Goal: Task Accomplishment & Management: Complete application form

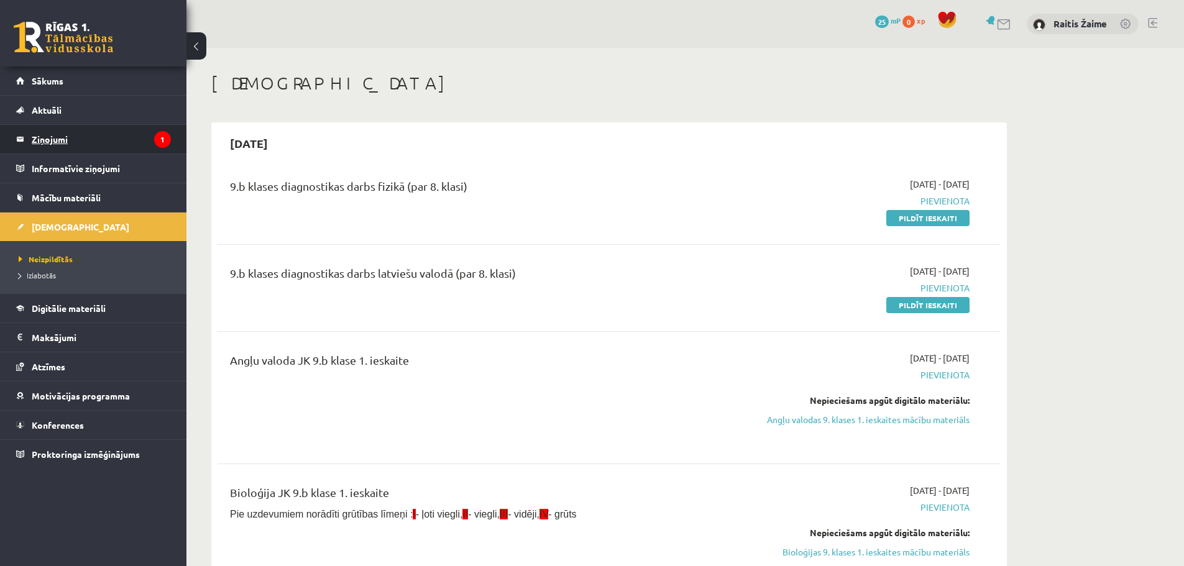
click at [147, 138] on legend "Ziņojumi 1" at bounding box center [101, 139] width 139 height 29
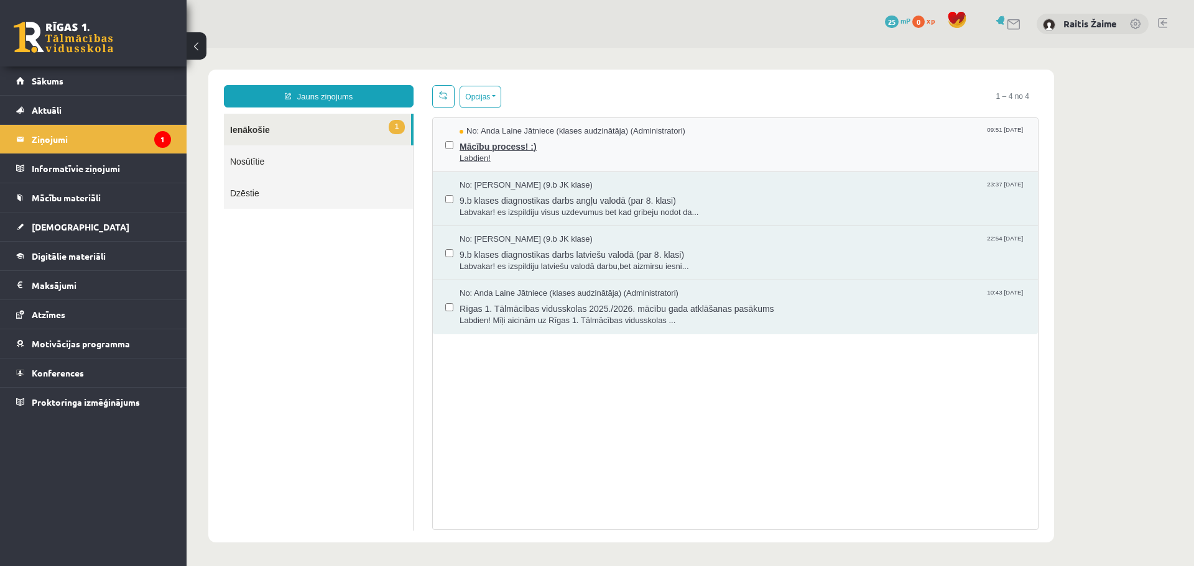
click at [540, 159] on span "Labdien!" at bounding box center [742, 159] width 566 height 12
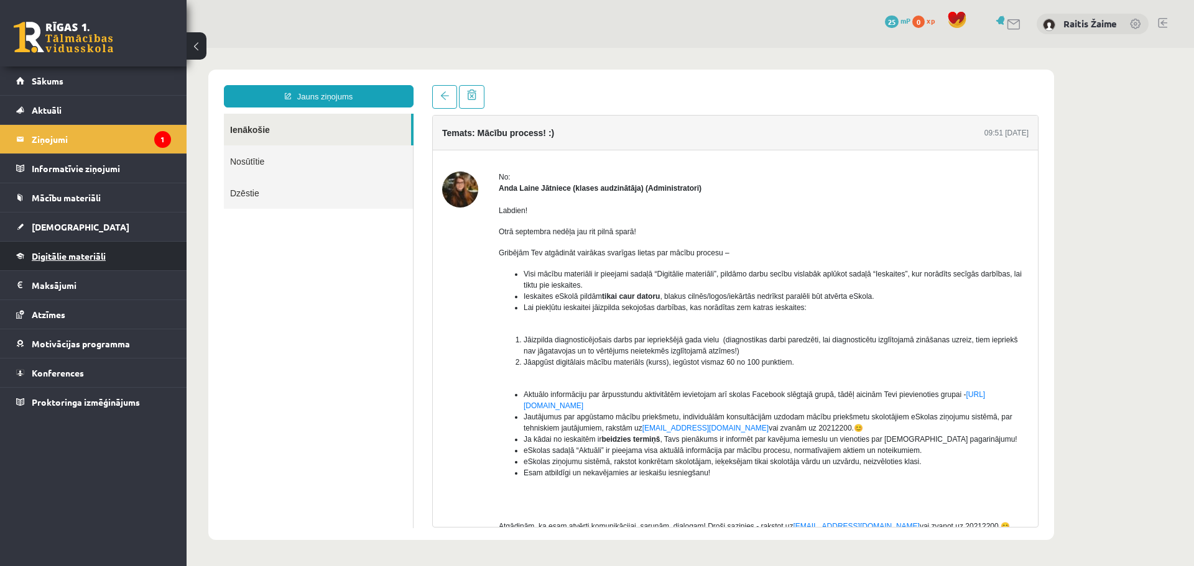
click at [103, 258] on span "Digitālie materiāli" at bounding box center [69, 256] width 74 height 11
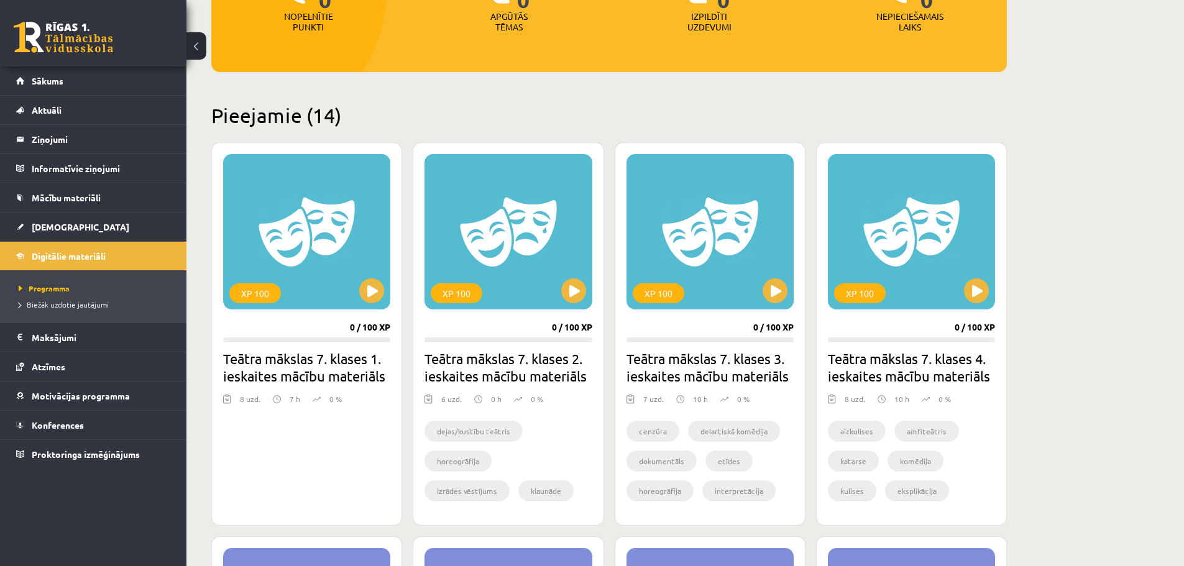
scroll to position [208, 0]
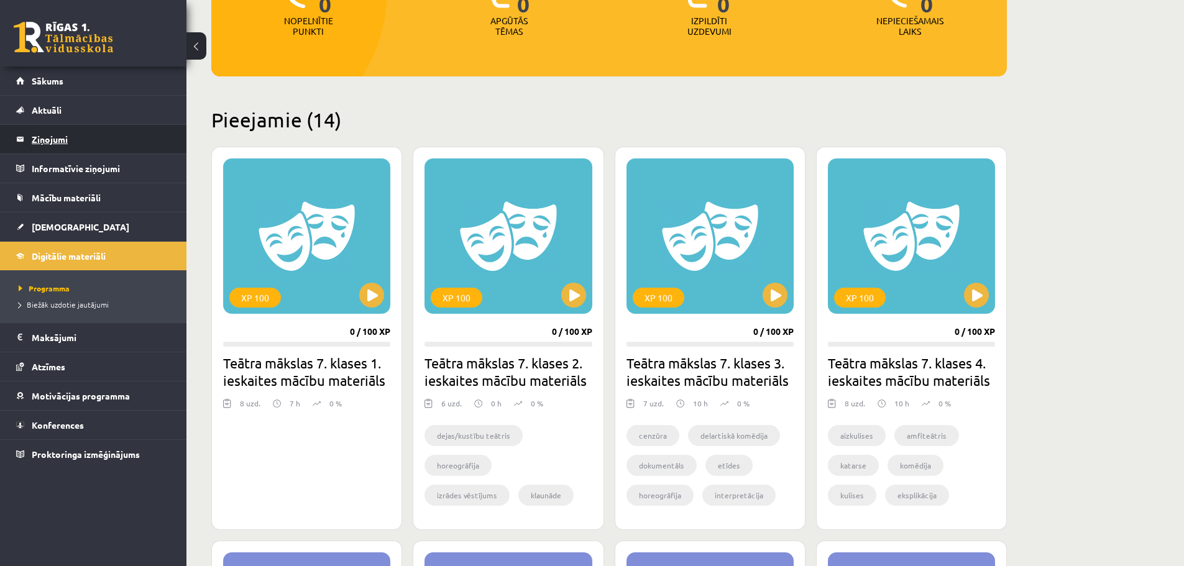
click at [78, 132] on legend "Ziņojumi 1" at bounding box center [101, 139] width 139 height 29
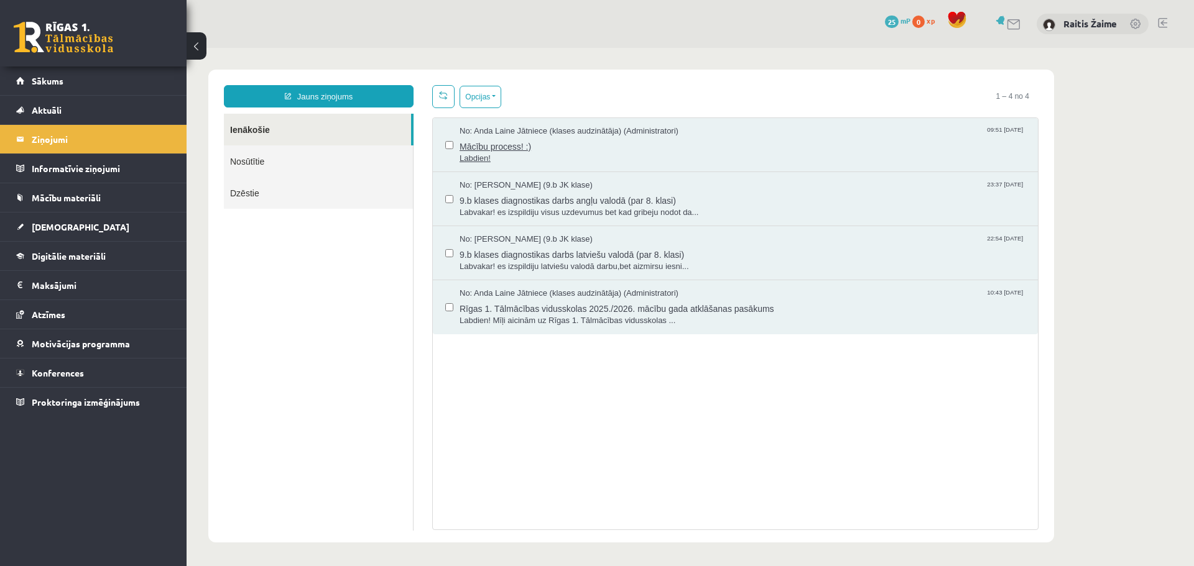
click at [566, 159] on span "Labdien!" at bounding box center [742, 159] width 566 height 12
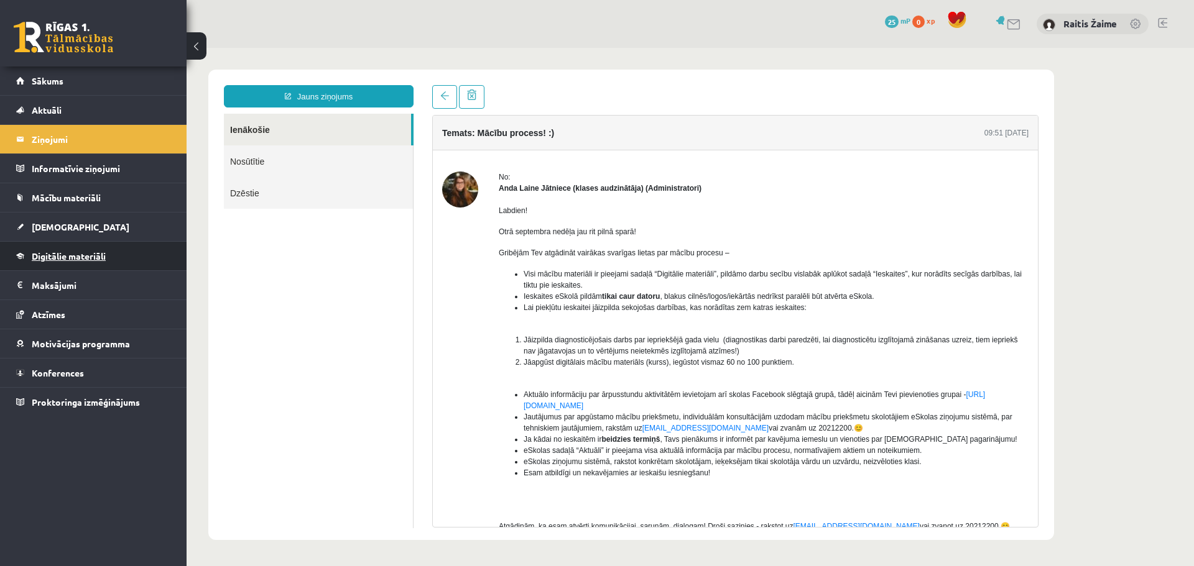
click at [76, 249] on link "Digitālie materiāli" at bounding box center [93, 256] width 155 height 29
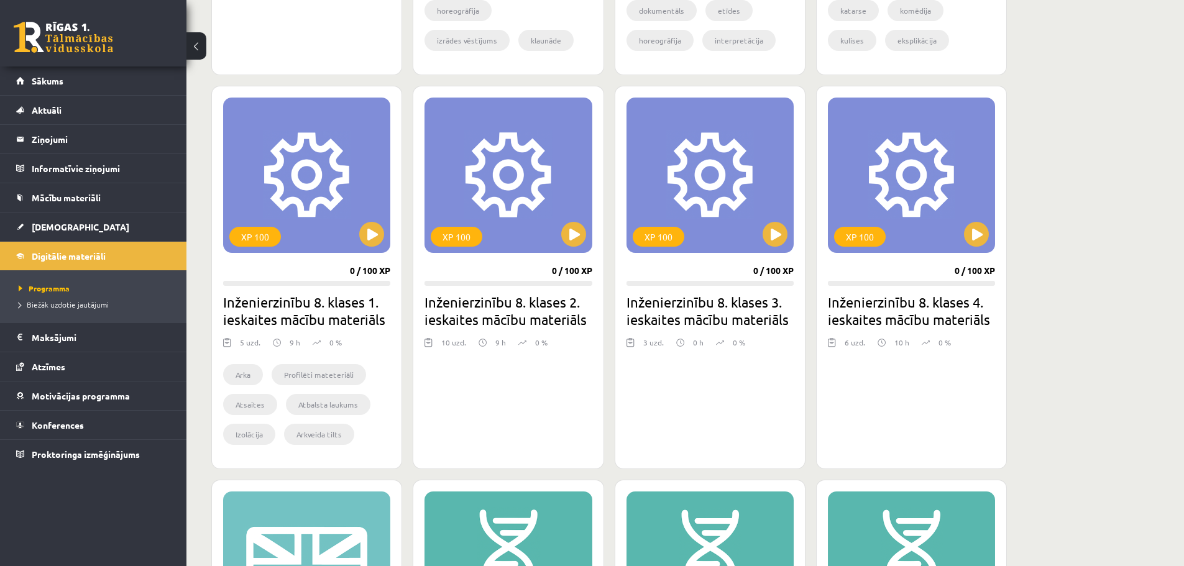
scroll to position [231, 0]
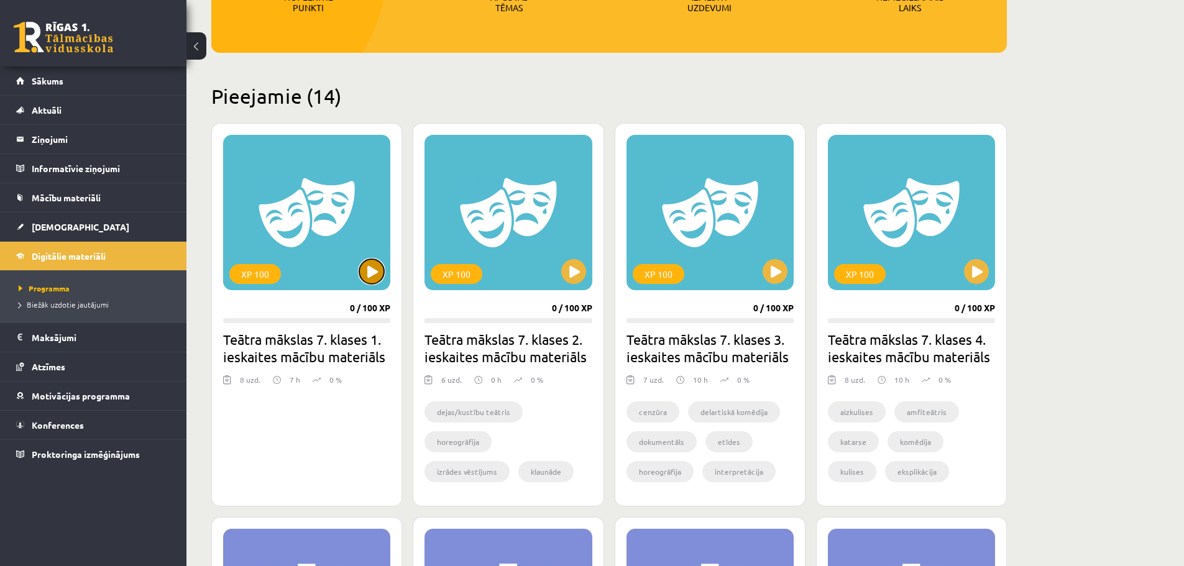
click at [372, 270] on button at bounding box center [371, 271] width 25 height 25
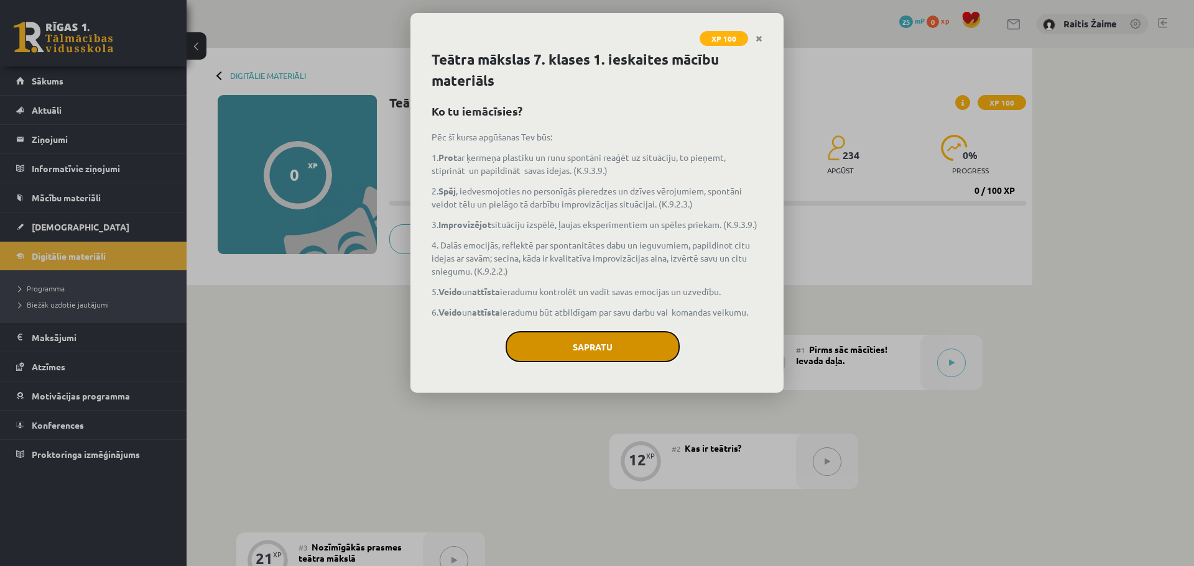
click at [600, 359] on button "Sapratu" at bounding box center [592, 346] width 174 height 31
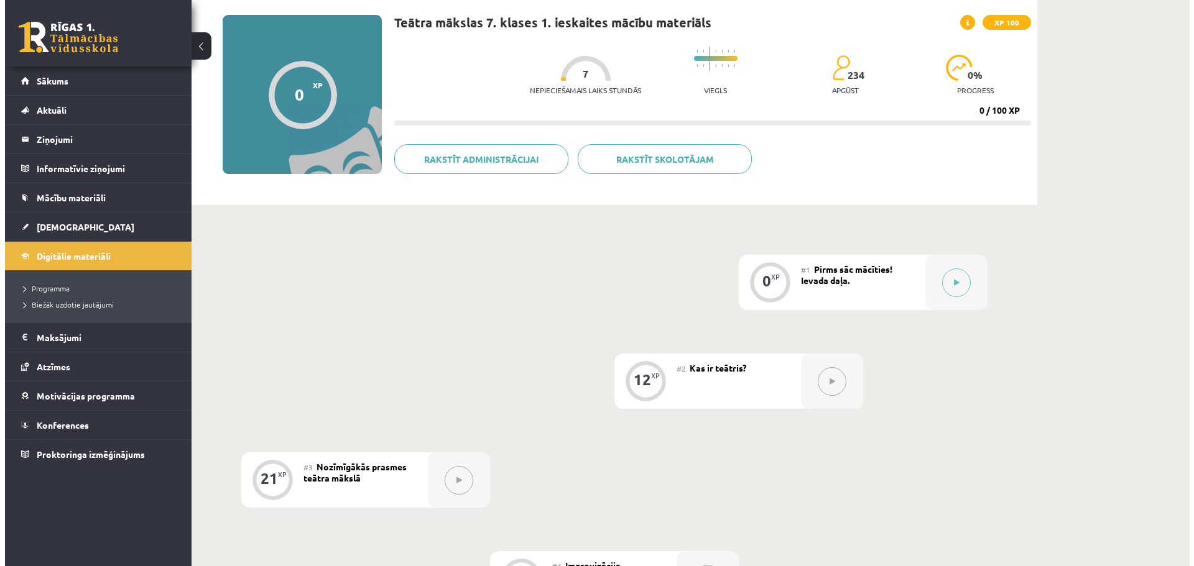
scroll to position [74, 0]
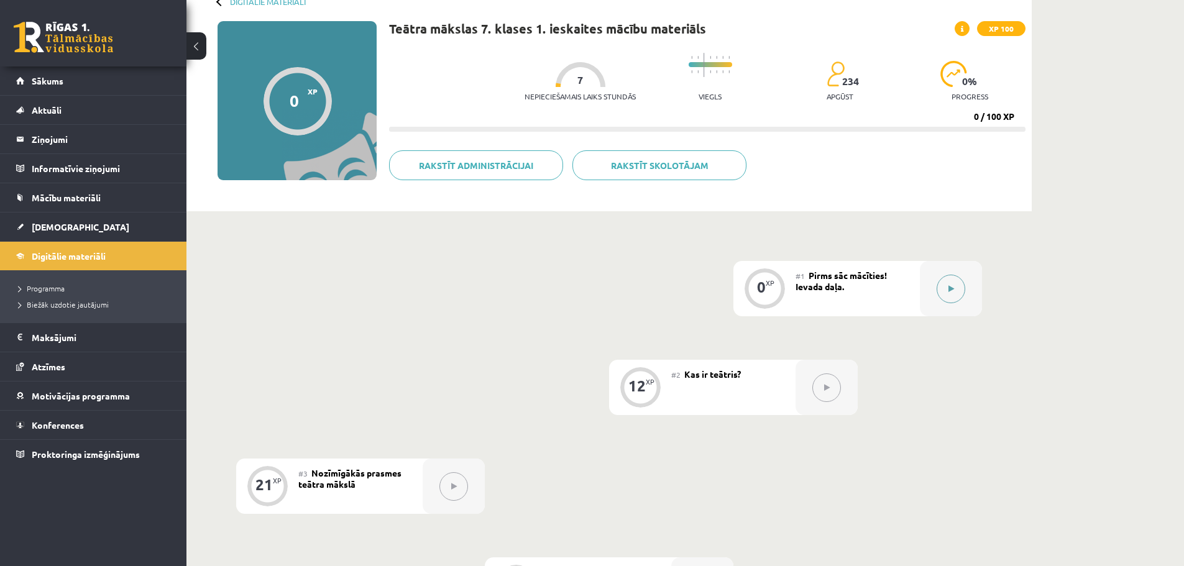
click at [952, 291] on icon at bounding box center [952, 288] width 6 height 7
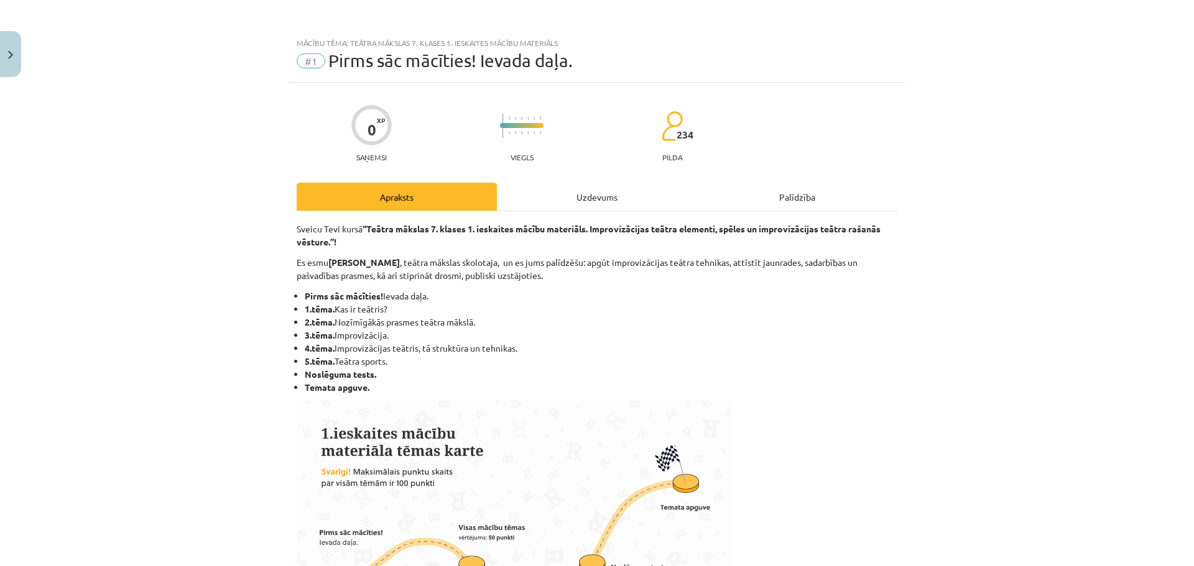
click at [610, 200] on div "Uzdevums" at bounding box center [597, 197] width 200 height 28
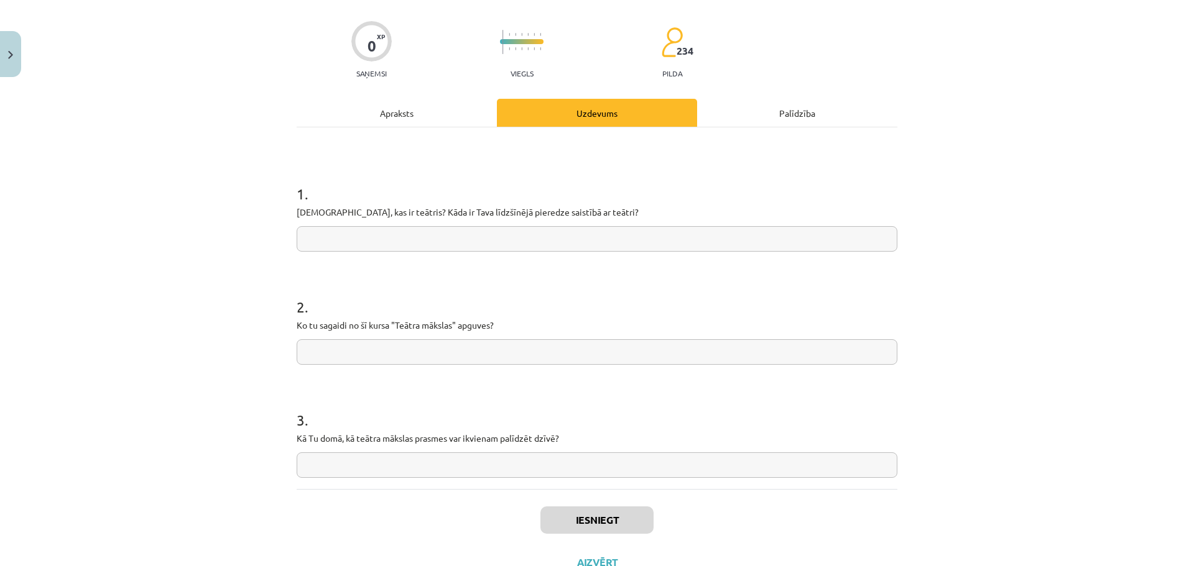
scroll to position [71, 0]
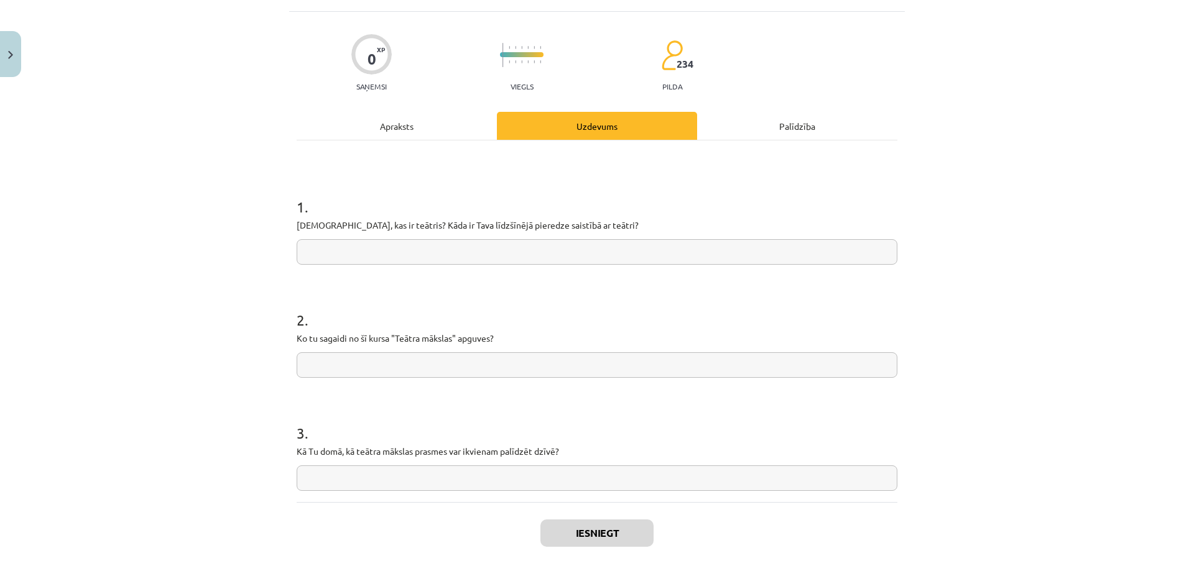
click at [443, 248] on input "text" at bounding box center [597, 251] width 600 height 25
type input "*"
type input "**********"
click at [341, 369] on input "text" at bounding box center [597, 364] width 600 height 25
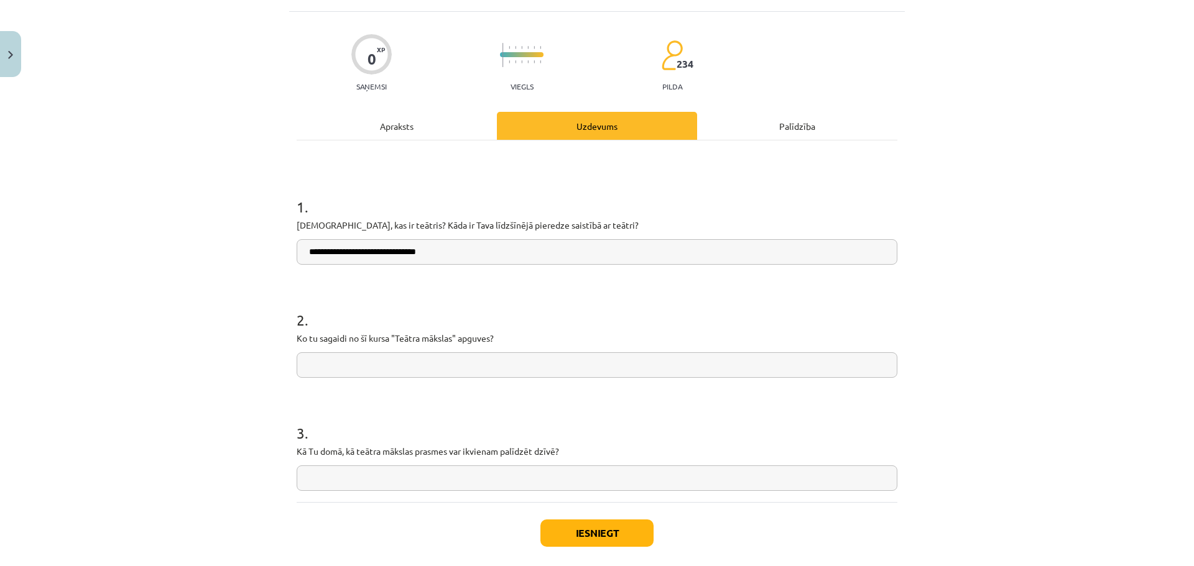
click at [340, 369] on input "text" at bounding box center [597, 364] width 600 height 25
click at [408, 366] on input "**********" at bounding box center [597, 364] width 600 height 25
click at [552, 368] on input "**********" at bounding box center [597, 364] width 600 height 25
type input "**********"
click at [369, 479] on input "text" at bounding box center [597, 478] width 600 height 25
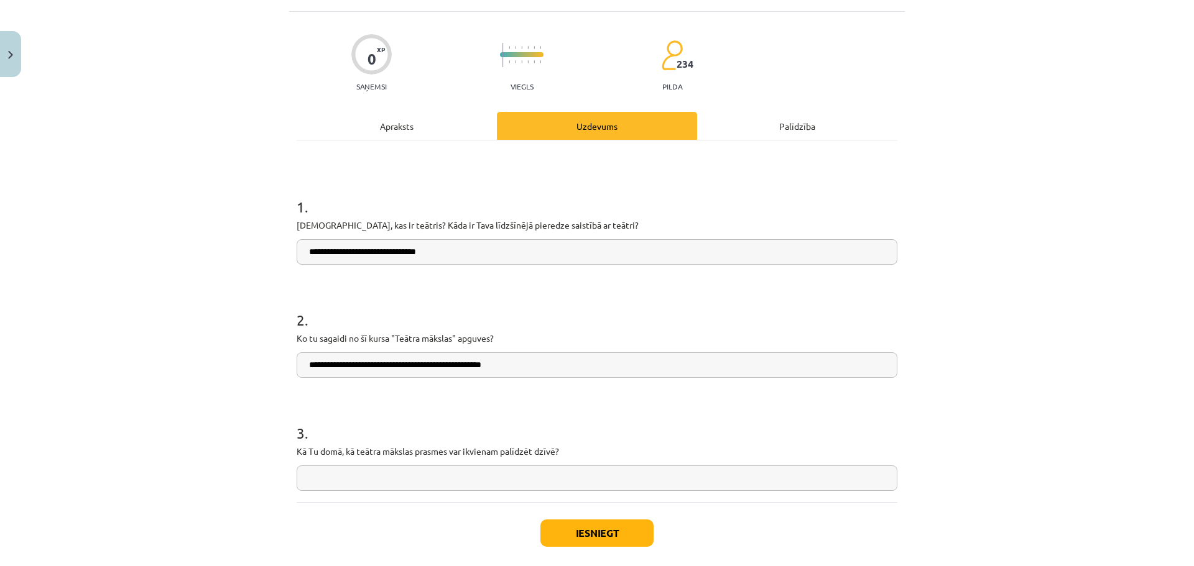
click at [465, 479] on input "text" at bounding box center [597, 478] width 600 height 25
type input "**********"
drag, startPoint x: 339, startPoint y: 449, endPoint x: 410, endPoint y: 453, distance: 71.0
click at [410, 453] on p "Kā Tu domā, kā teātra mākslas prasmes var ikvienam palīdzēt dzīvē?" at bounding box center [597, 451] width 600 height 13
click at [370, 418] on h1 "3 ." at bounding box center [597, 422] width 600 height 39
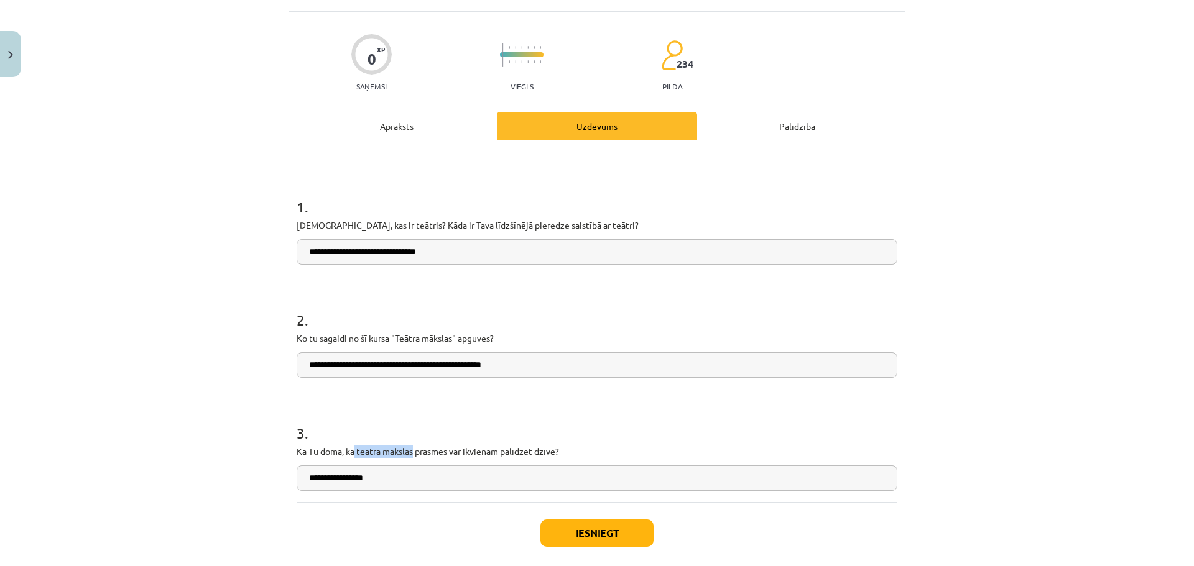
drag, startPoint x: 351, startPoint y: 451, endPoint x: 410, endPoint y: 454, distance: 59.1
click at [410, 454] on p "Kā Tu domā, kā teātra mākslas prasmes var ikvienam palīdzēt dzīvē?" at bounding box center [597, 451] width 600 height 13
click at [396, 449] on p "Kā Tu domā, kā teātra mākslas prasmes var ikvienam palīdzēt dzīvē?" at bounding box center [597, 451] width 600 height 13
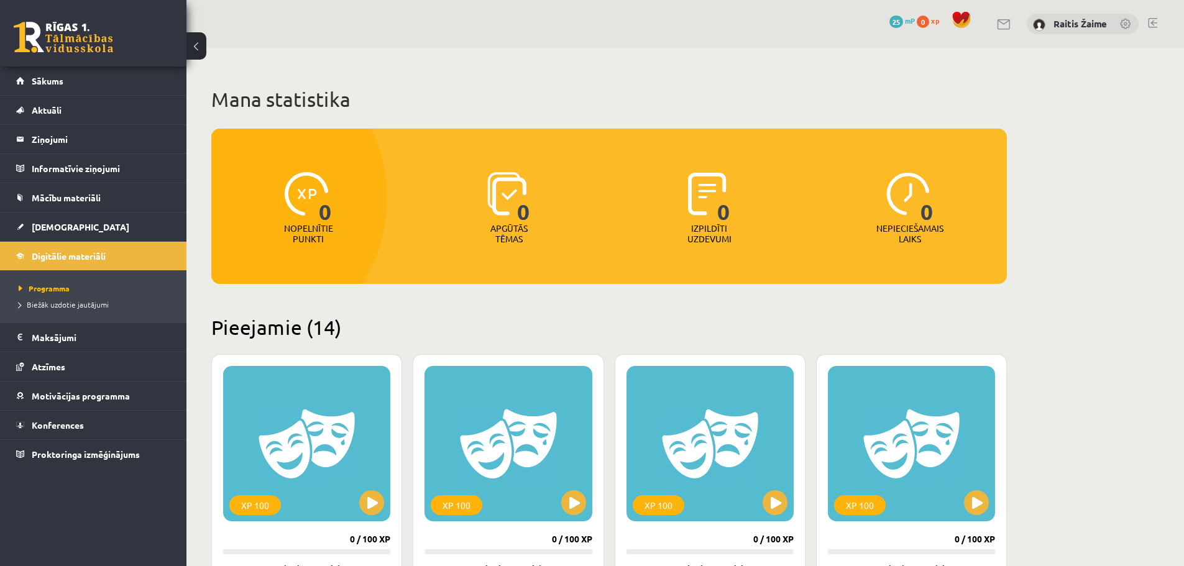
scroll to position [231, 0]
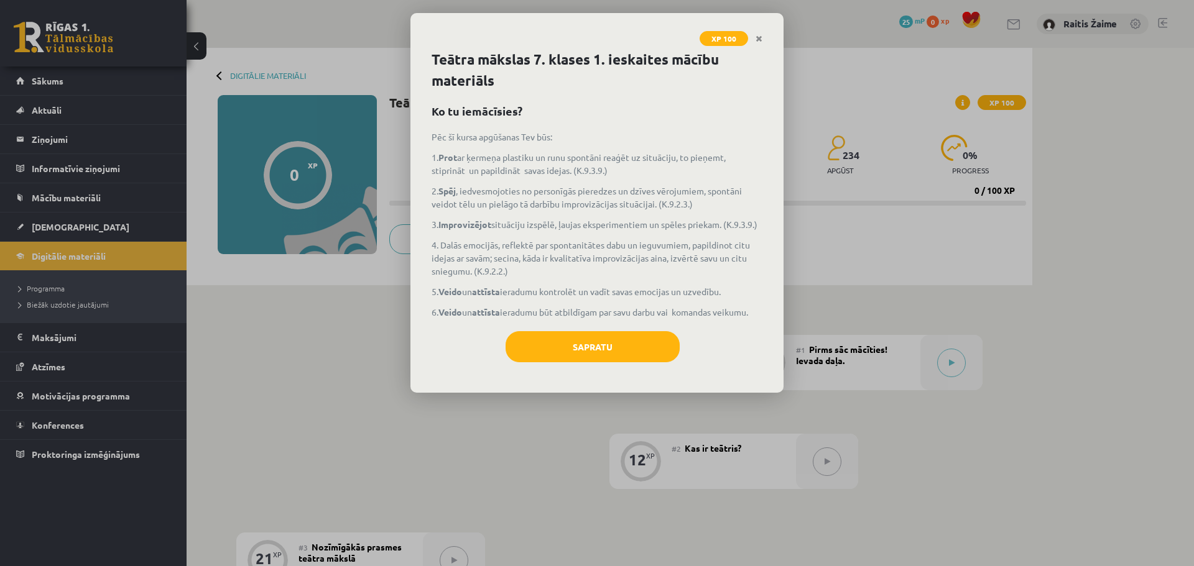
scroll to position [74, 0]
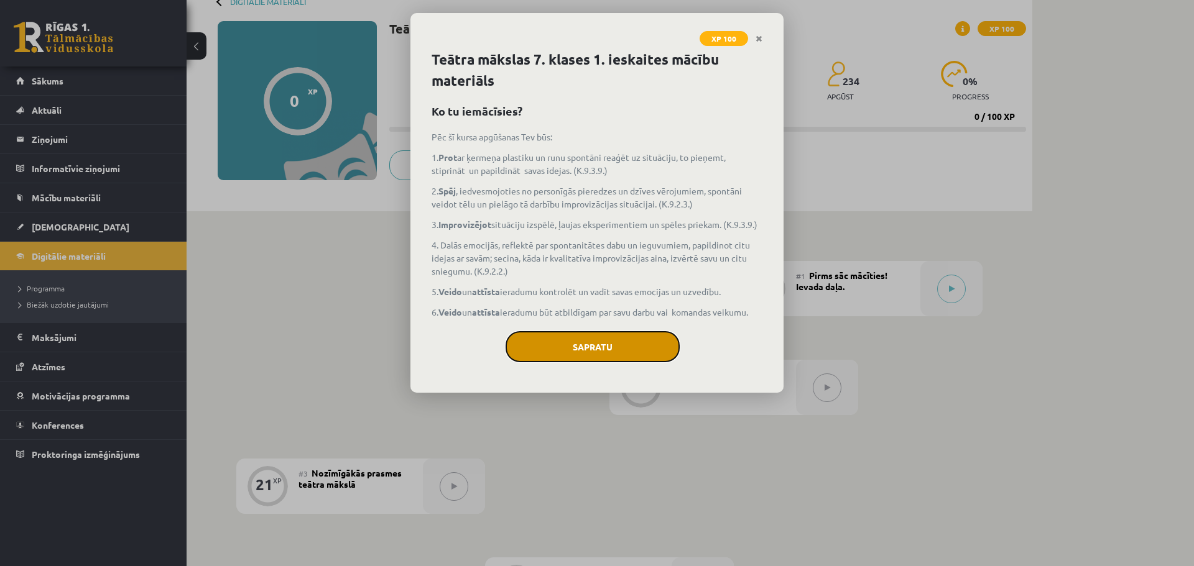
click at [605, 349] on button "Sapratu" at bounding box center [592, 346] width 174 height 31
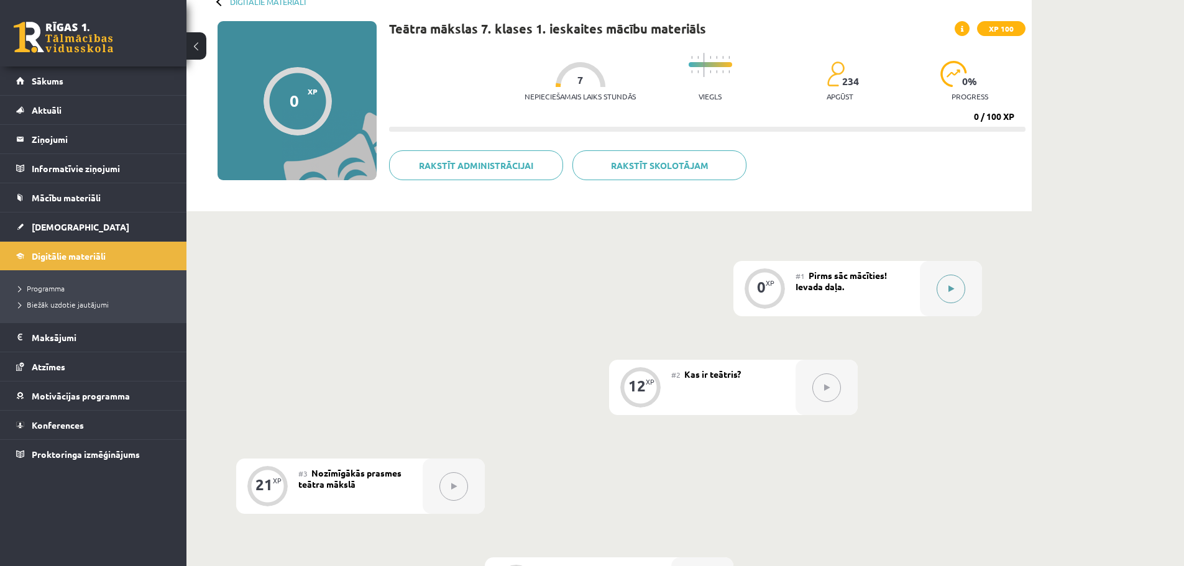
click at [947, 287] on button at bounding box center [951, 289] width 29 height 29
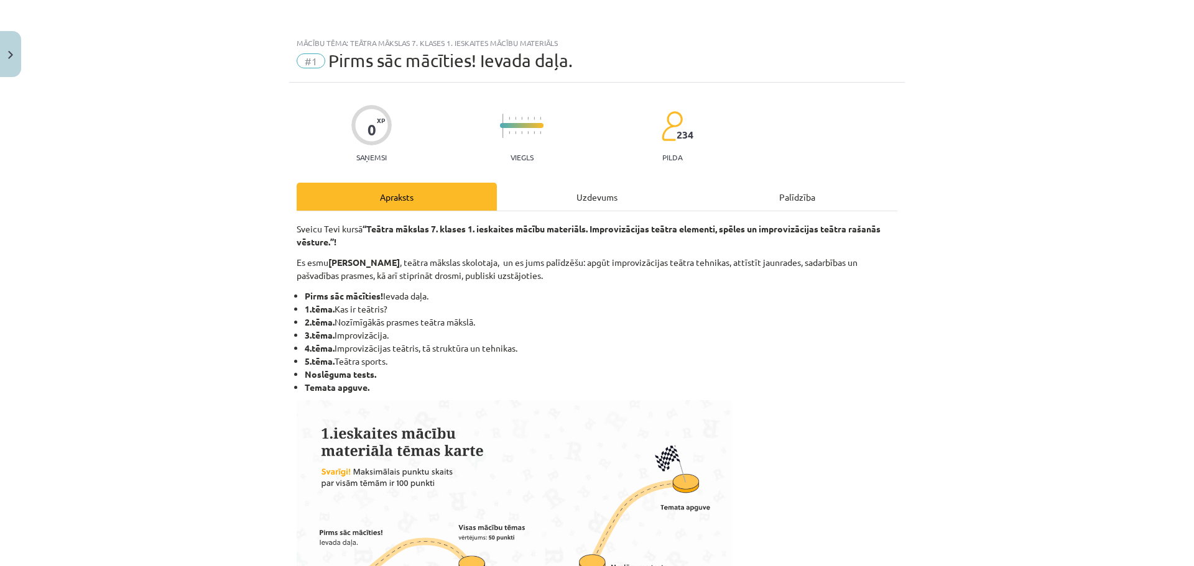
click at [614, 173] on div "0 XP Saņemsi Viegls 234 pilda Apraksts Uzdevums Palīdzība Sveicu Tevi kursā “Te…" at bounding box center [596, 555] width 615 height 944
click at [604, 186] on div "Uzdevums" at bounding box center [597, 197] width 200 height 28
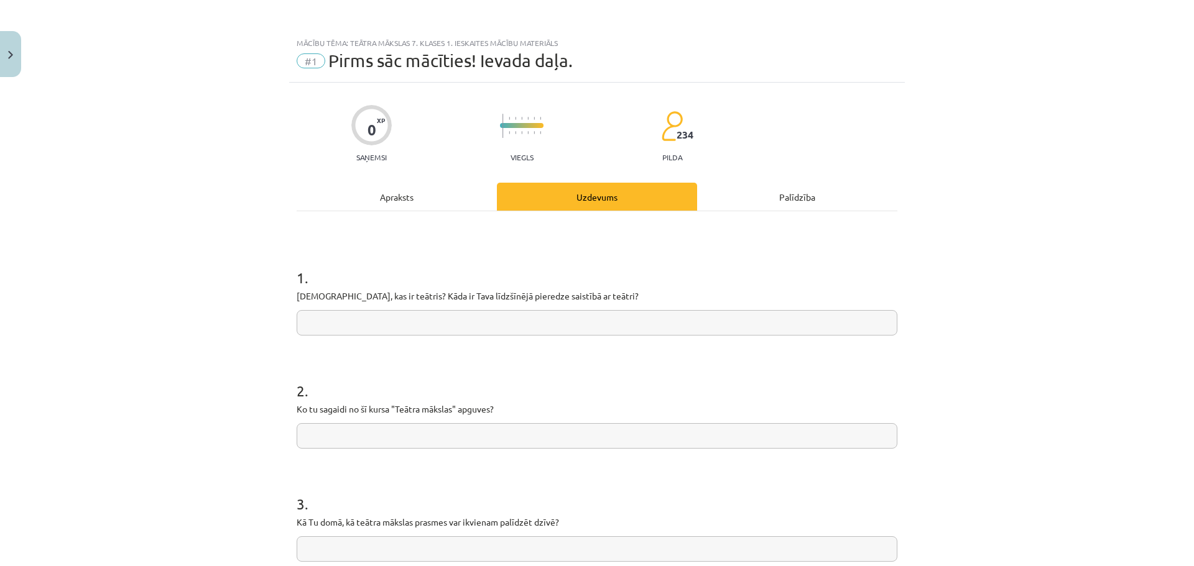
scroll to position [31, 0]
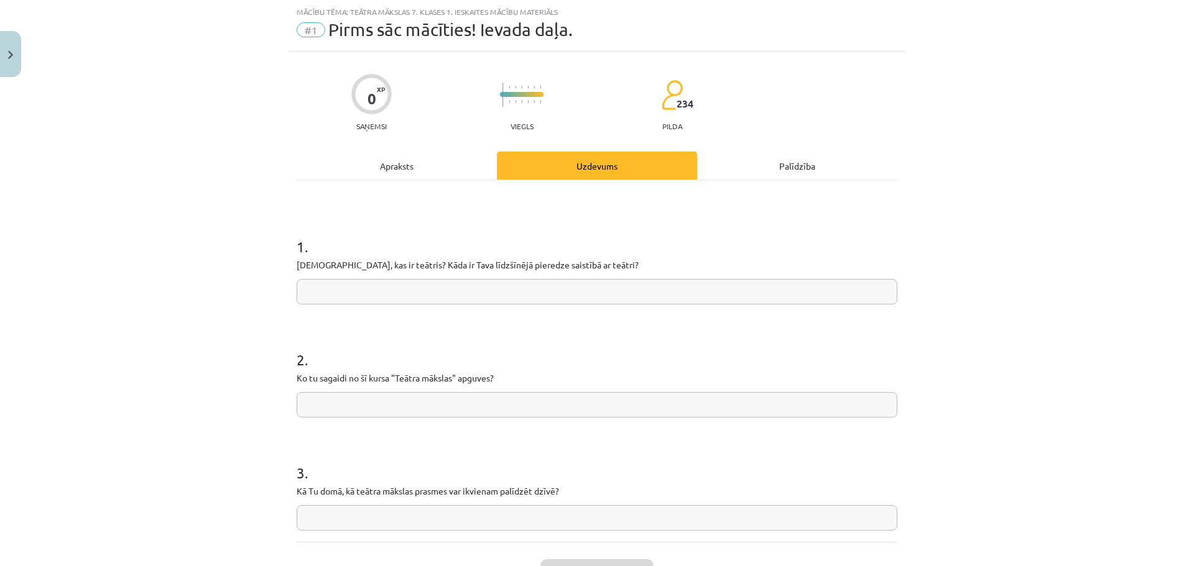
click at [420, 288] on input "text" at bounding box center [597, 291] width 600 height 25
click at [399, 294] on input "text" at bounding box center [597, 291] width 600 height 25
type input "*"
drag, startPoint x: 392, startPoint y: 378, endPoint x: 451, endPoint y: 378, distance: 59.1
click at [451, 378] on p "Ko tu sagaidi no šī kursa "Teātra mākslas" apguves?" at bounding box center [597, 378] width 600 height 13
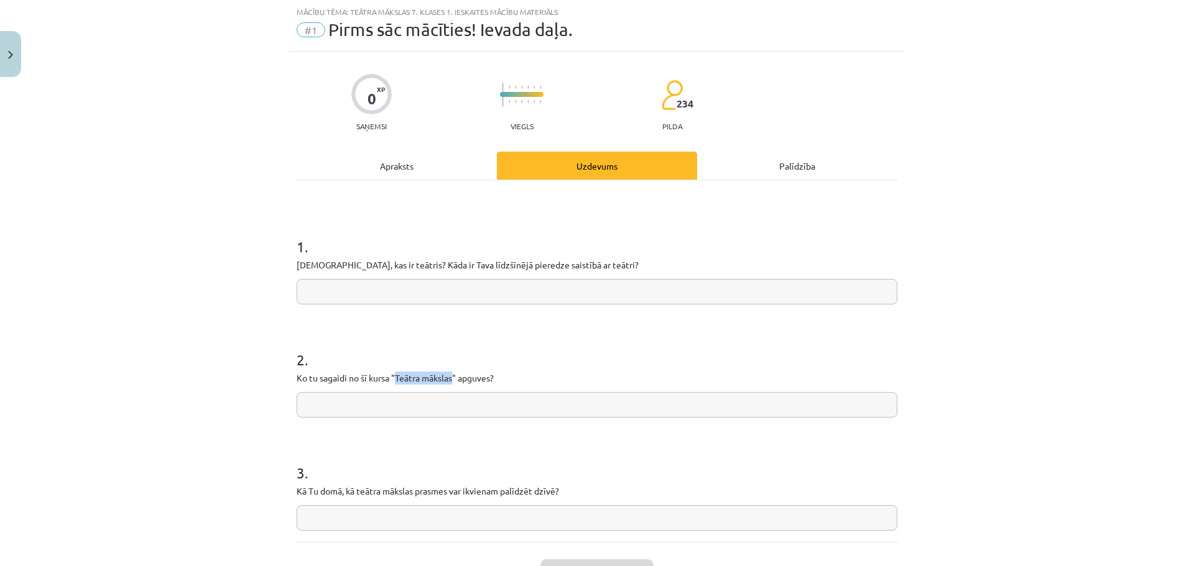
copy p "Teātra mākslas"
click at [362, 291] on input "text" at bounding box center [597, 291] width 600 height 25
paste input "**********"
type input "**********"
click at [412, 400] on input "text" at bounding box center [597, 404] width 600 height 25
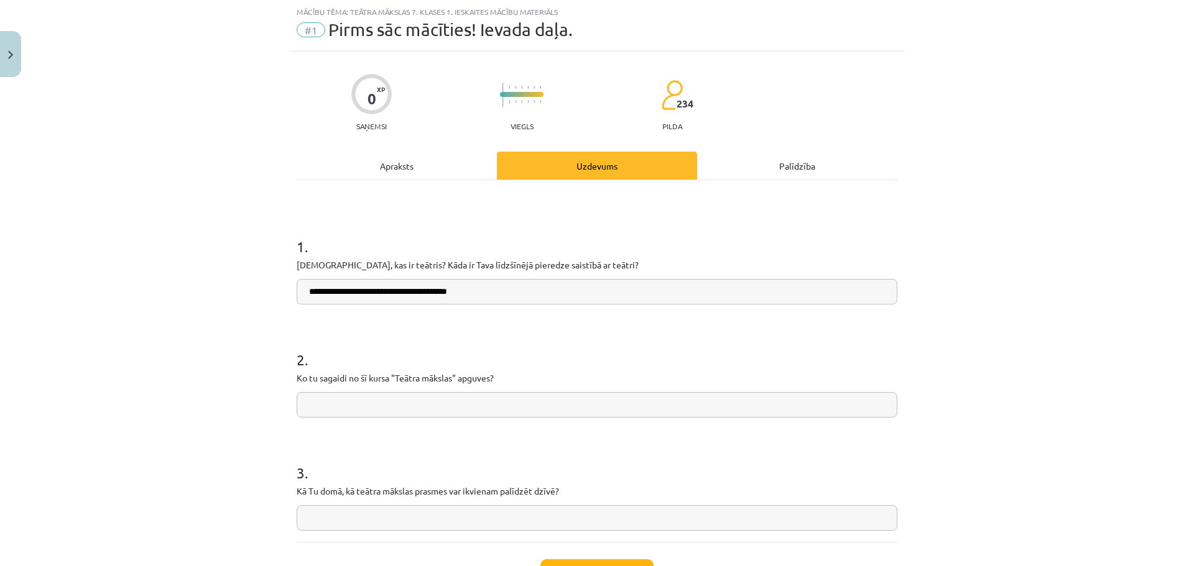
click at [333, 407] on input "text" at bounding box center [597, 404] width 600 height 25
type input "*"
type input "**********"
click at [492, 293] on input "**********" at bounding box center [597, 291] width 600 height 25
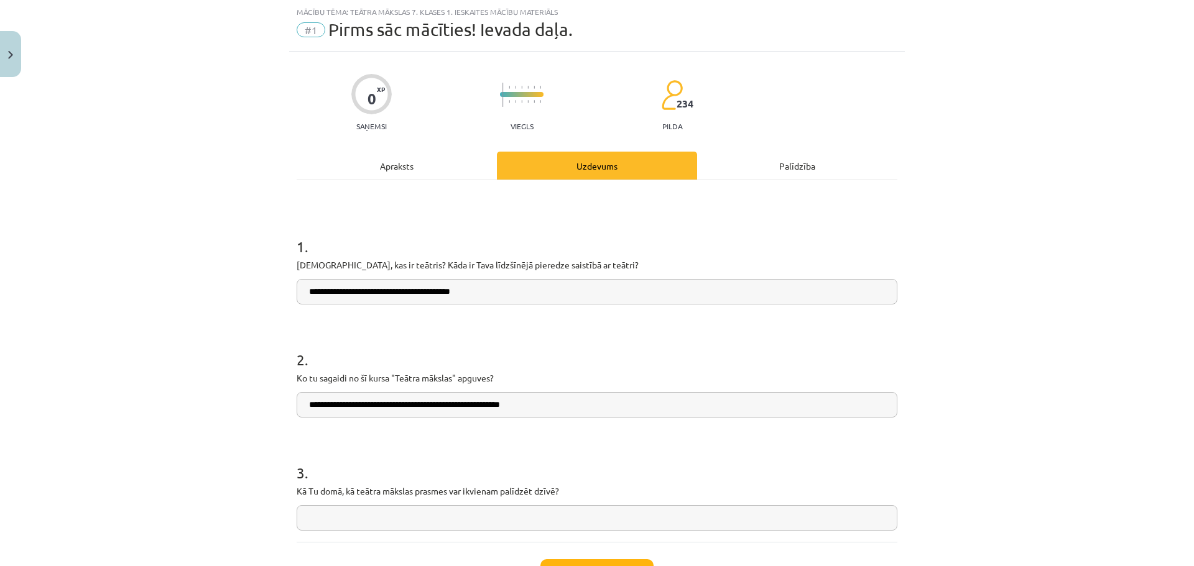
type input "**********"
click at [377, 531] on div "**********" at bounding box center [597, 361] width 600 height 362
click at [374, 519] on input "text" at bounding box center [597, 517] width 600 height 25
click at [449, 524] on input "text" at bounding box center [597, 517] width 600 height 25
type input "*"
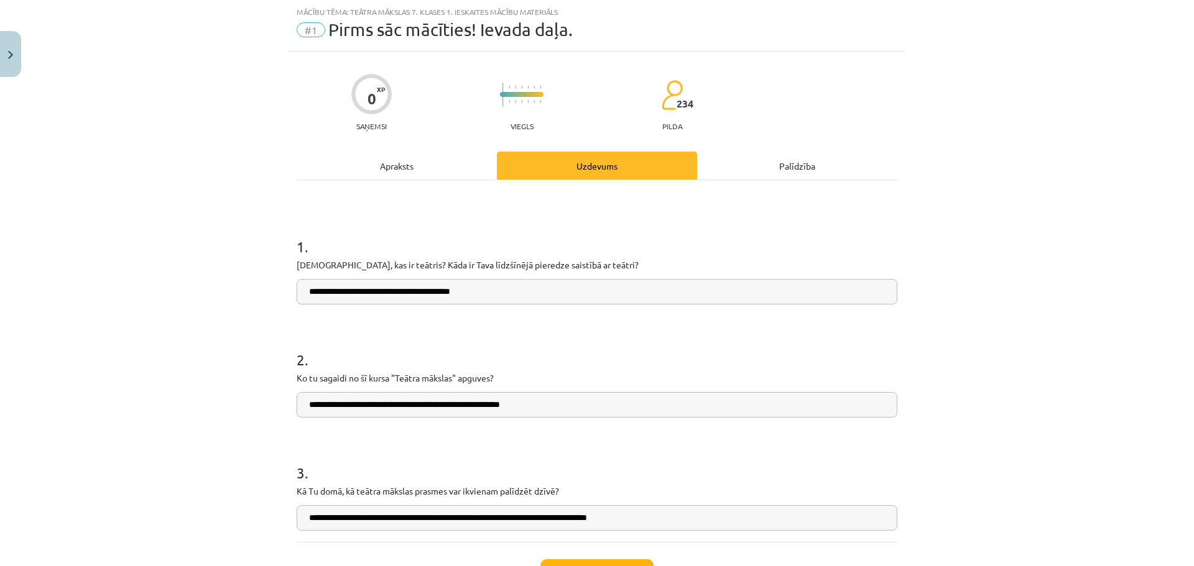
type input "**********"
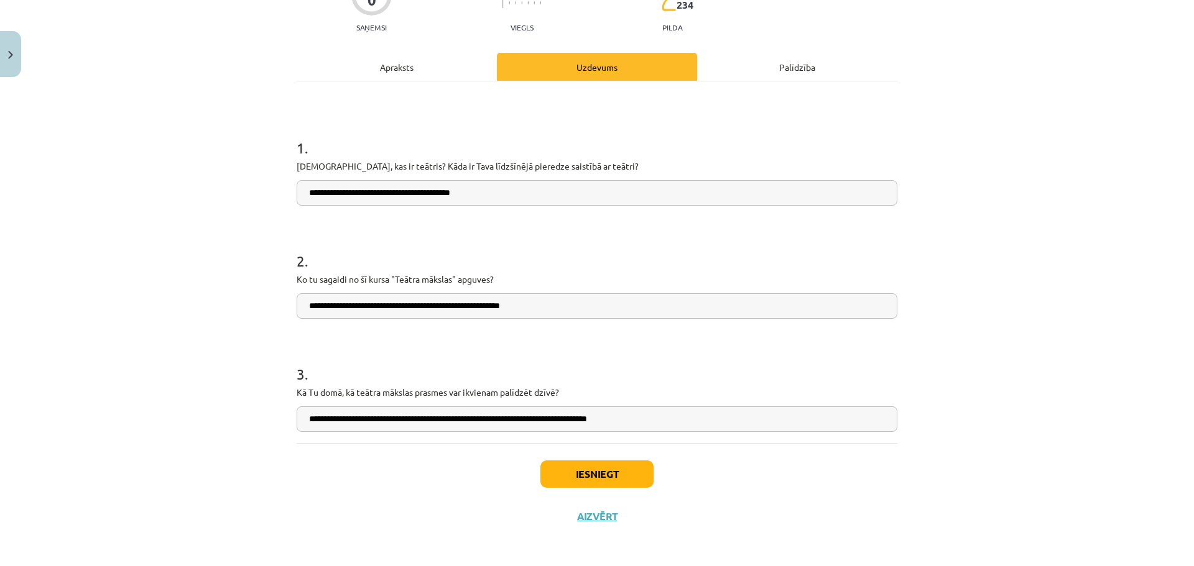
scroll to position [132, 0]
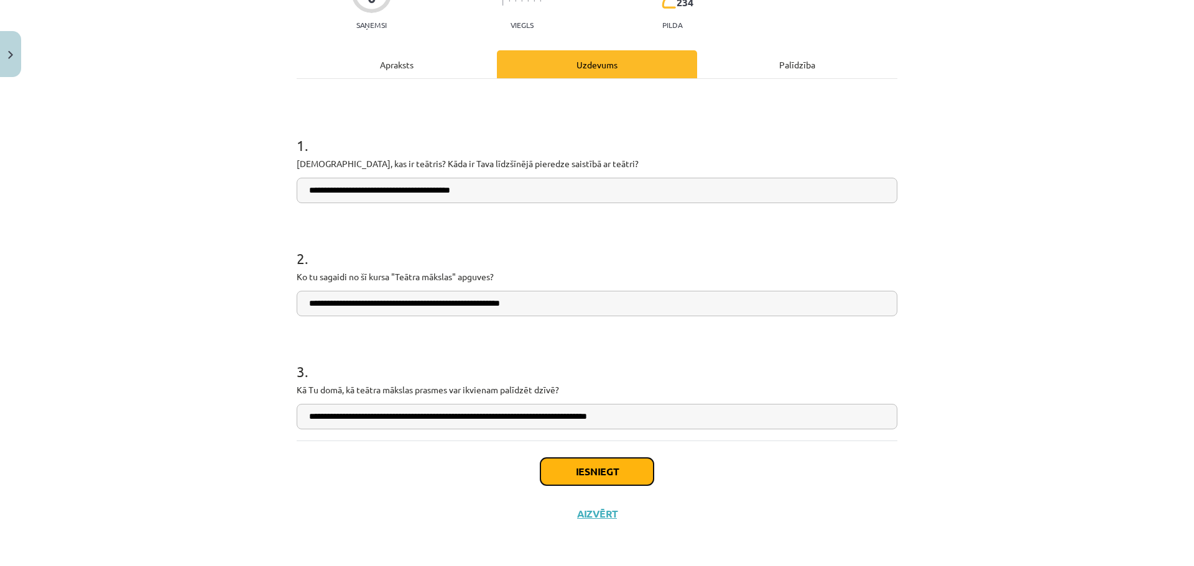
click at [599, 466] on button "Iesniegt" at bounding box center [596, 471] width 113 height 27
click at [385, 68] on div "Apraksts" at bounding box center [397, 64] width 200 height 28
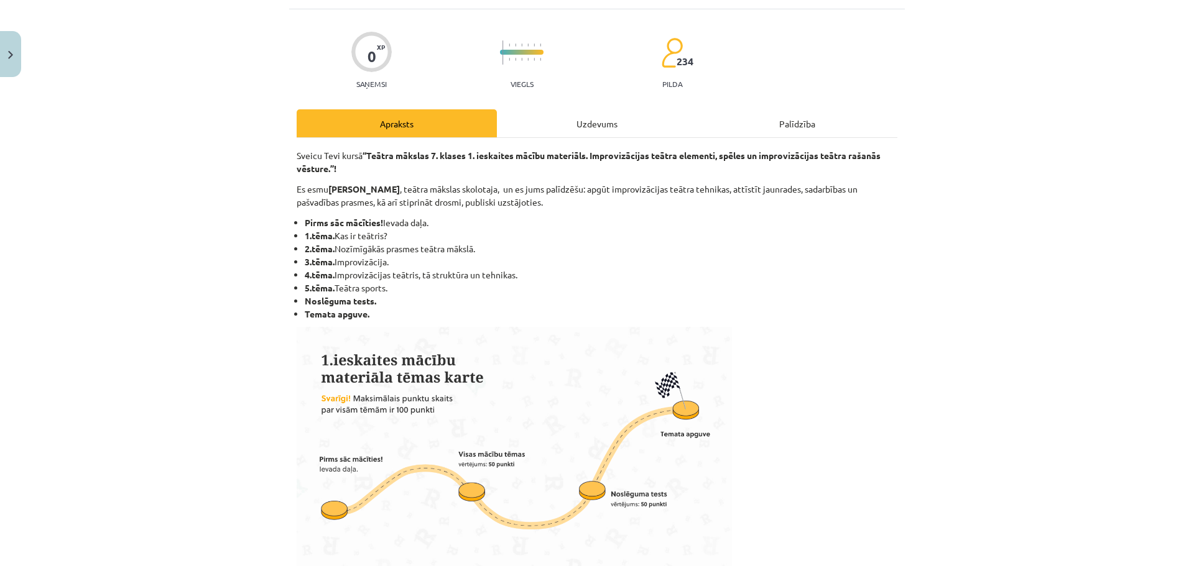
scroll to position [31, 0]
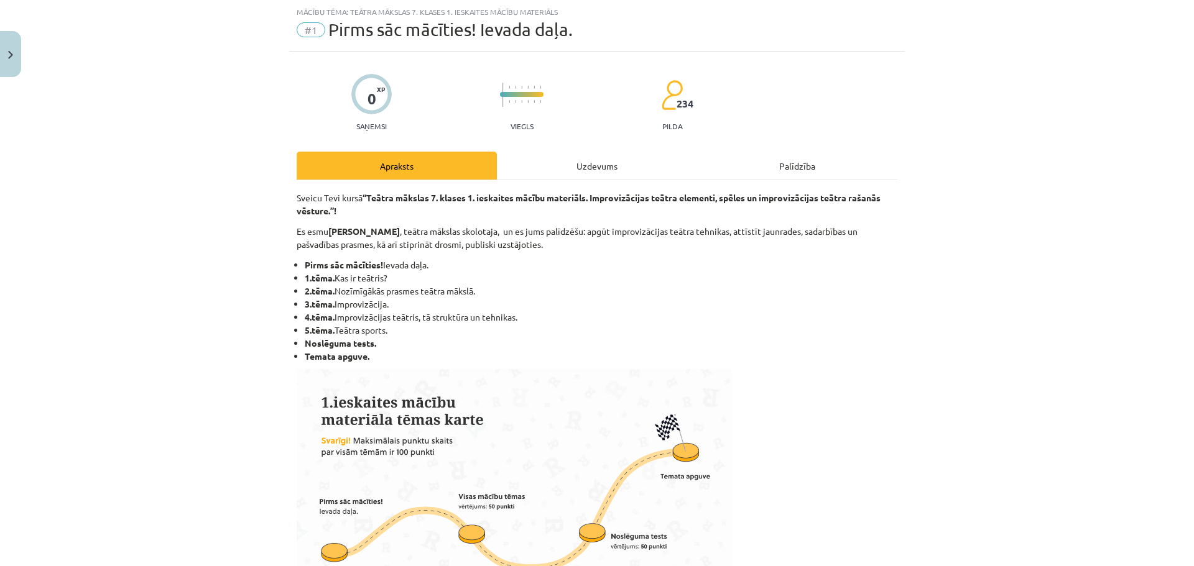
click at [598, 183] on div "Sveicu Tevi kursā “Teātra mākslas 7. klases 1. ieskaites mācību materiāls. Impr…" at bounding box center [597, 540] width 600 height 721
click at [597, 161] on div "Uzdevums" at bounding box center [597, 166] width 200 height 28
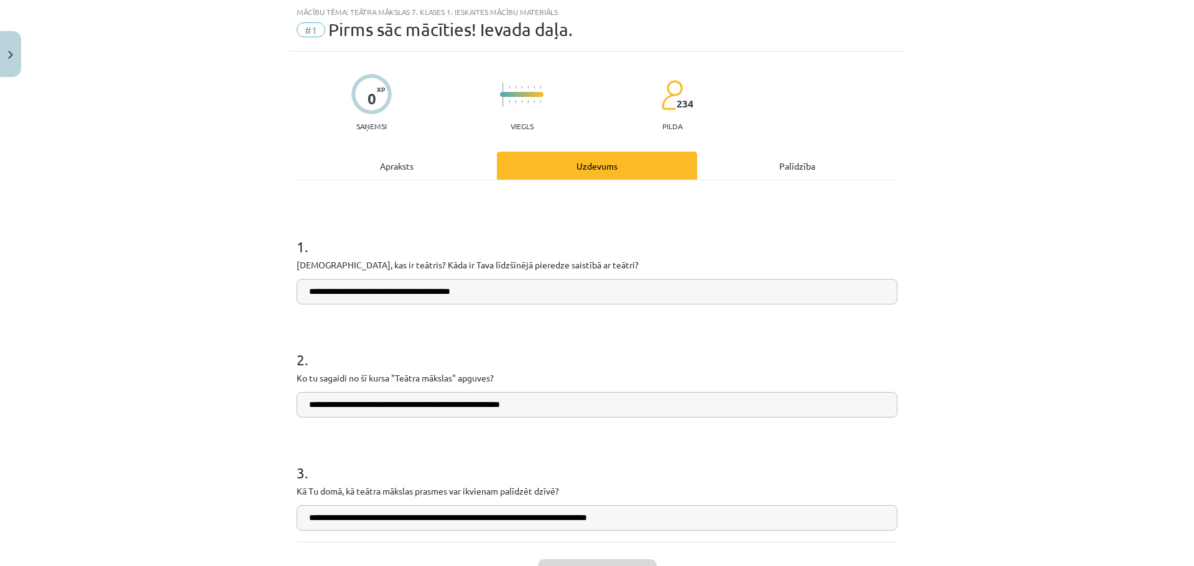
drag, startPoint x: 376, startPoint y: 104, endPoint x: 196, endPoint y: 63, distance: 184.1
click at [373, 103] on div at bounding box center [371, 94] width 40 height 40
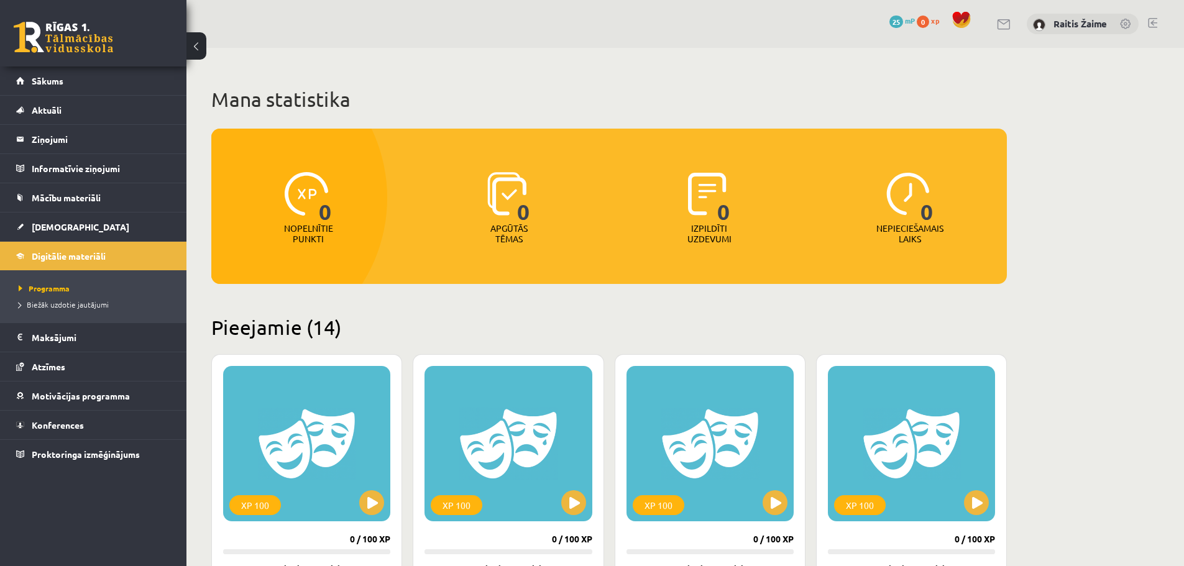
scroll to position [231, 0]
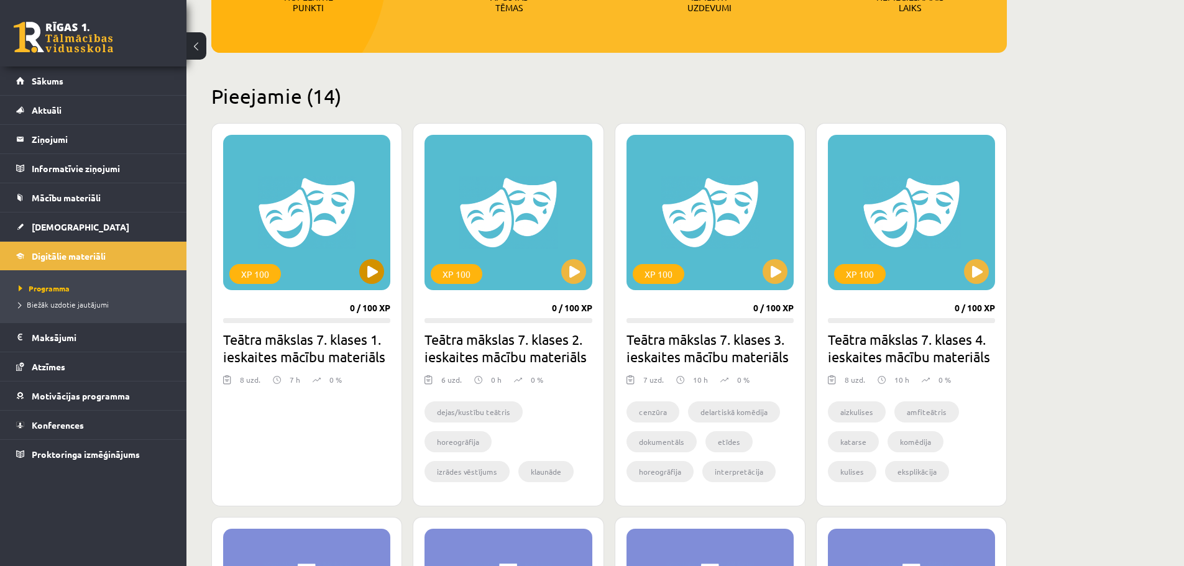
click at [311, 192] on div "XP 100" at bounding box center [306, 212] width 167 height 155
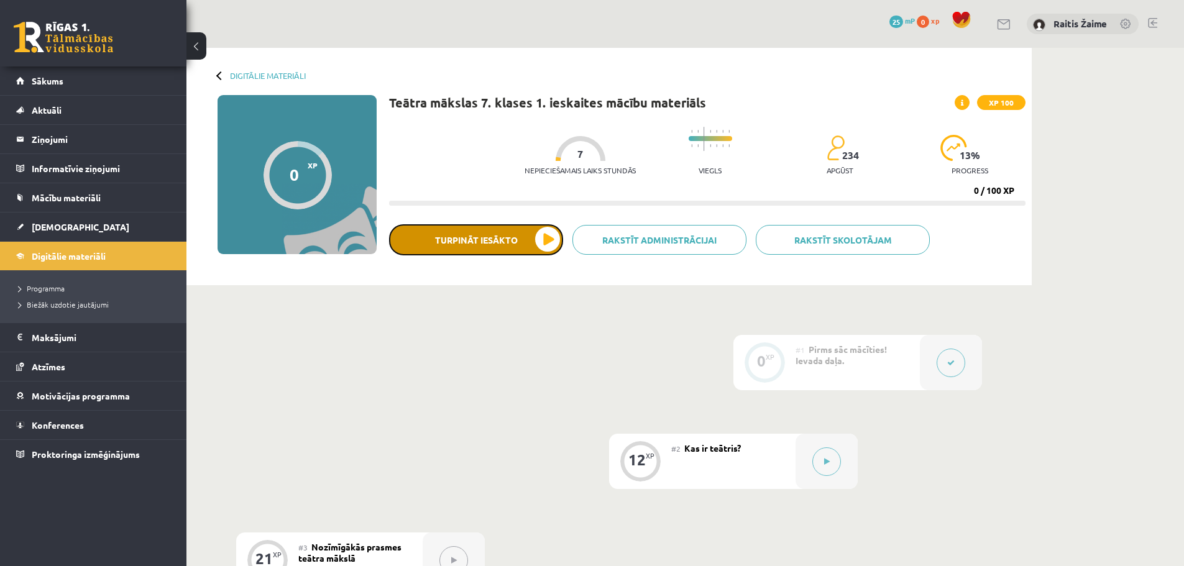
click at [505, 241] on button "Turpināt iesākto" at bounding box center [476, 239] width 174 height 31
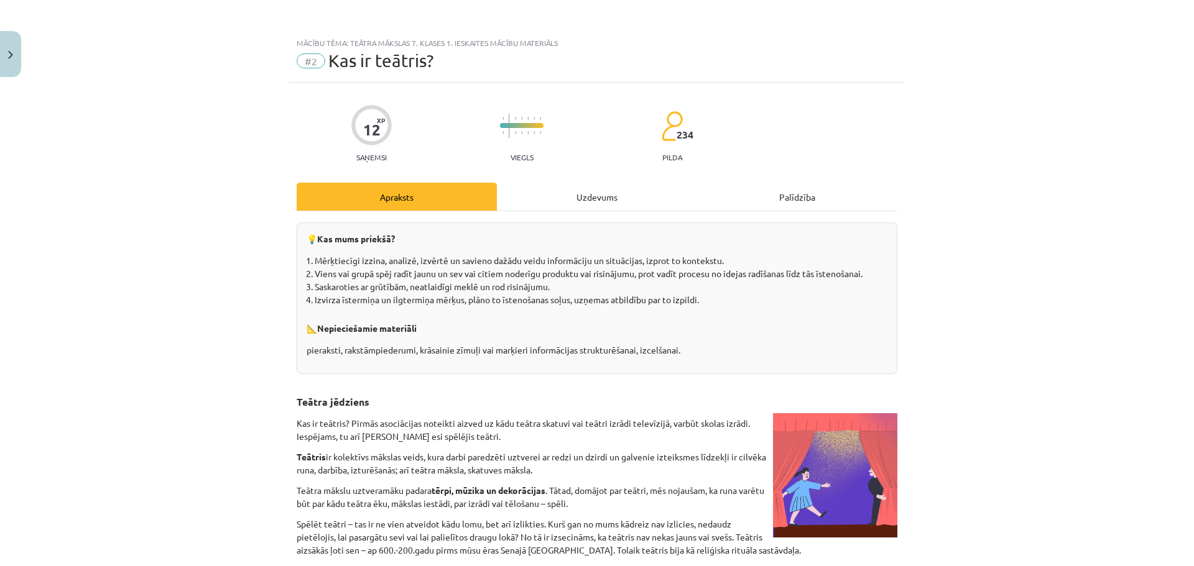
click at [532, 200] on div "Uzdevums" at bounding box center [597, 197] width 200 height 28
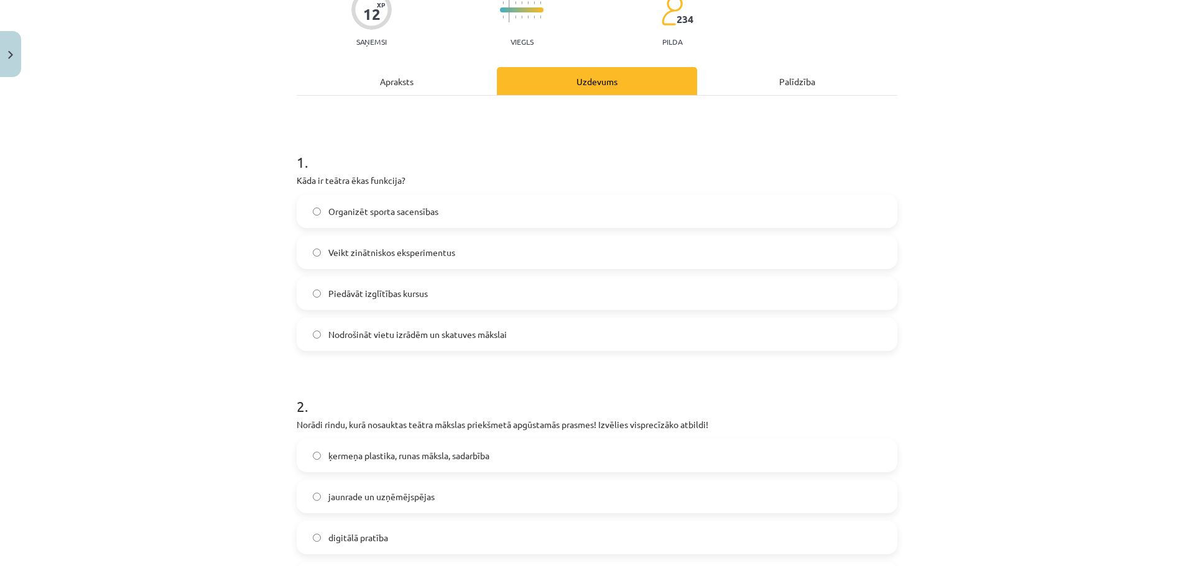
scroll to position [117, 0]
click at [318, 330] on label "Nodrošināt vietu izrādēm un skatuves mākslai" at bounding box center [597, 333] width 598 height 31
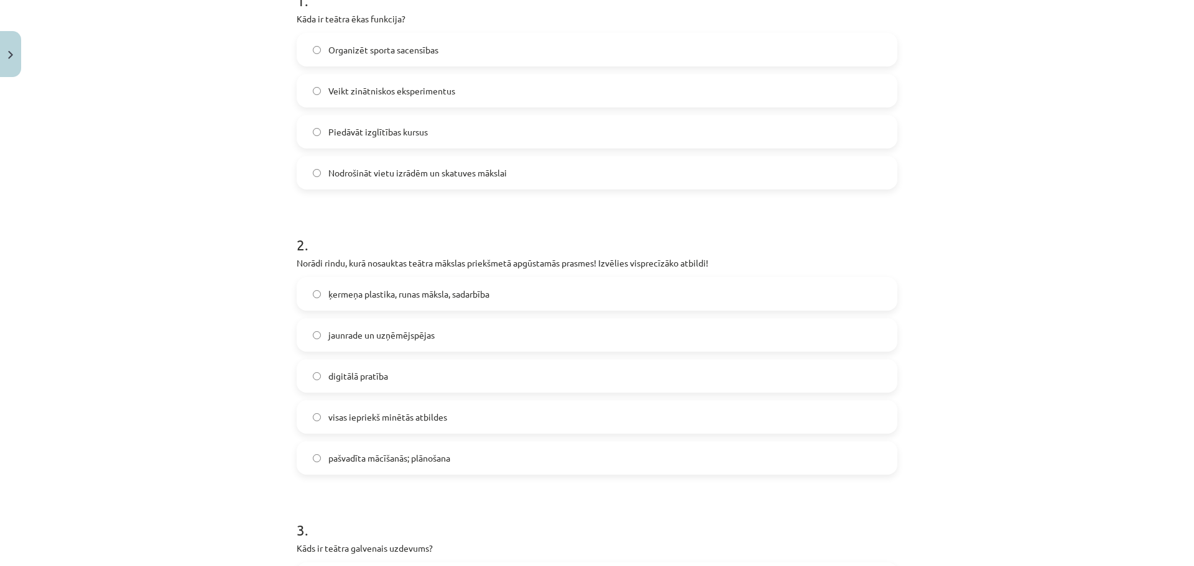
scroll to position [280, 0]
click at [349, 297] on span "ķermeņa plastika, runas māksla, sadarbība" at bounding box center [408, 291] width 161 height 13
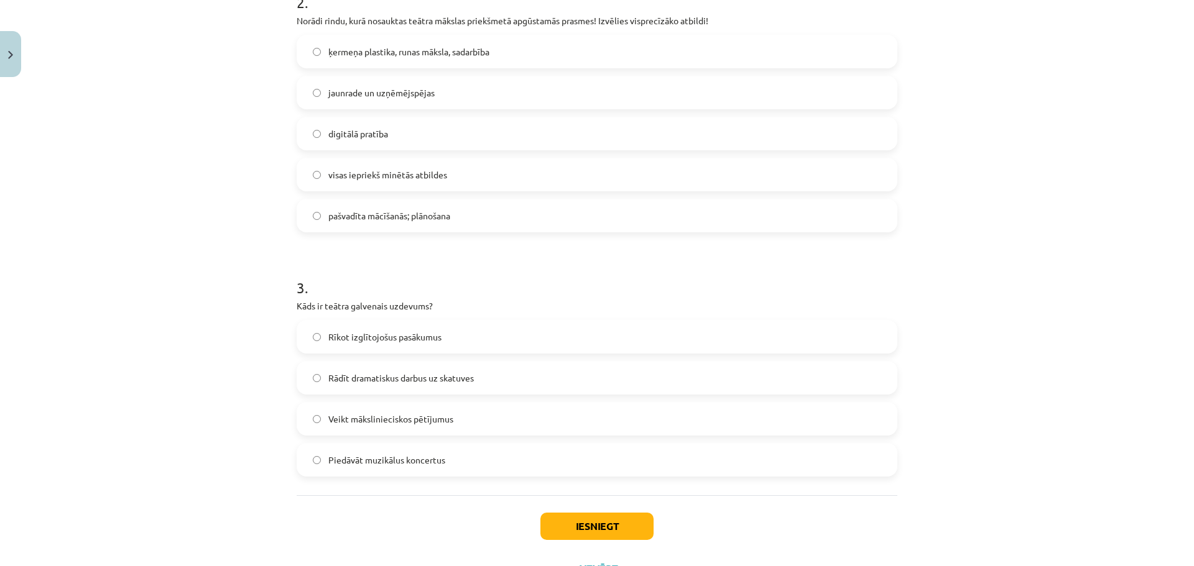
scroll to position [522, 0]
click at [385, 328] on span "Rīkot izglītojošus pasākumus" at bounding box center [384, 334] width 113 height 13
click at [609, 527] on button "Iesniegt" at bounding box center [596, 523] width 113 height 27
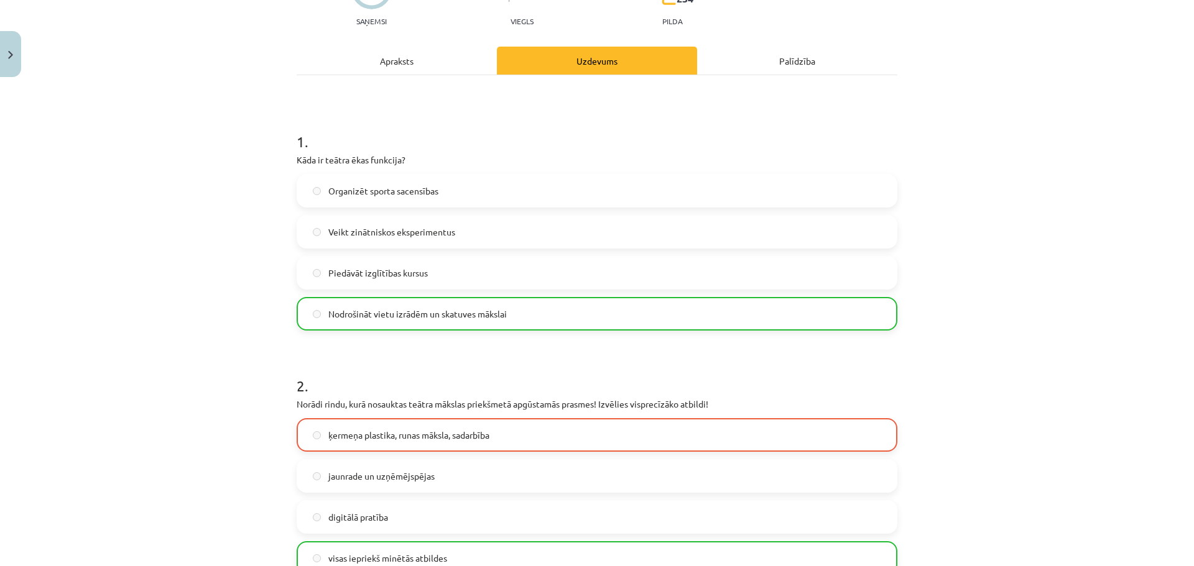
scroll to position [78, 0]
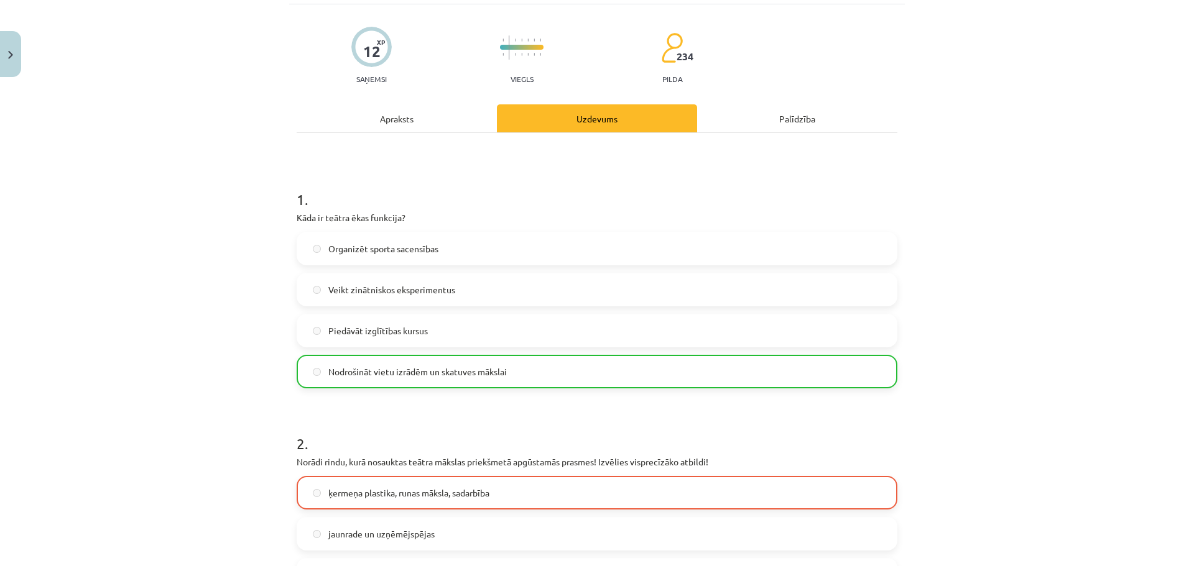
click at [405, 120] on div "Apraksts" at bounding box center [397, 118] width 200 height 28
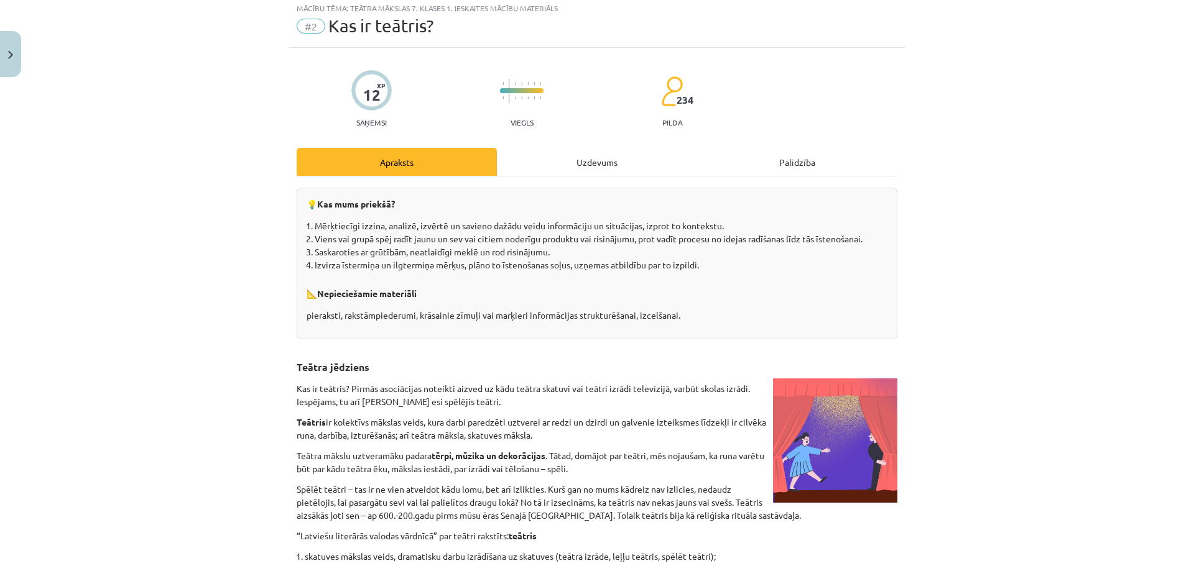
scroll to position [31, 0]
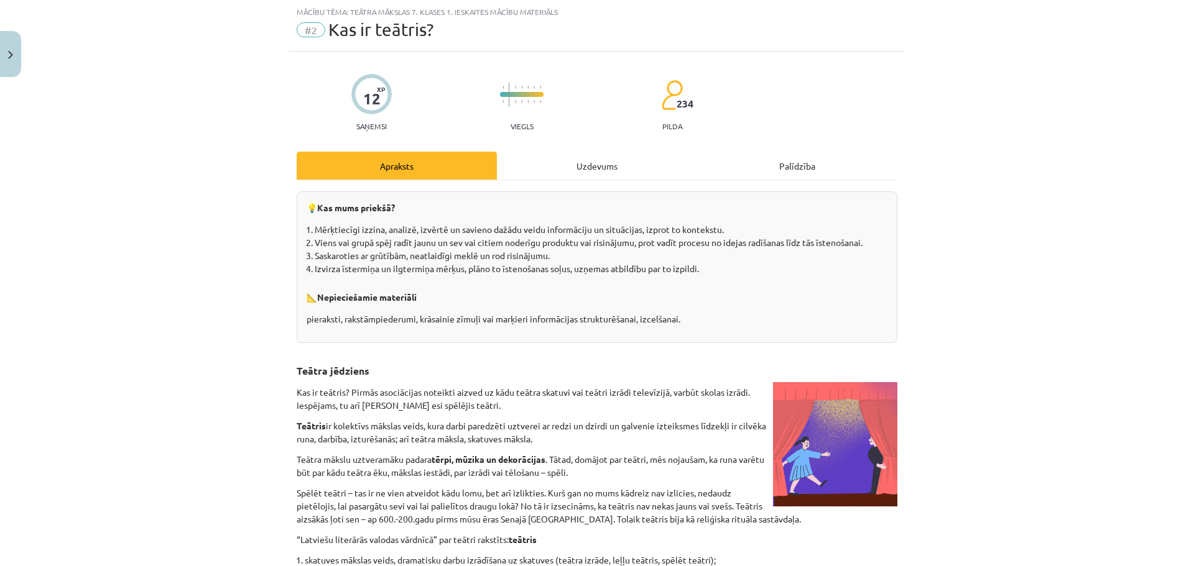
click at [610, 158] on div "Uzdevums" at bounding box center [597, 166] width 200 height 28
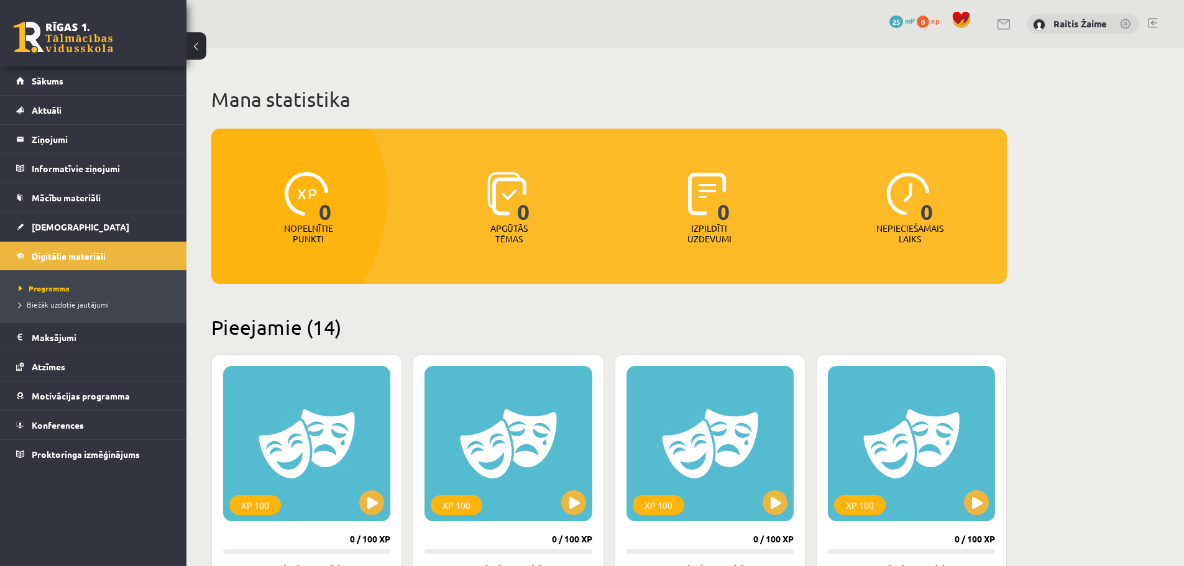
scroll to position [231, 0]
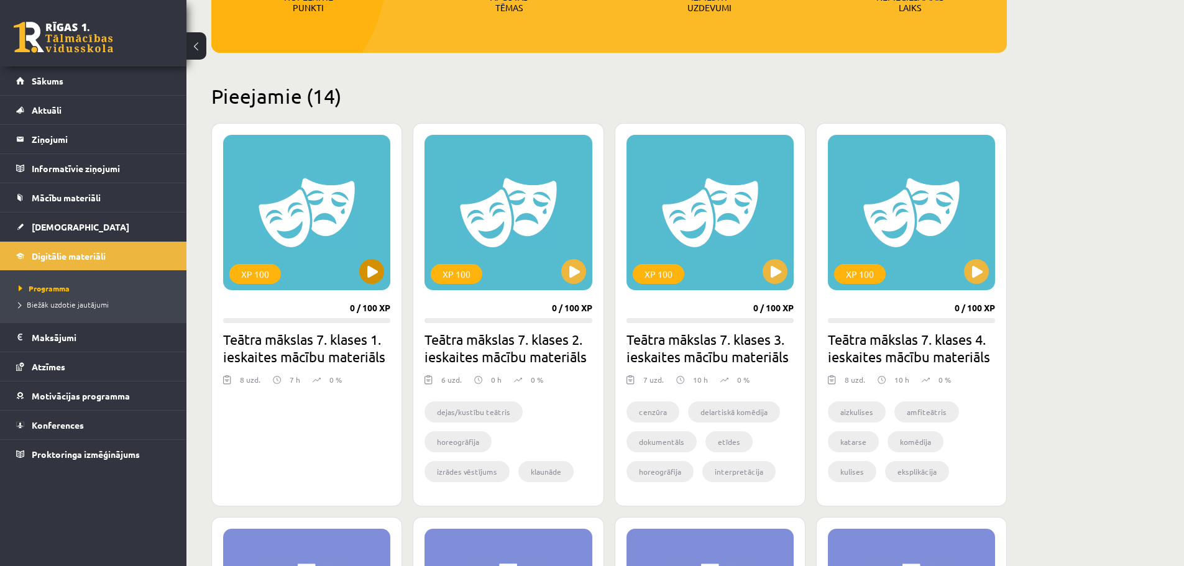
click at [375, 254] on div "XP 100" at bounding box center [306, 212] width 167 height 155
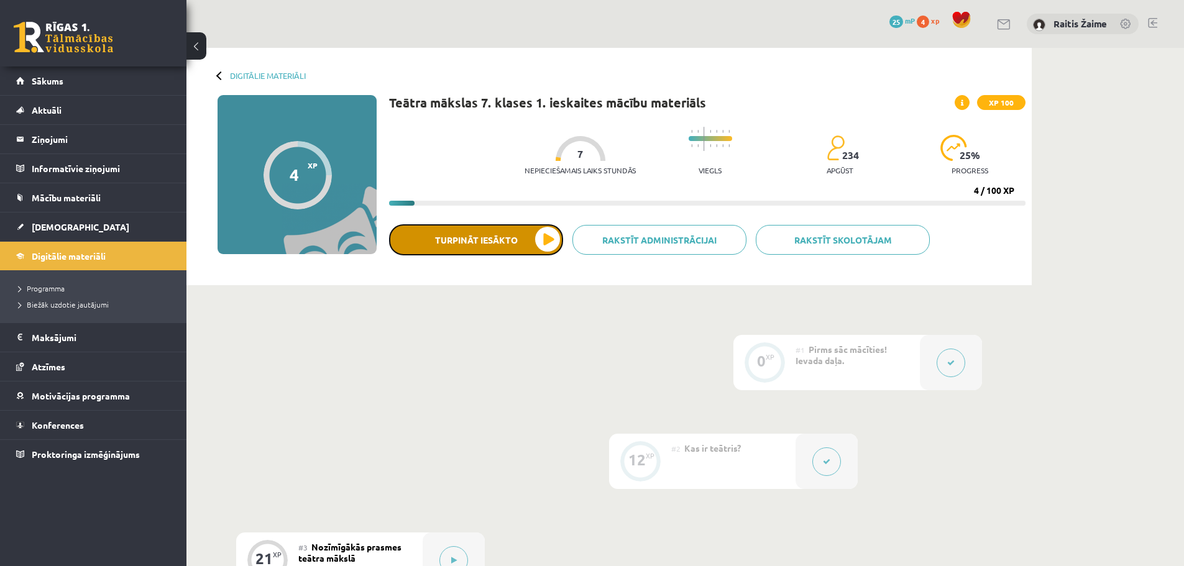
click at [496, 247] on button "Turpināt iesākto" at bounding box center [476, 239] width 174 height 31
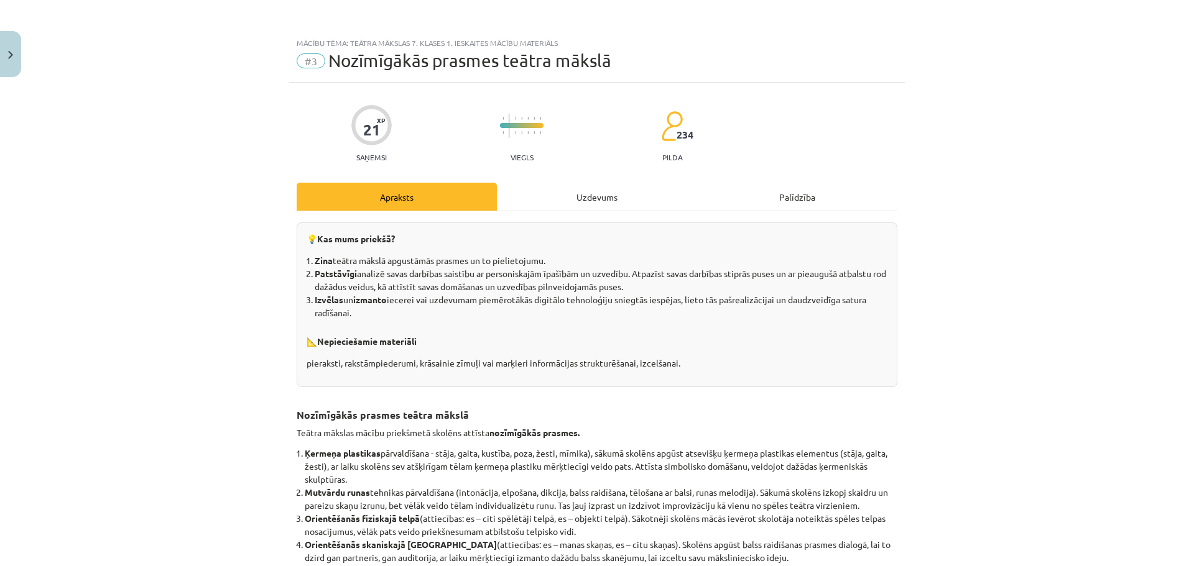
click at [543, 199] on div "Uzdevums" at bounding box center [597, 197] width 200 height 28
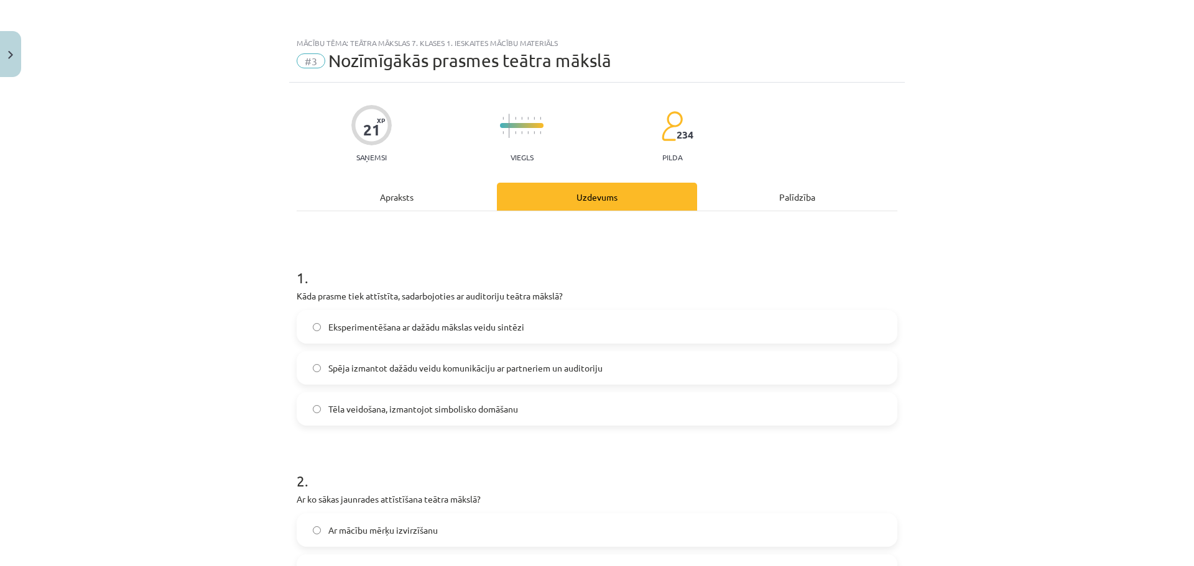
scroll to position [31, 0]
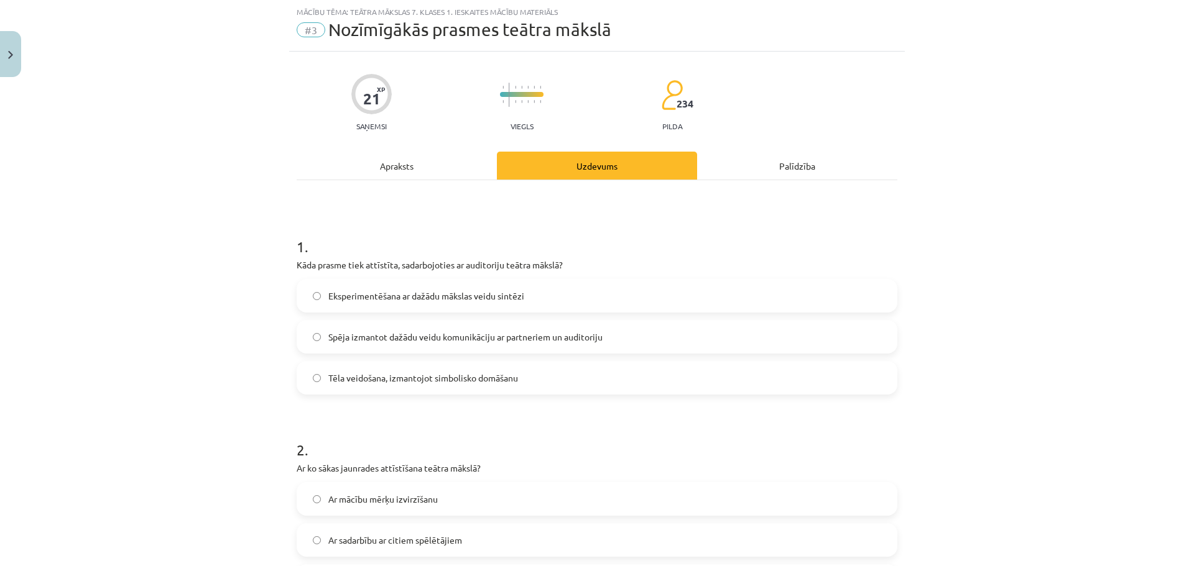
click at [430, 344] on label "Spēja izmantot dažādu veidu komunikāciju ar partneriem un auditoriju" at bounding box center [597, 336] width 598 height 31
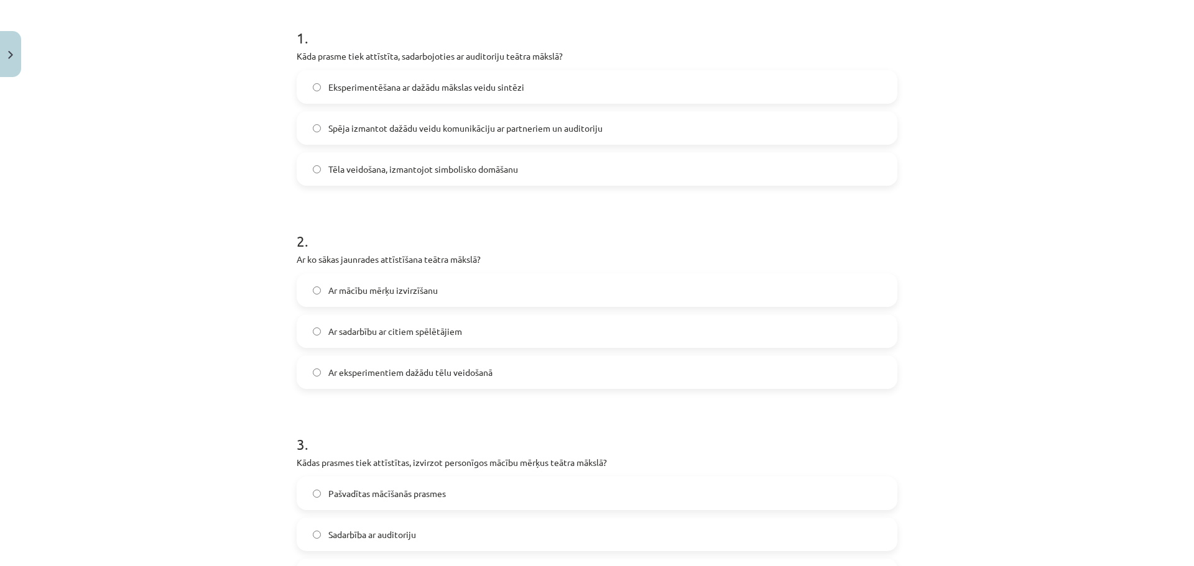
scroll to position [248, 0]
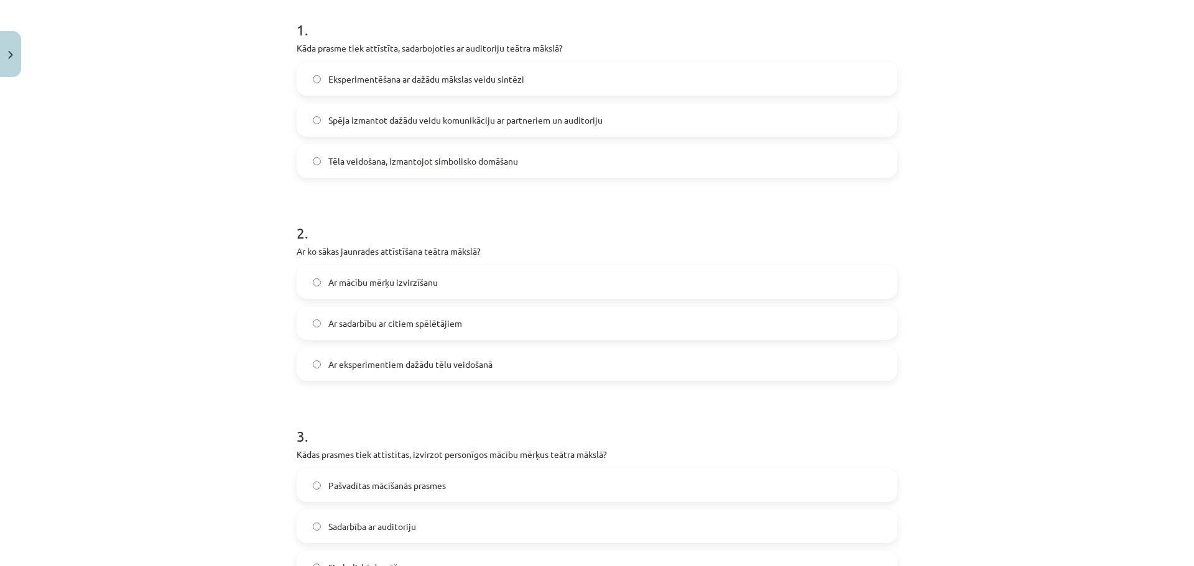
click at [502, 367] on label "Ar eksperimentiem dažādu tēlu veidošanā" at bounding box center [597, 364] width 598 height 31
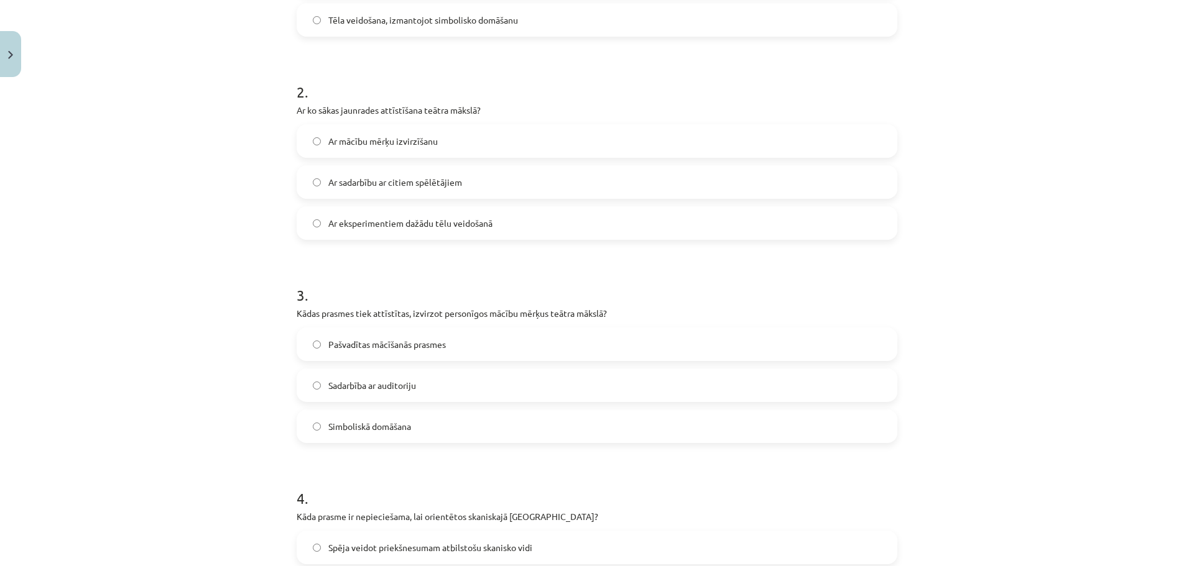
scroll to position [403, 0]
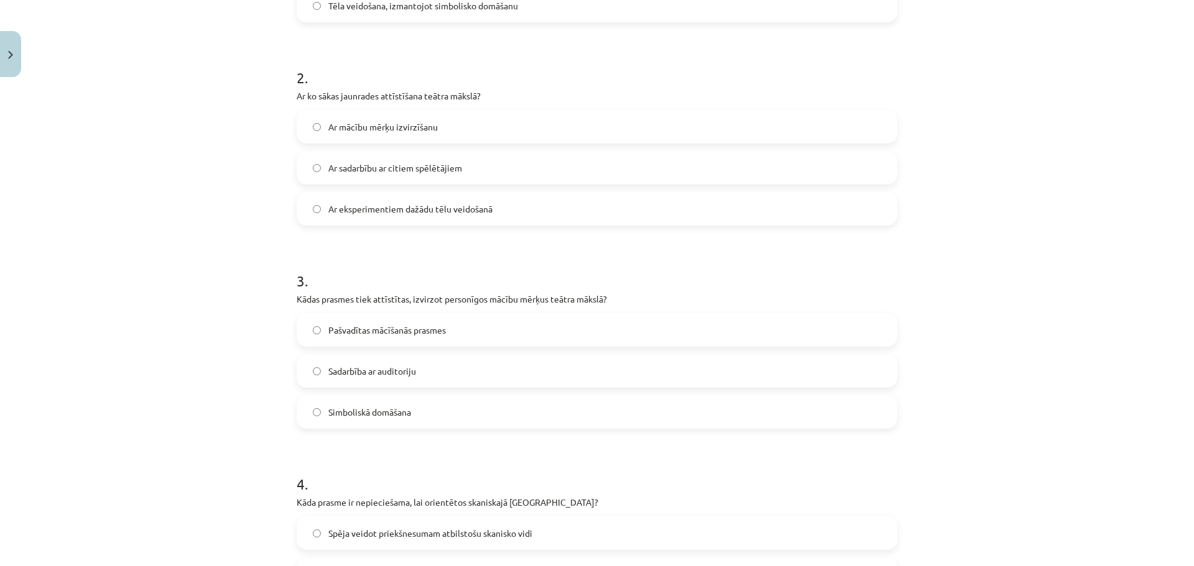
click at [397, 371] on span "Sadarbība ar auditoriju" at bounding box center [372, 371] width 88 height 13
click at [306, 423] on label "Simboliskā domāšana" at bounding box center [597, 412] width 598 height 31
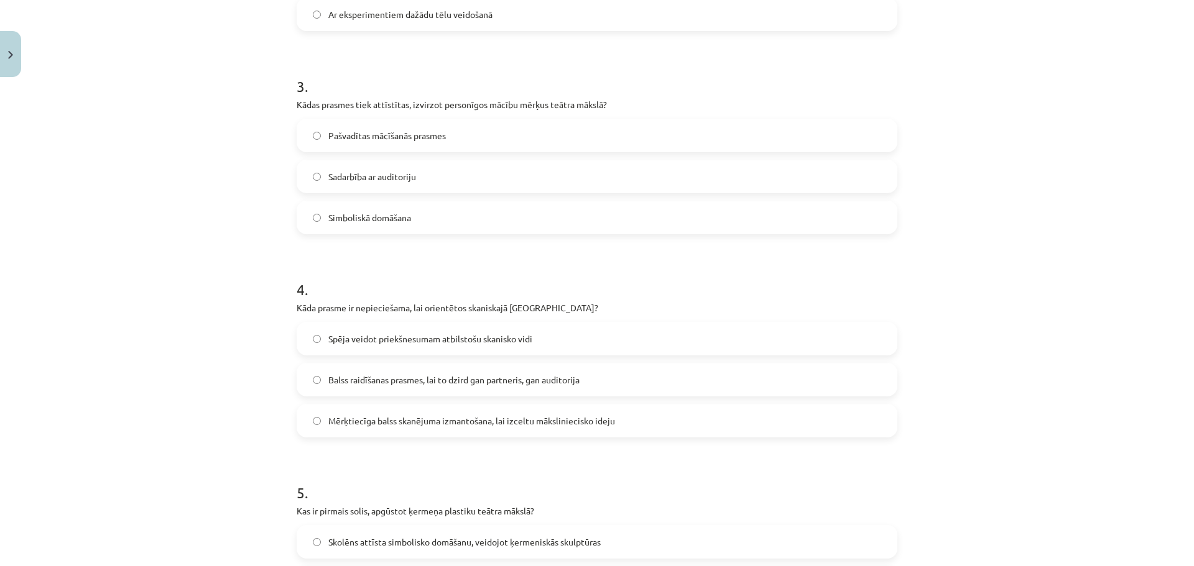
scroll to position [622, 0]
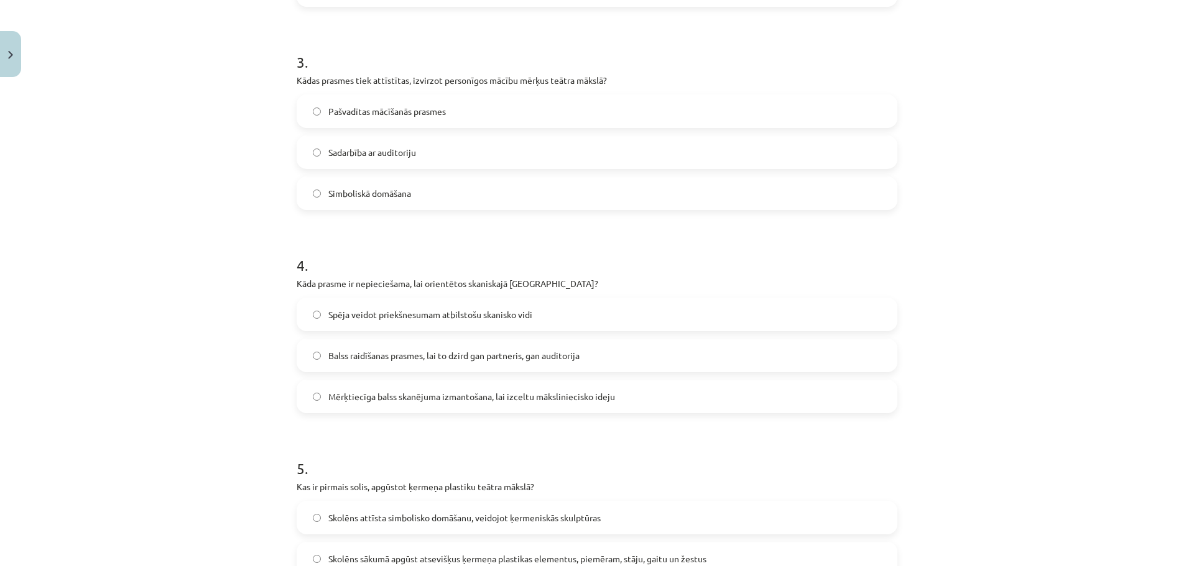
click at [476, 362] on span "Balss raidīšanas prasmes, lai to dzird gan partneris, gan auditorija" at bounding box center [453, 355] width 251 height 13
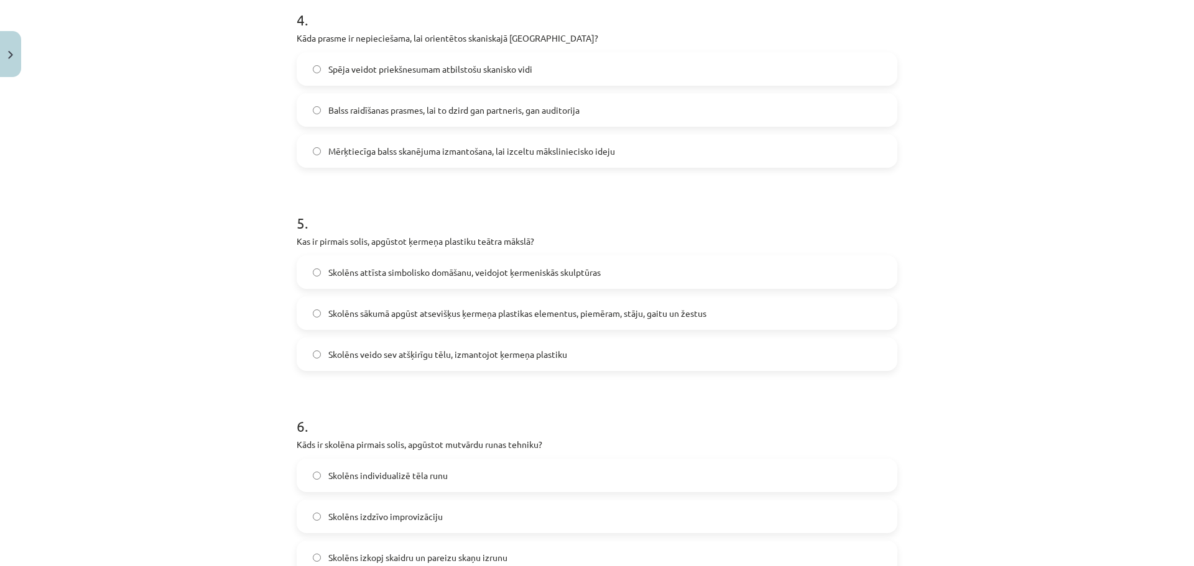
scroll to position [874, 0]
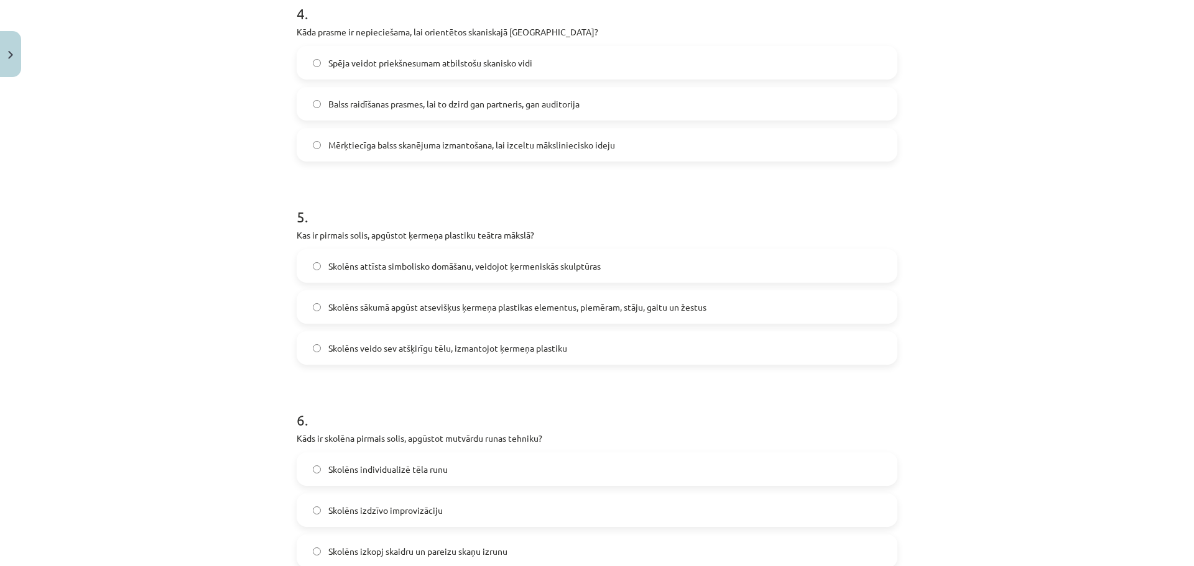
click at [657, 270] on label "Skolēns attīsta simbolisko domāšanu, veidojot ķermeniskās skulptūras" at bounding box center [597, 266] width 598 height 31
click at [645, 298] on label "Skolēns sākumā apgūst atsevišķus ķermeņa plastikas elementus, piemēram, stāju, …" at bounding box center [597, 307] width 598 height 31
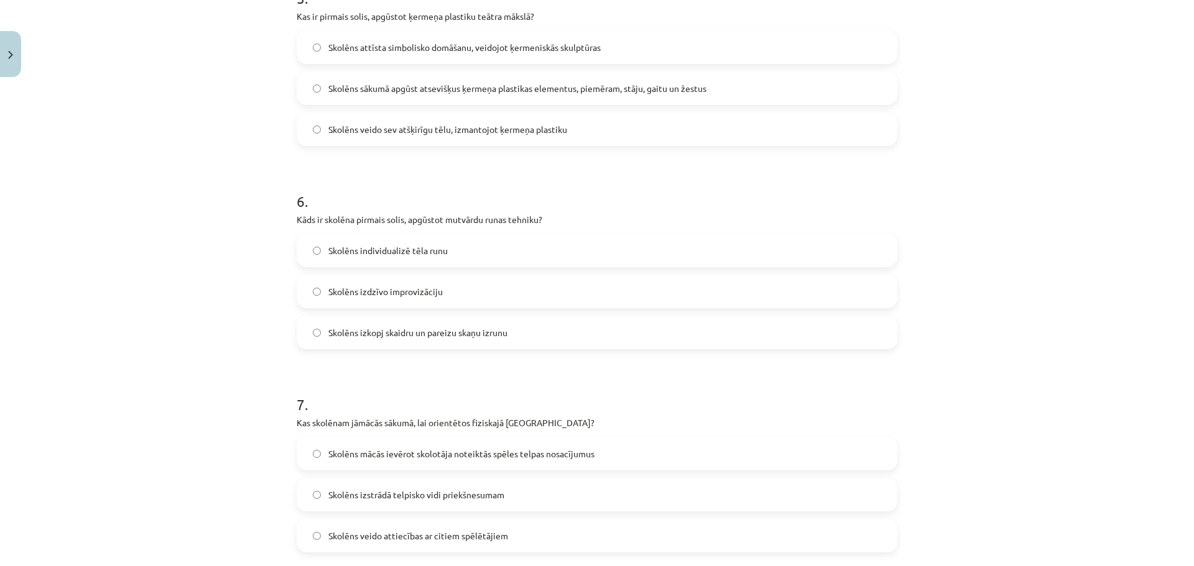
scroll to position [1099, 0]
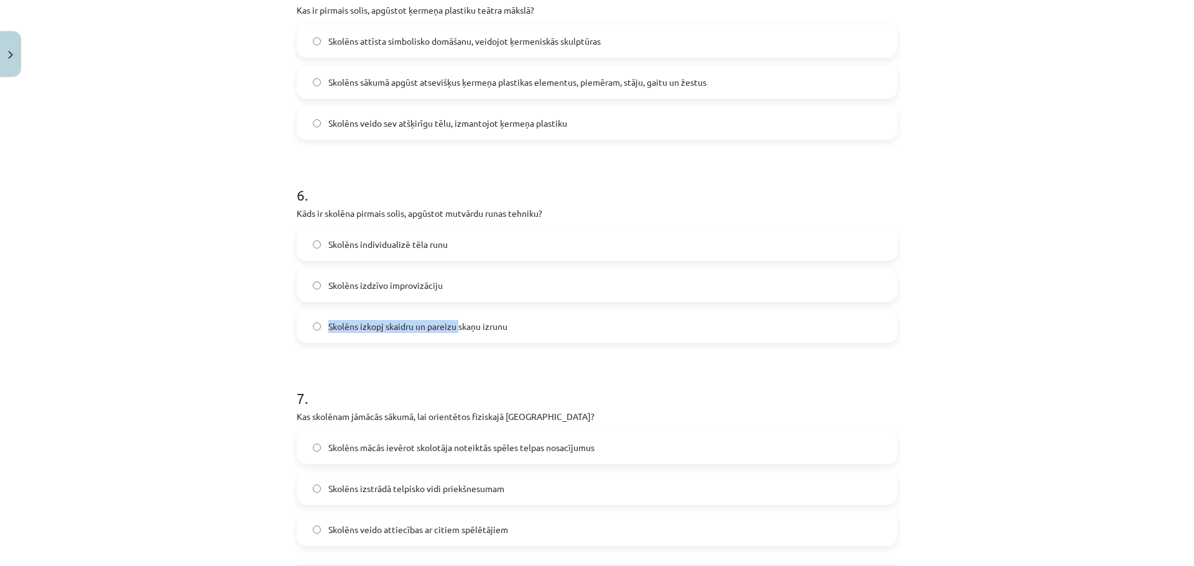
drag, startPoint x: 455, startPoint y: 301, endPoint x: 456, endPoint y: 331, distance: 29.2
click at [456, 331] on div "Skolēns individualizē tēla runu Skolēns izdzīvo improvizāciju Skolēns izkopj sk…" at bounding box center [597, 286] width 600 height 116
click at [457, 331] on span "Skolēns izkopj skaidru un pareizu skaņu izrunu" at bounding box center [417, 326] width 179 height 13
click at [484, 234] on label "Skolēns individualizē tēla runu" at bounding box center [597, 244] width 598 height 31
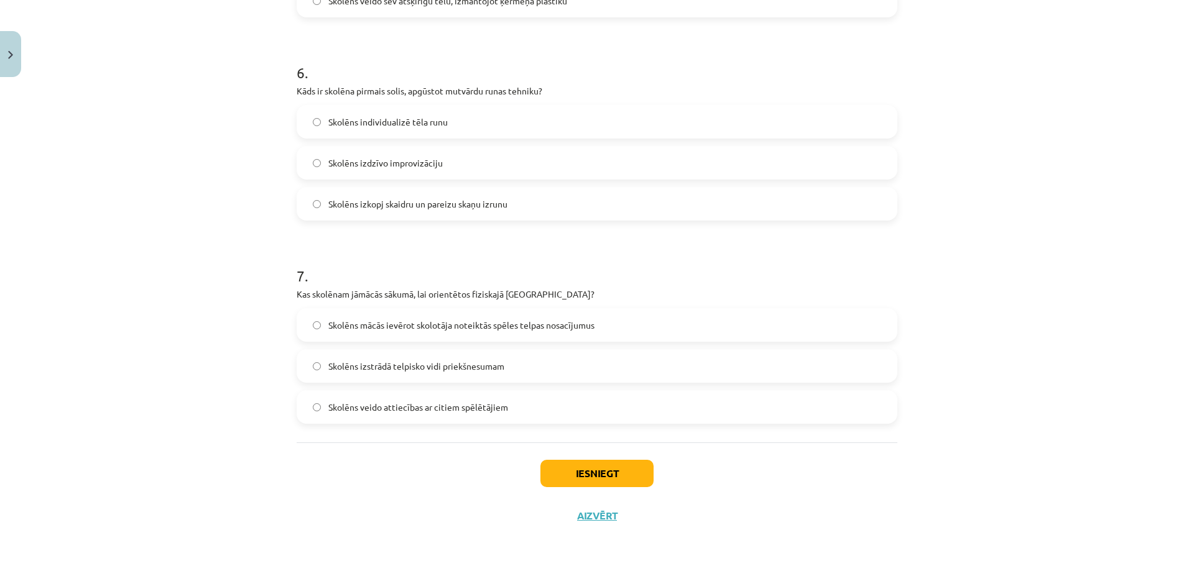
scroll to position [1223, 0]
click at [513, 320] on span "Skolēns mācās ievērot skolotāja noteiktās spēles telpas nosacījumus" at bounding box center [461, 323] width 266 height 13
click at [620, 471] on button "Iesniegt" at bounding box center [596, 471] width 113 height 27
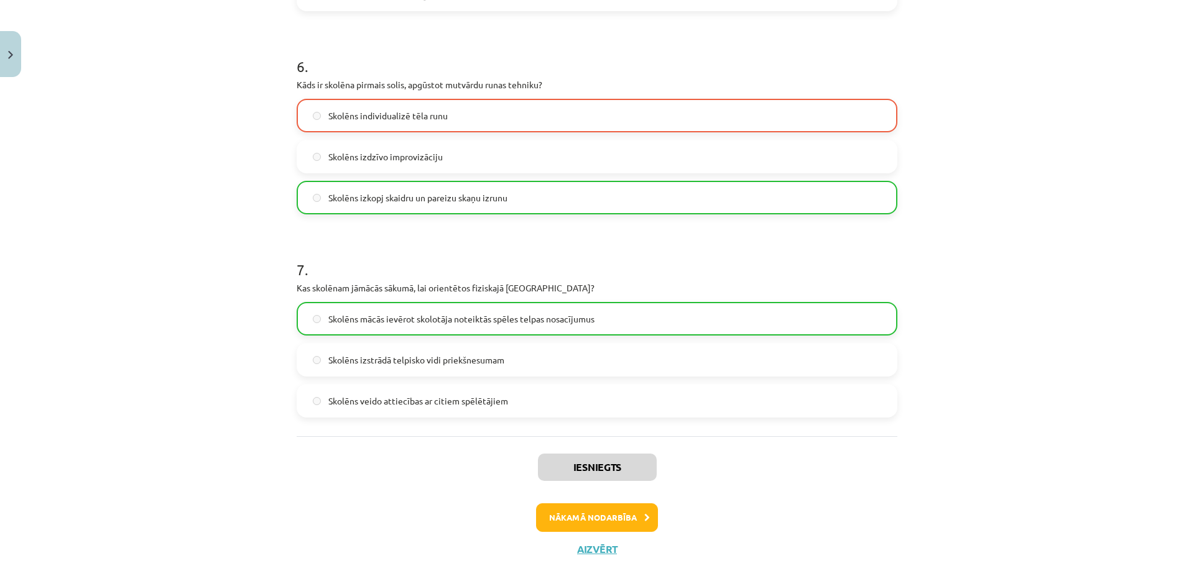
scroll to position [1230, 0]
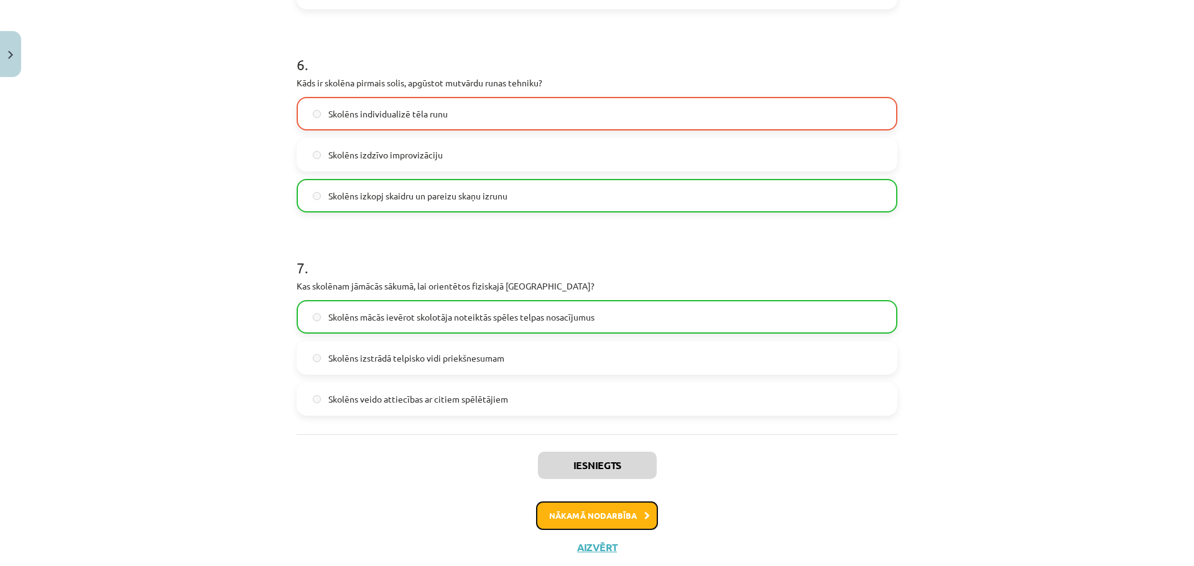
click at [621, 517] on button "Nākamā nodarbība" at bounding box center [597, 516] width 122 height 29
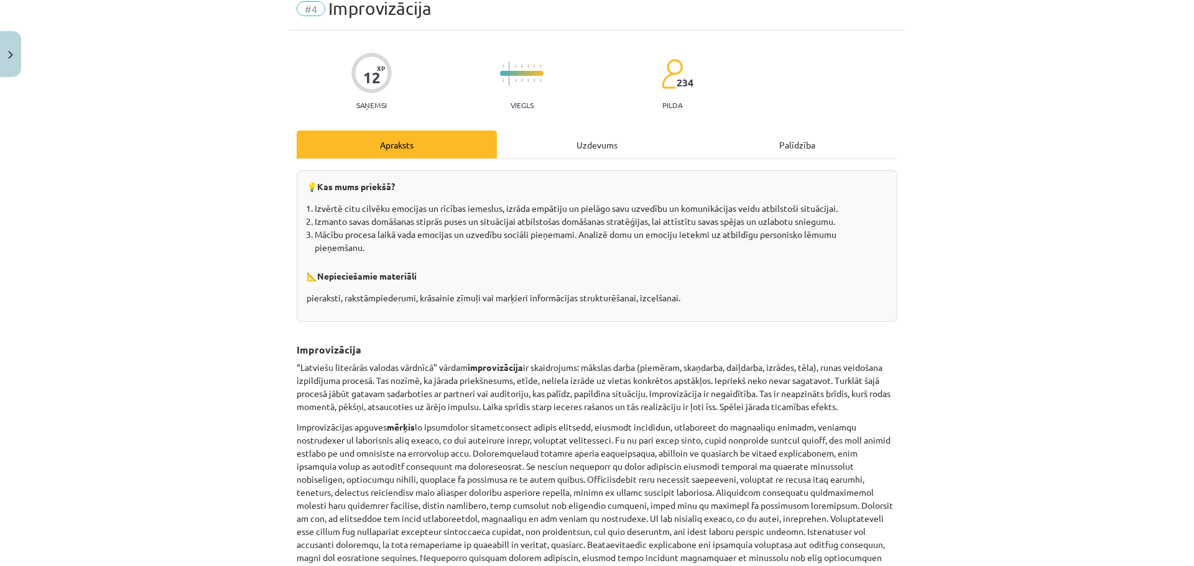
scroll to position [31, 0]
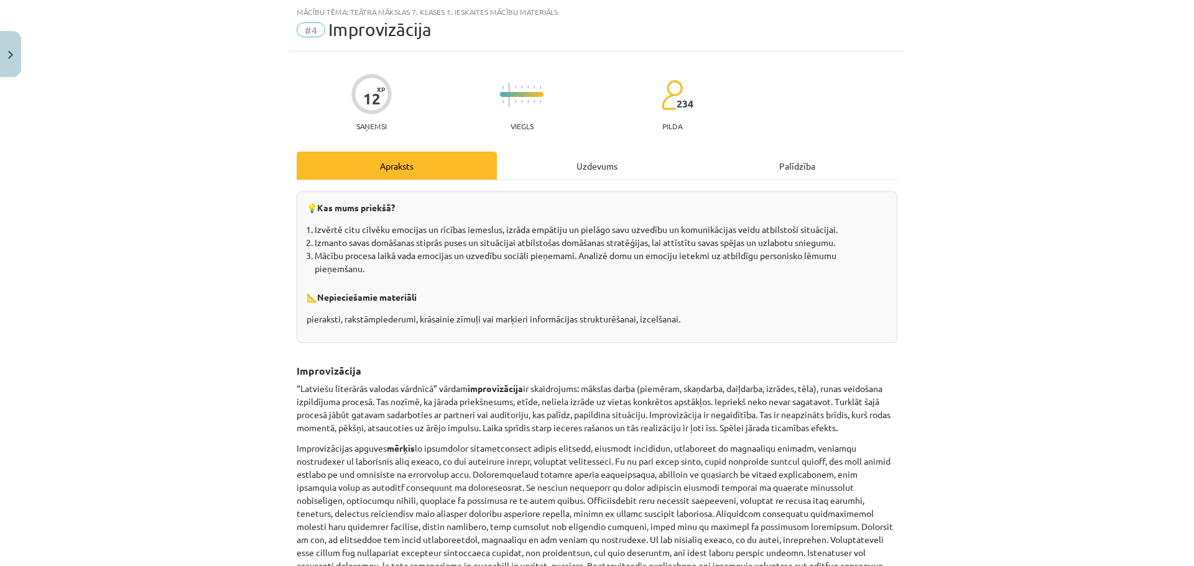
click at [545, 174] on div "Uzdevums" at bounding box center [597, 166] width 200 height 28
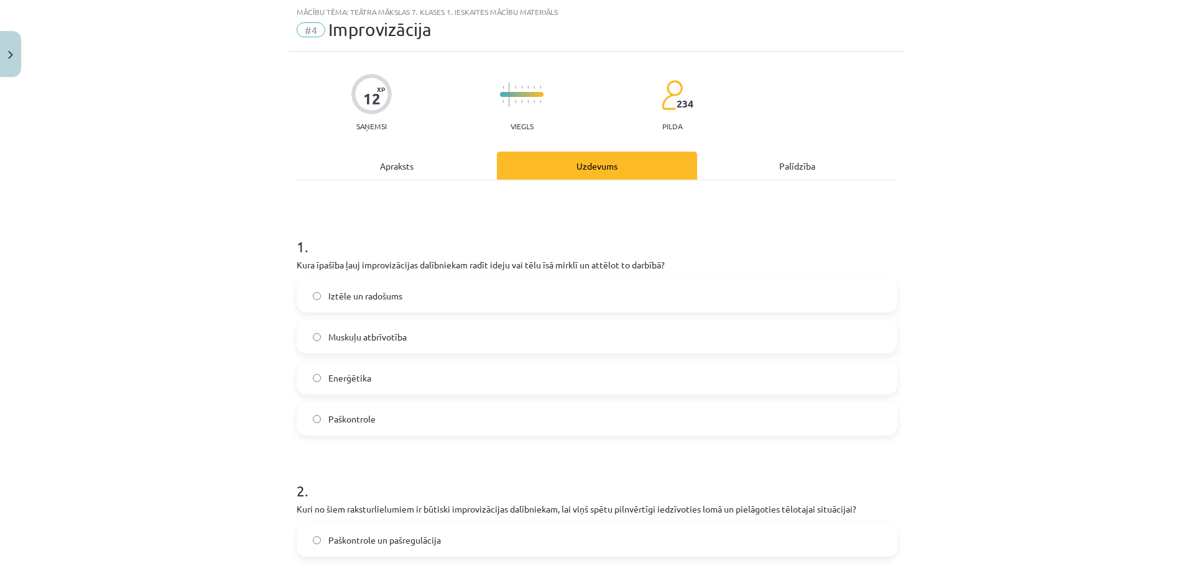
click at [380, 421] on label "Paškontrole" at bounding box center [597, 418] width 598 height 31
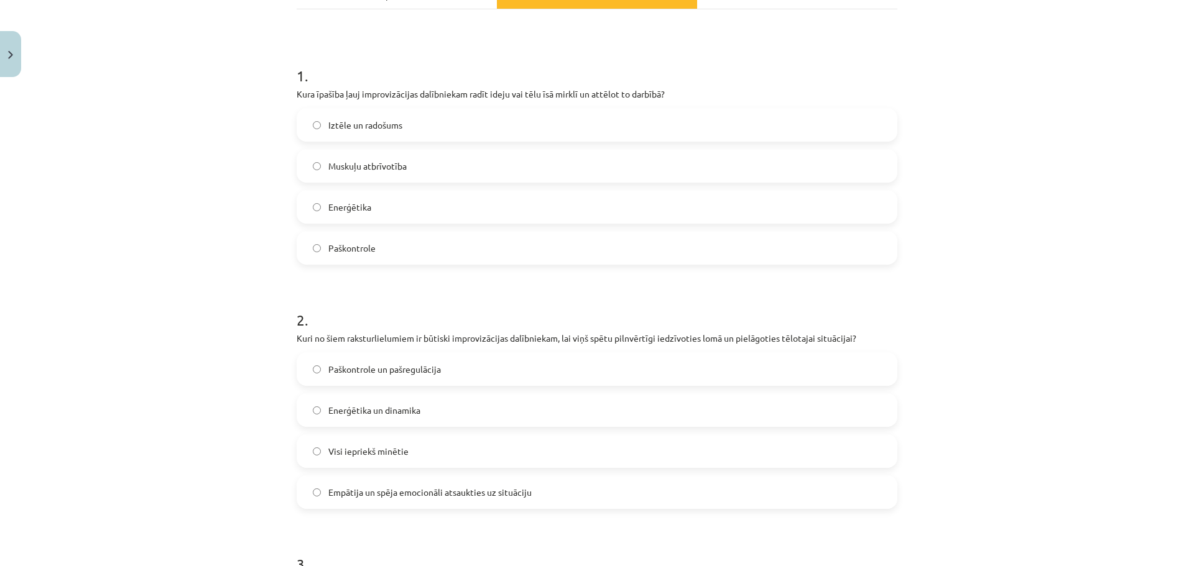
scroll to position [232, 0]
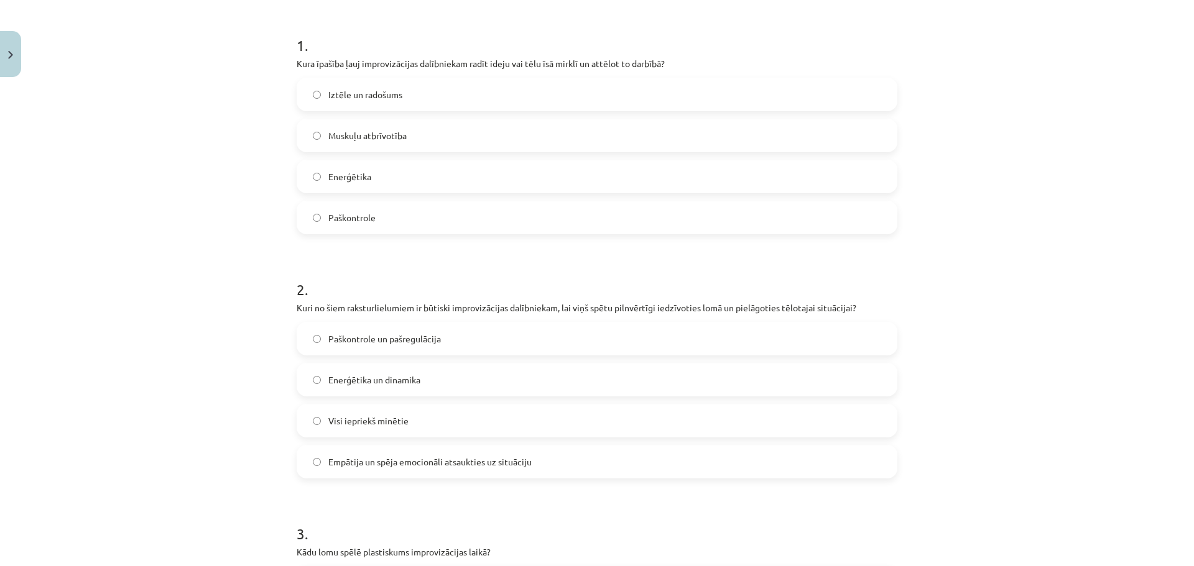
click at [515, 338] on label "Paškontrole un pašregulācija" at bounding box center [597, 338] width 598 height 31
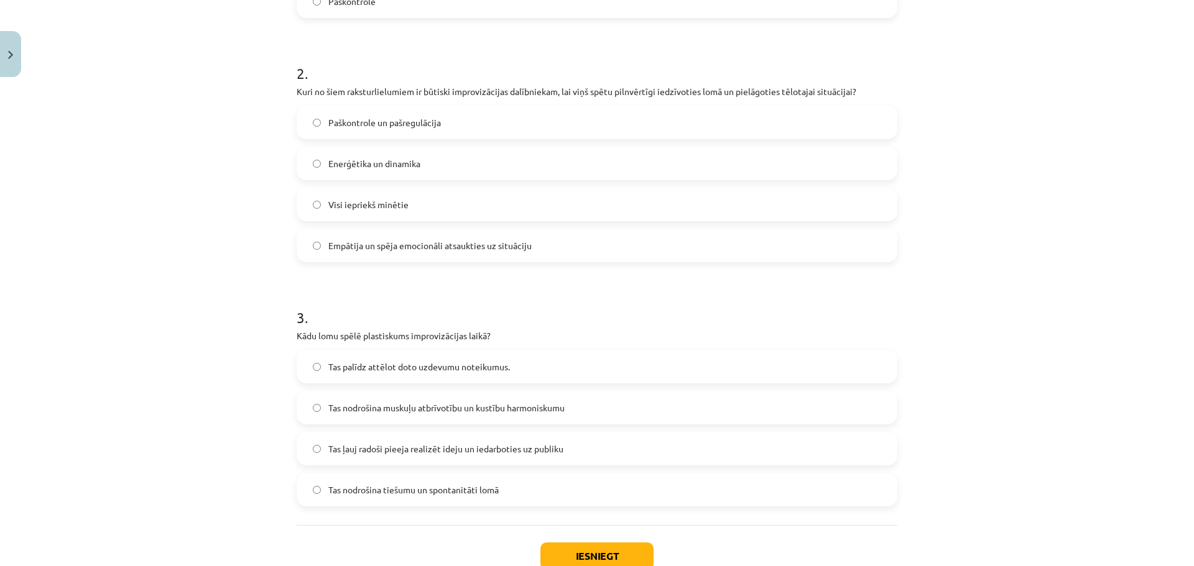
scroll to position [454, 0]
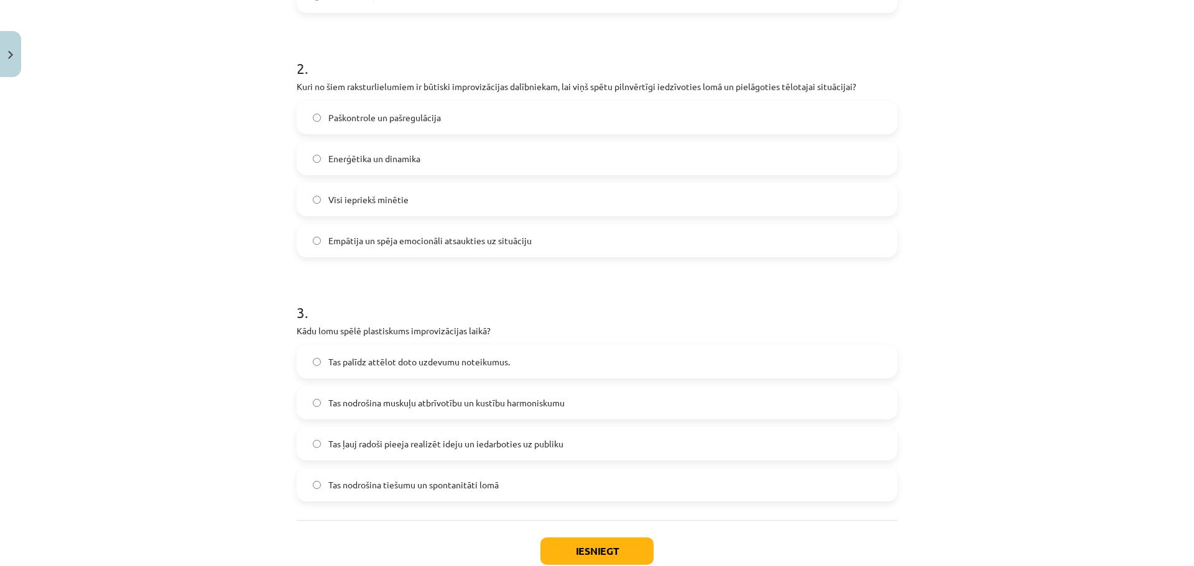
click at [480, 241] on span "Empātija un spēja emocionāli atsaukties uz situāciju" at bounding box center [429, 240] width 203 height 13
click at [485, 125] on label "Paškontrole un pašregulācija" at bounding box center [597, 117] width 598 height 31
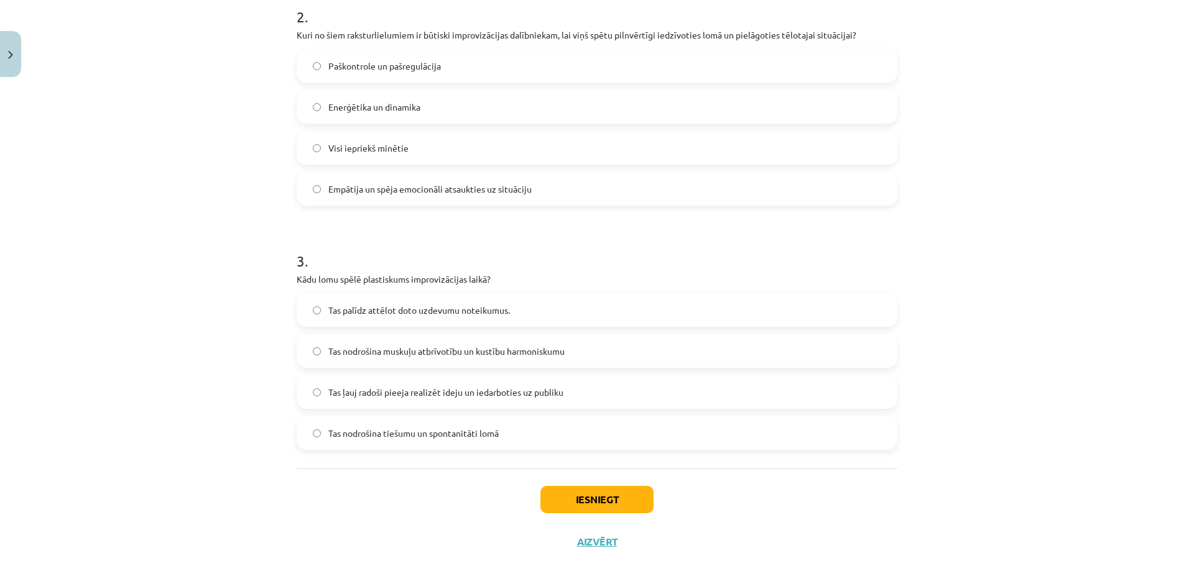
scroll to position [533, 0]
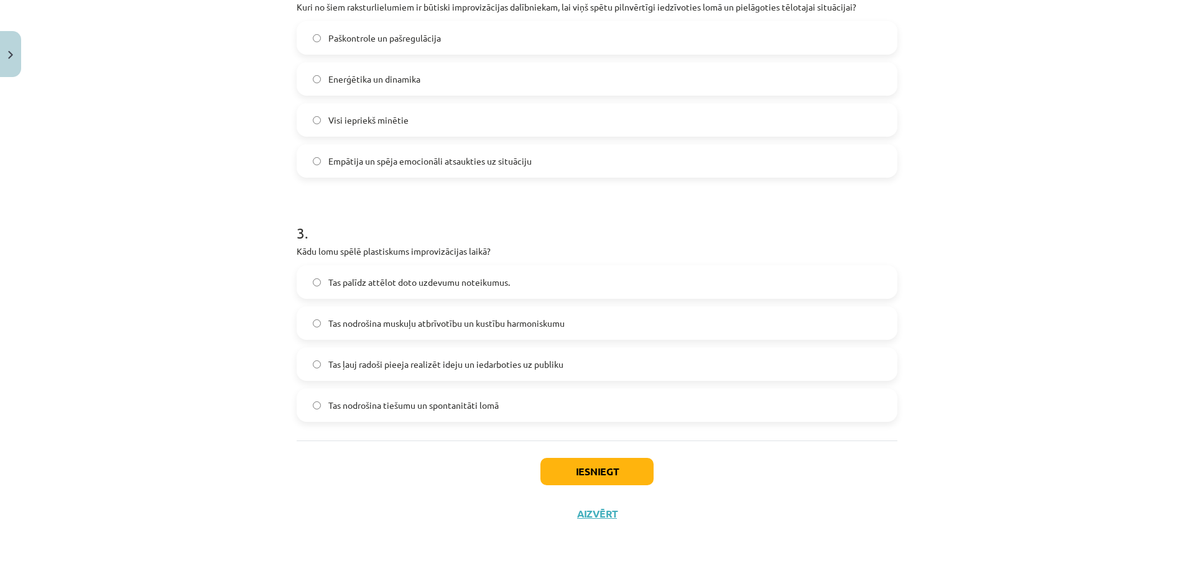
click at [436, 375] on label "Tas ļauj radoši pieeja realizēt ideju un iedarboties uz publiku" at bounding box center [597, 364] width 598 height 31
click at [554, 474] on button "Iesniegt" at bounding box center [596, 471] width 113 height 27
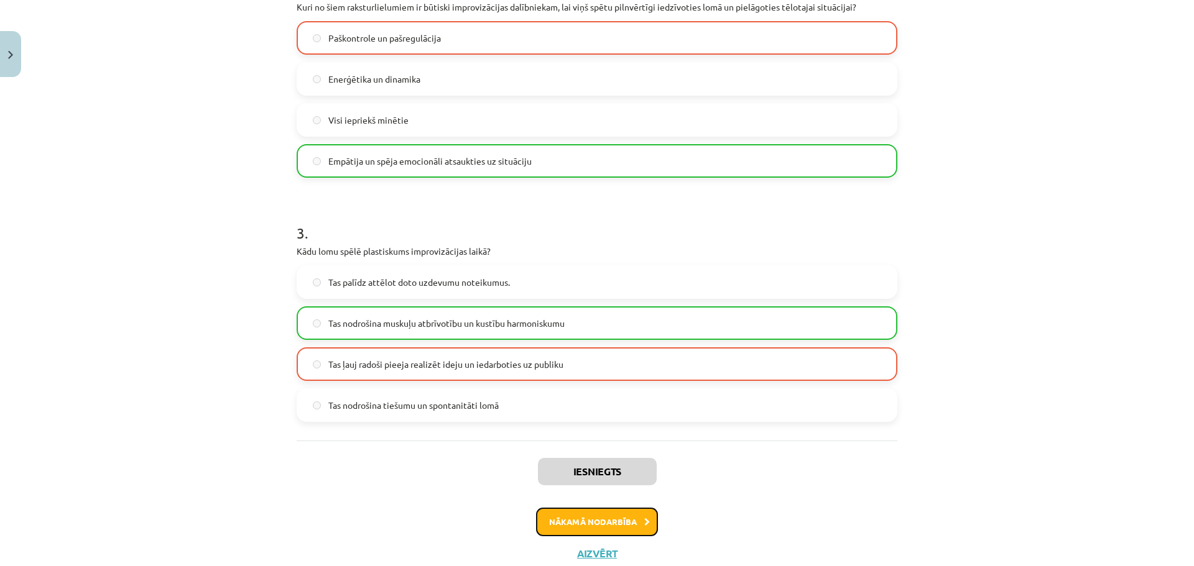
click at [563, 515] on button "Nākamā nodarbība" at bounding box center [597, 522] width 122 height 29
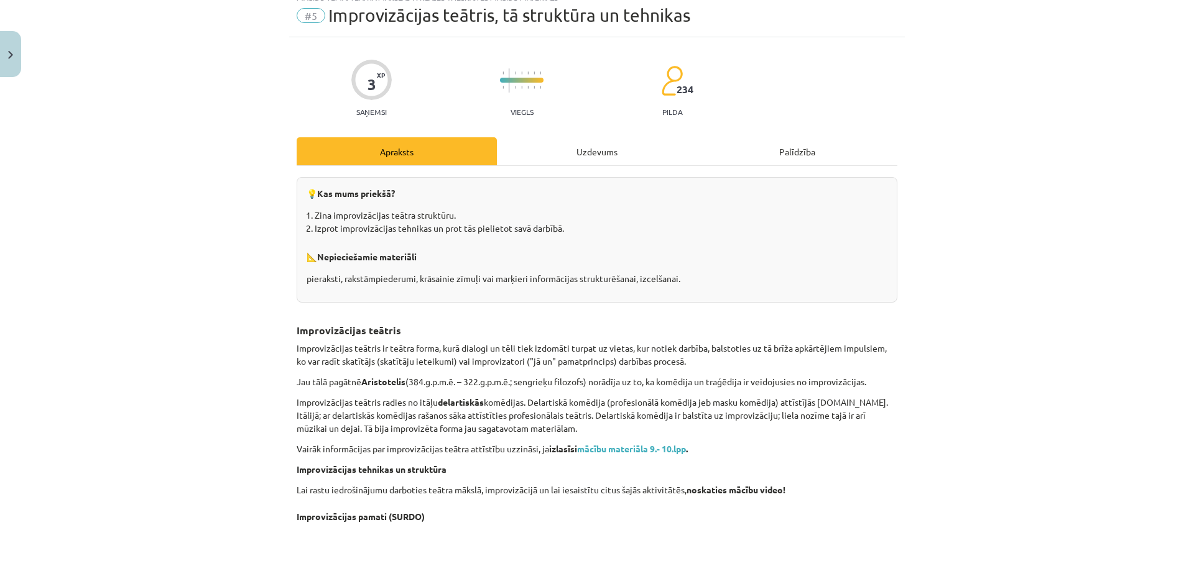
scroll to position [31, 0]
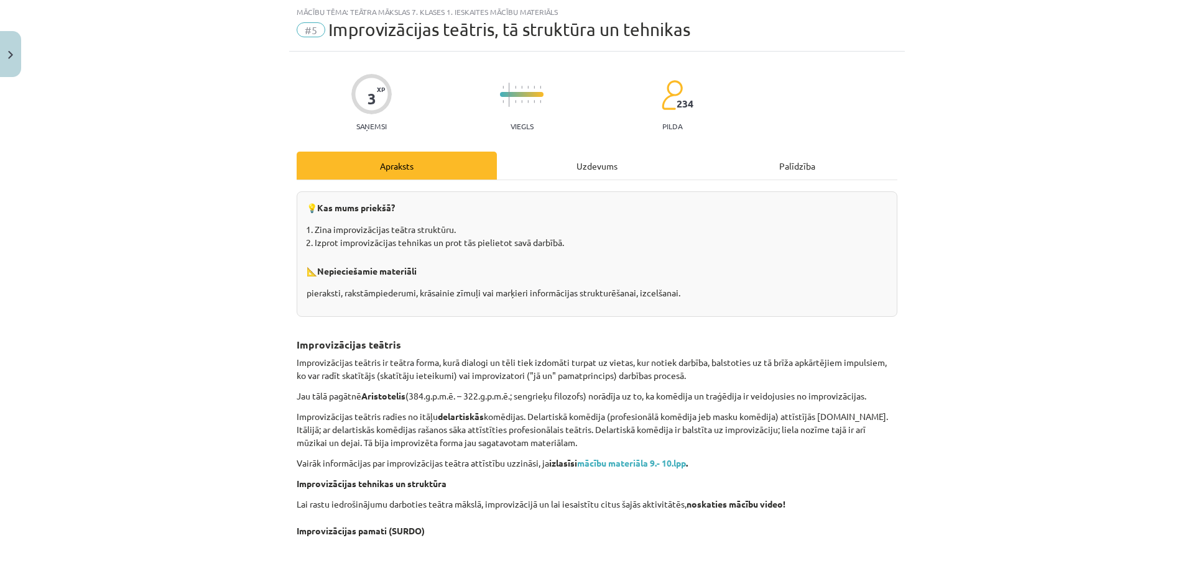
click at [574, 159] on div "Uzdevums" at bounding box center [597, 166] width 200 height 28
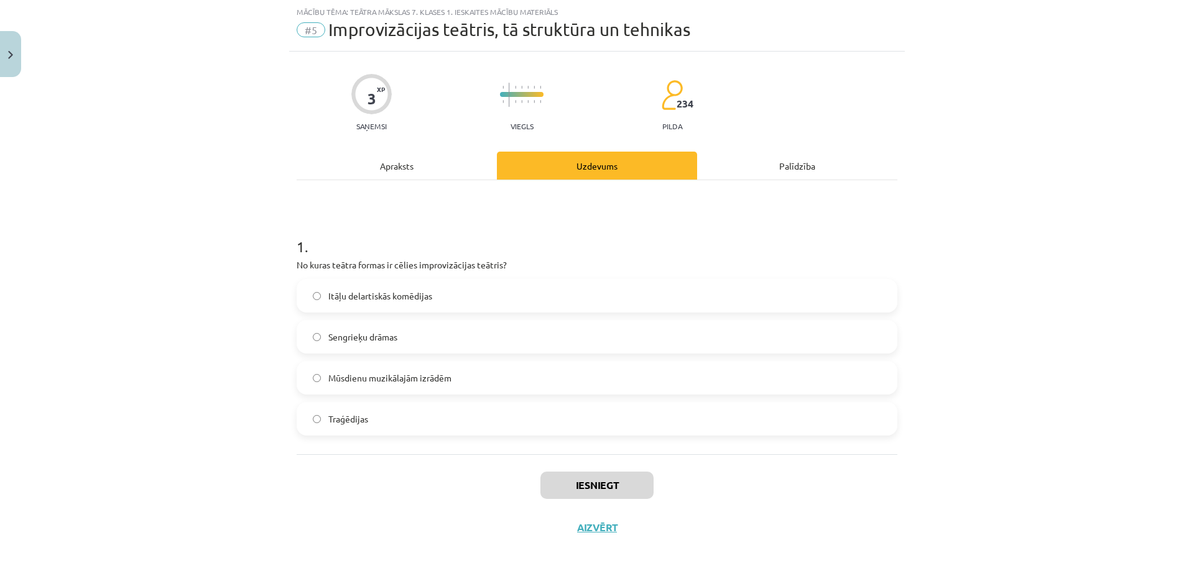
click at [395, 147] on div "3 XP Saņemsi Viegls 234 pilda Apraksts Uzdevums Palīdzība 1 . No kuras teātra f…" at bounding box center [596, 300] width 615 height 497
click at [393, 154] on div "Apraksts" at bounding box center [397, 166] width 200 height 28
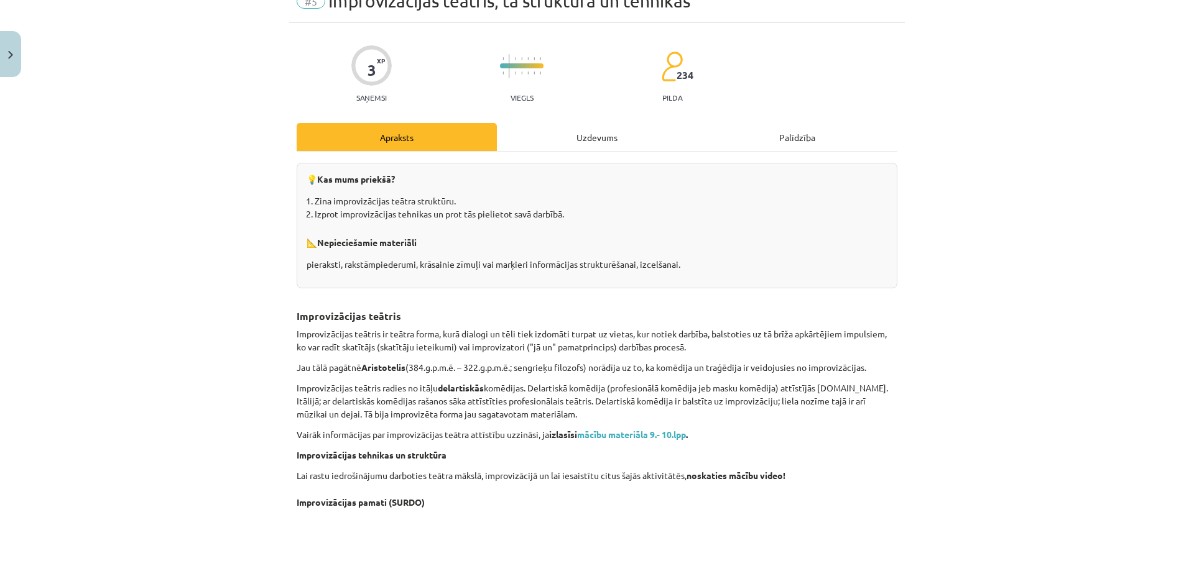
scroll to position [32, 0]
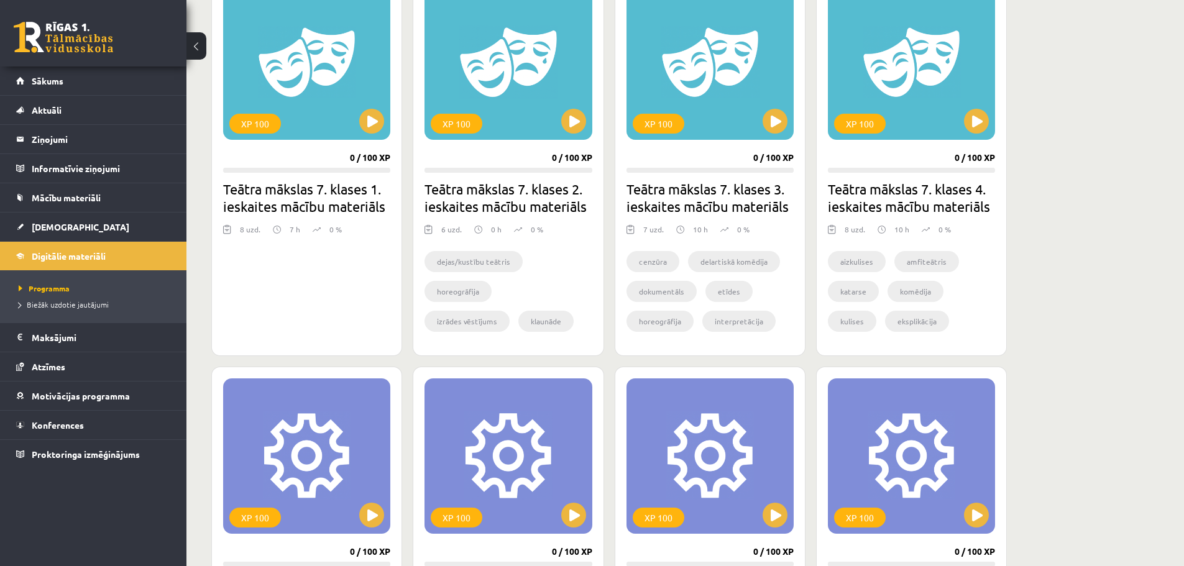
scroll to position [379, 0]
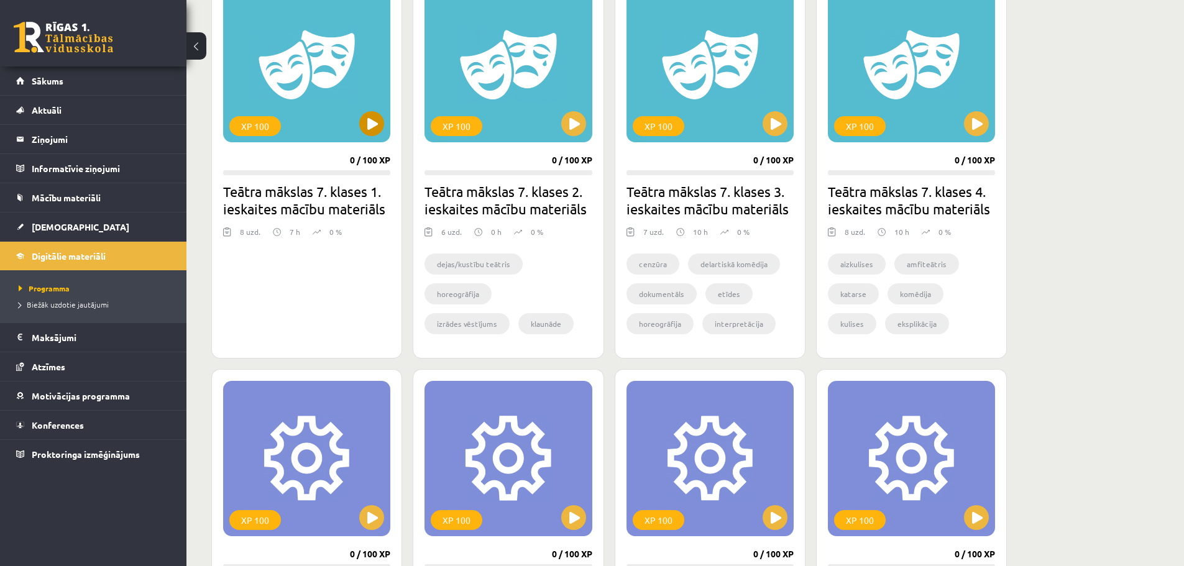
click at [357, 120] on div "XP 100" at bounding box center [306, 64] width 167 height 155
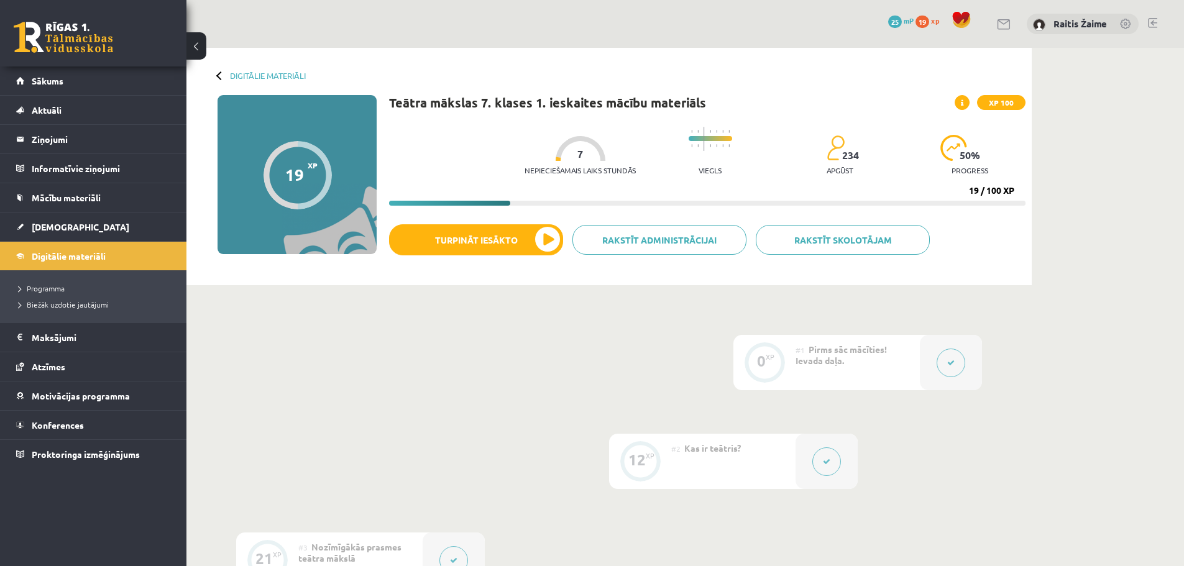
click at [220, 76] on div at bounding box center [220, 75] width 9 height 9
click at [500, 240] on button "Turpināt iesākto" at bounding box center [476, 239] width 174 height 31
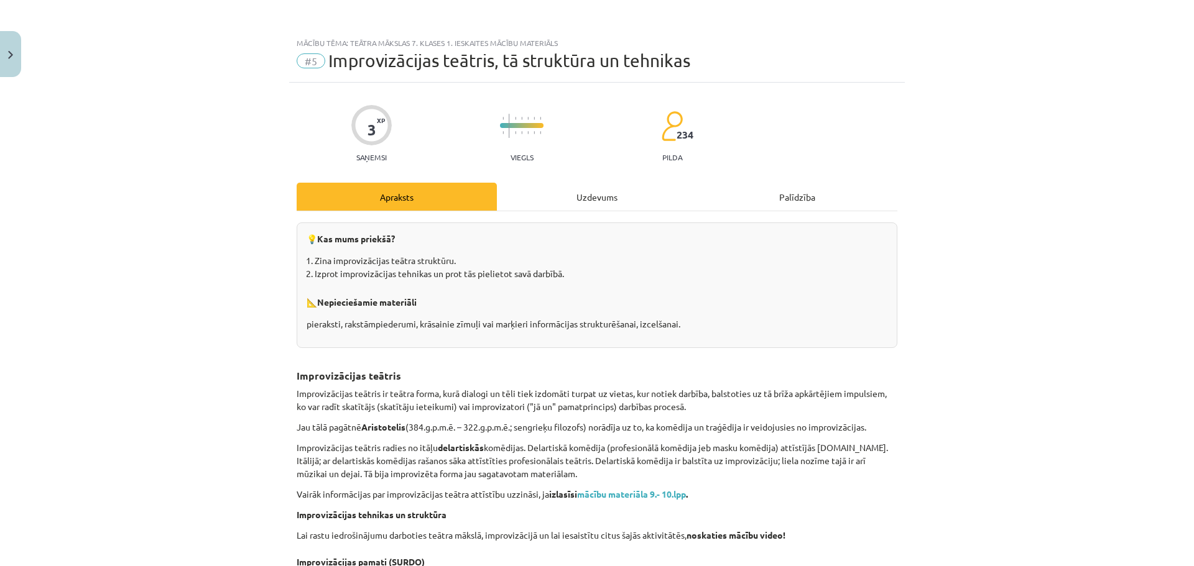
click at [550, 189] on div "Uzdevums" at bounding box center [597, 197] width 200 height 28
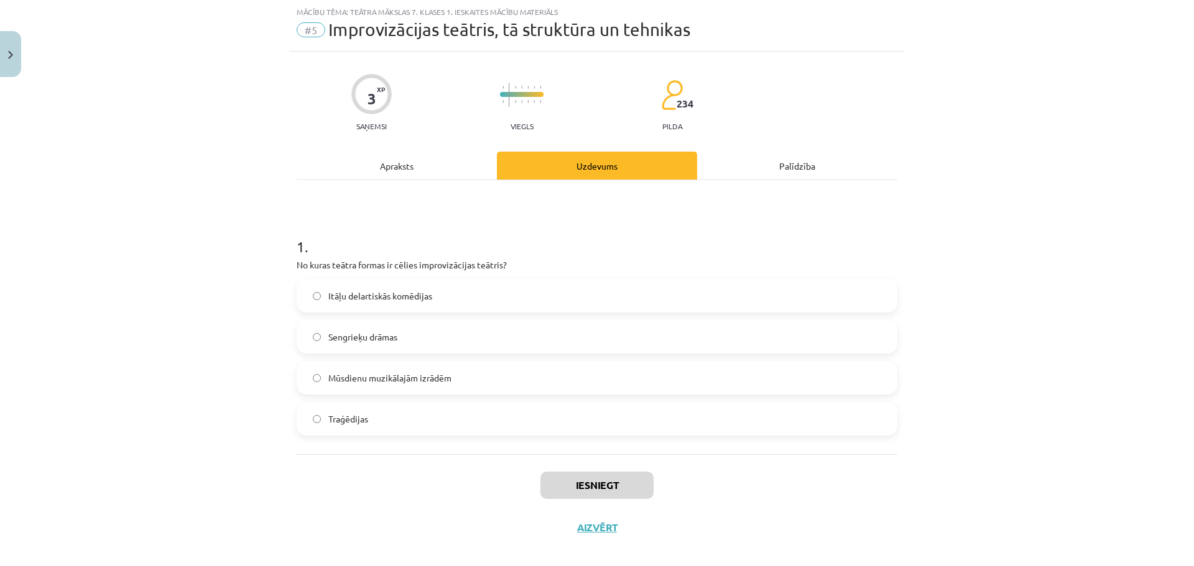
click at [433, 303] on label "Itāļu delartiskās komēdijas" at bounding box center [597, 295] width 598 height 31
click at [623, 484] on button "Iesniegt" at bounding box center [596, 485] width 113 height 27
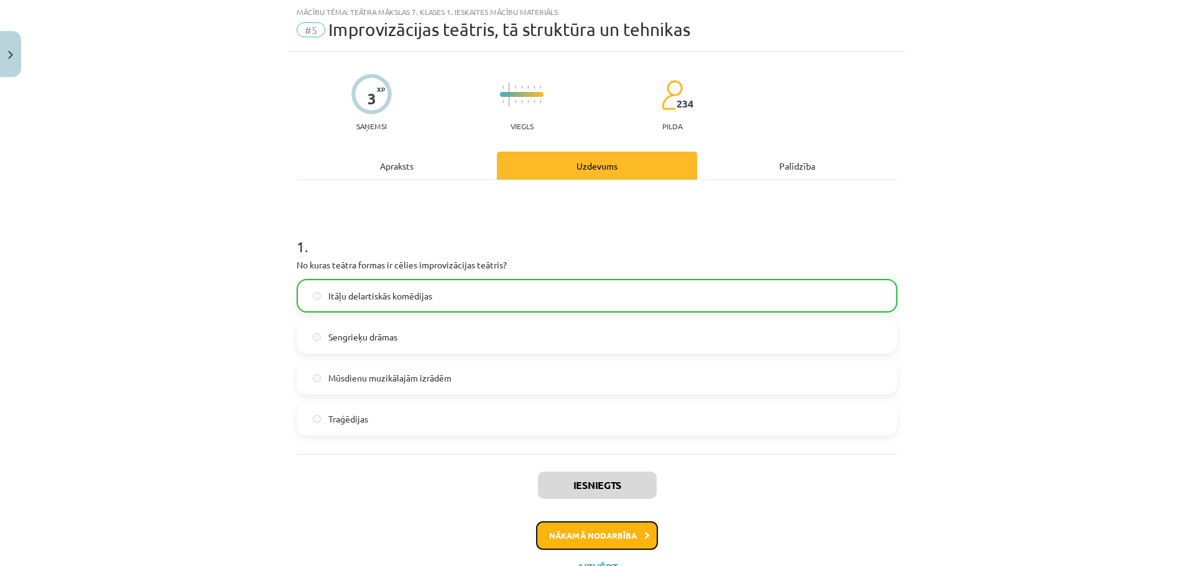
click at [608, 538] on button "Nākamā nodarbība" at bounding box center [597, 536] width 122 height 29
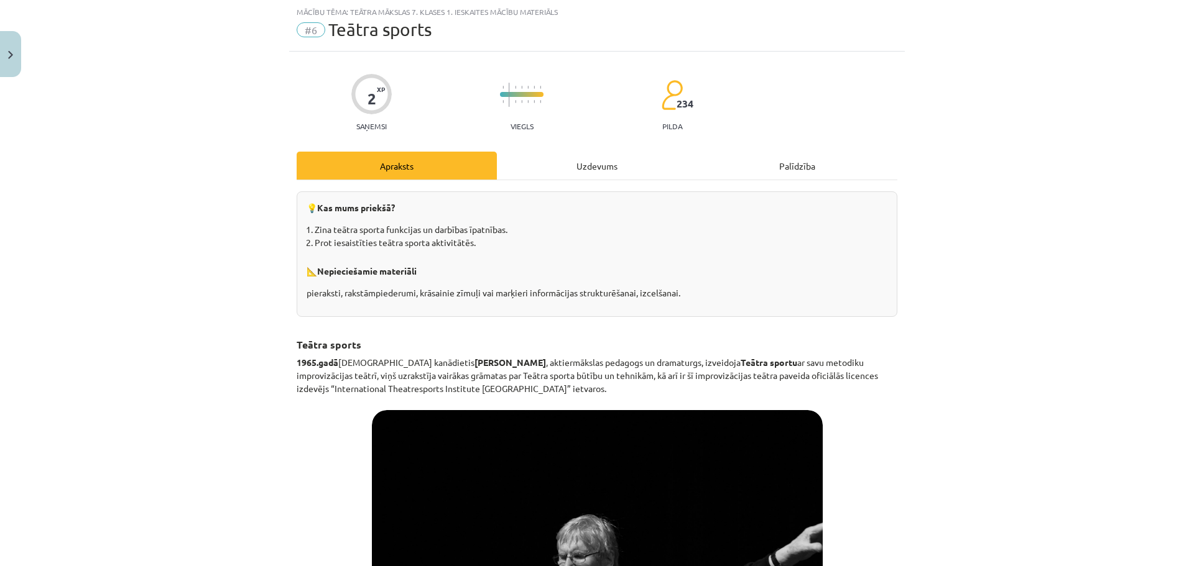
click at [581, 159] on div "Uzdevums" at bounding box center [597, 166] width 200 height 28
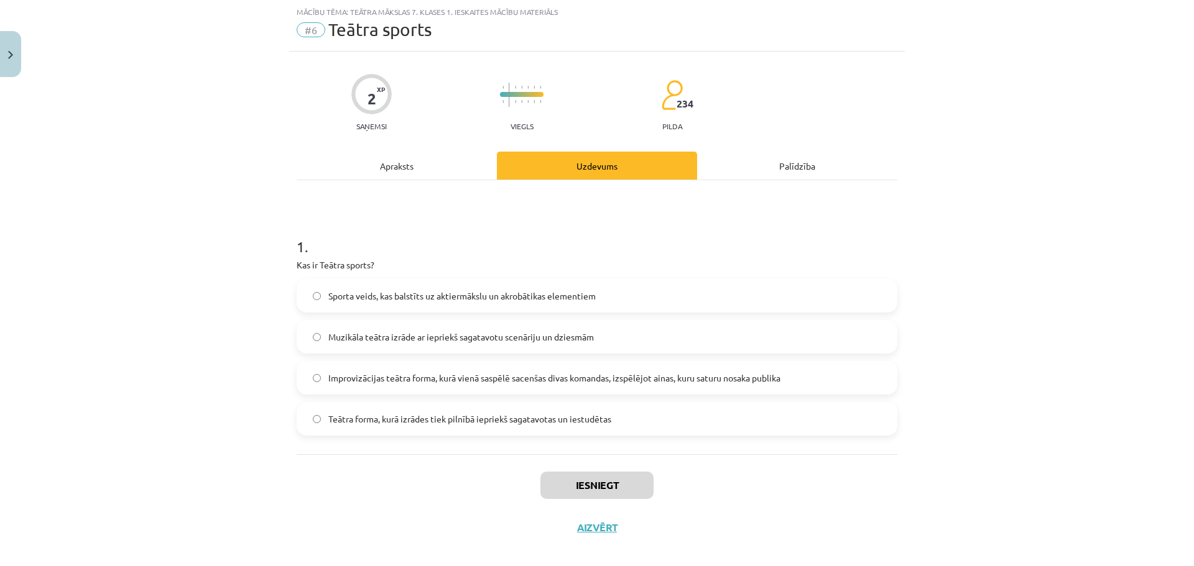
click at [566, 381] on span "Improvizācijas teātra forma, kurā vienā saspēlē sacenšas divas komandas, izspēl…" at bounding box center [554, 378] width 452 height 13
click at [595, 476] on button "Iesniegt" at bounding box center [596, 485] width 113 height 27
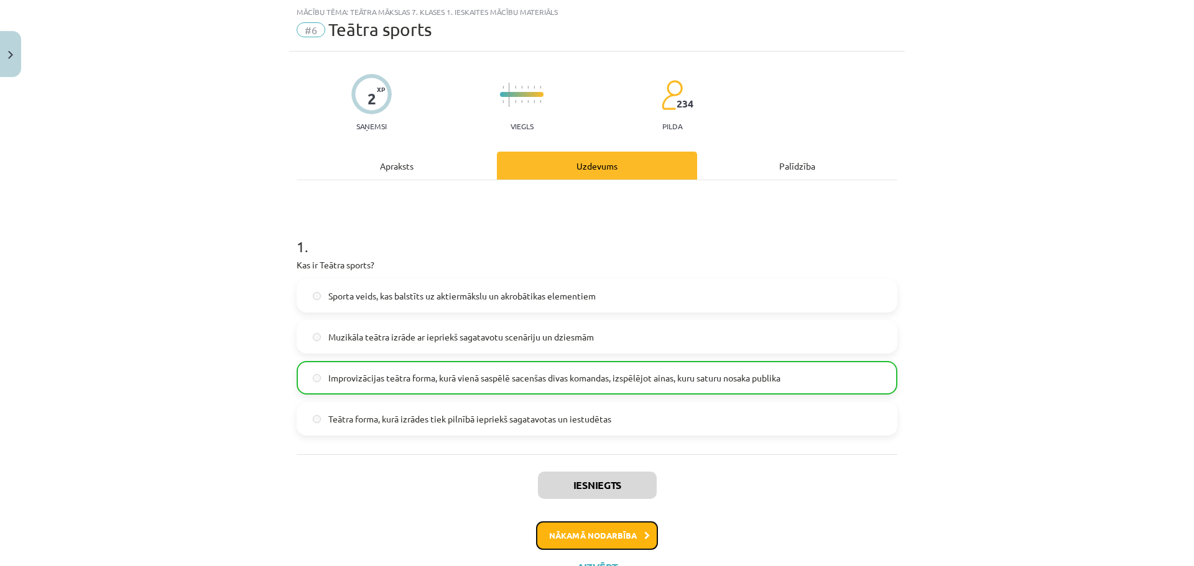
click at [627, 540] on button "Nākamā nodarbība" at bounding box center [597, 536] width 122 height 29
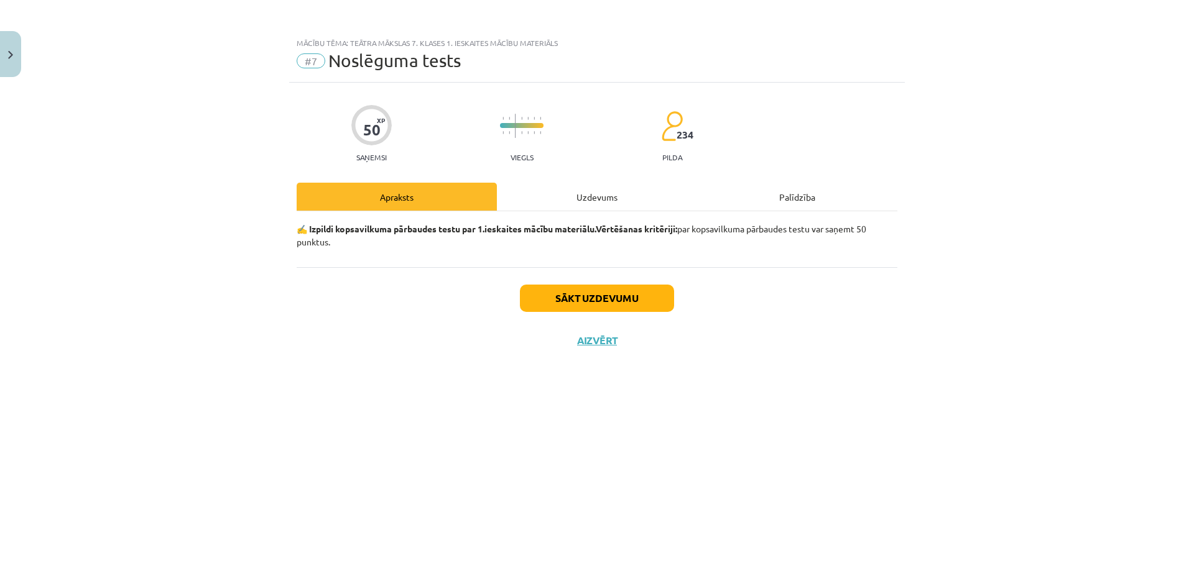
scroll to position [0, 0]
click at [587, 298] on button "Sākt uzdevumu" at bounding box center [597, 298] width 154 height 27
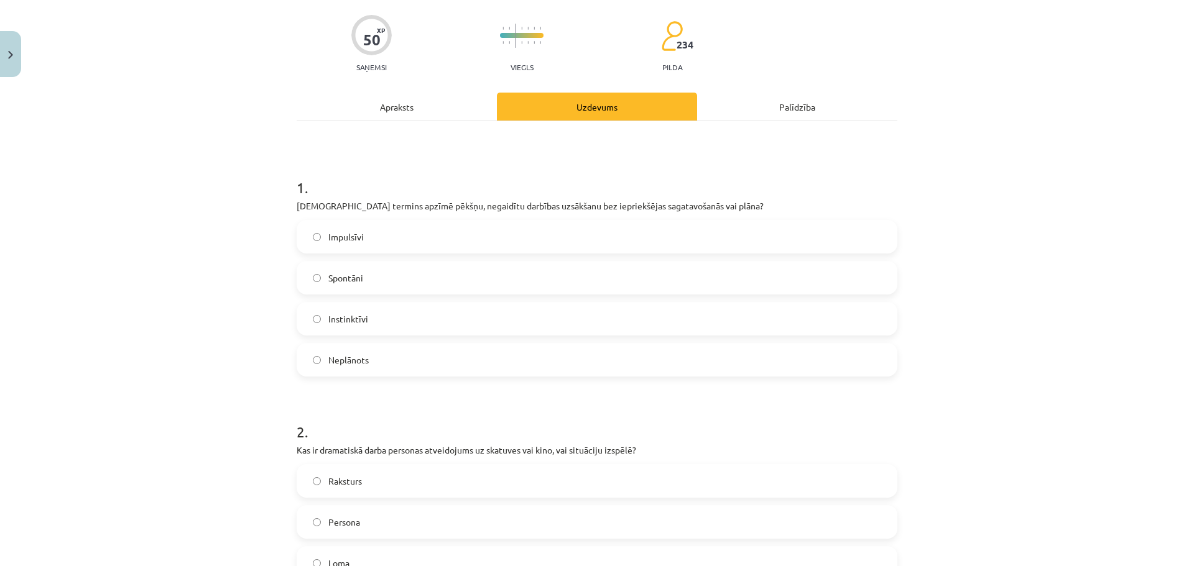
scroll to position [32, 0]
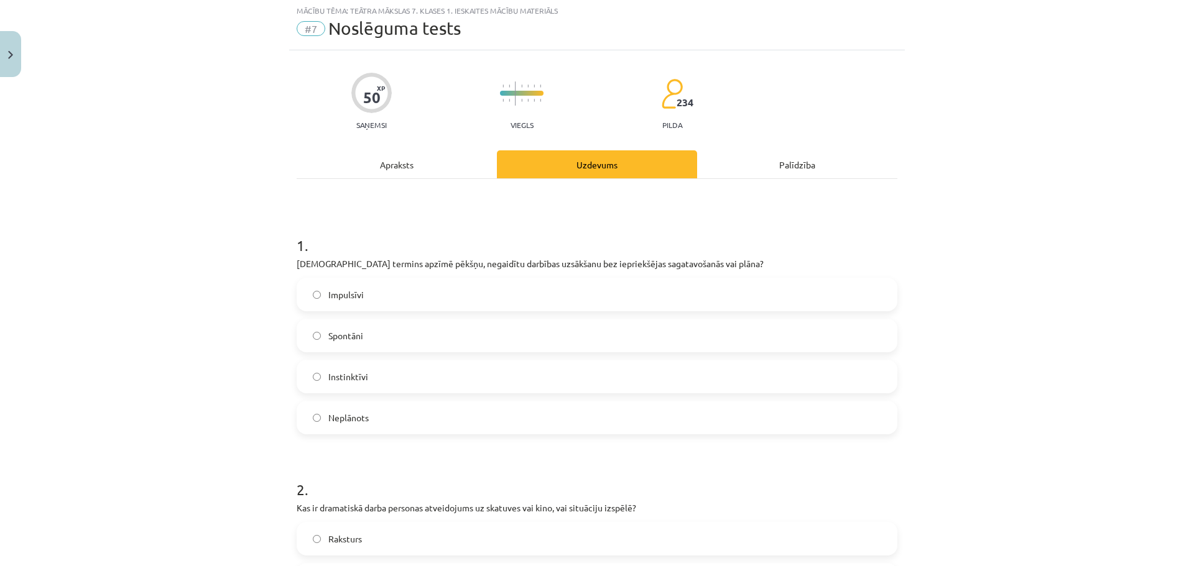
click at [354, 382] on span "Instinktīvi" at bounding box center [348, 376] width 40 height 13
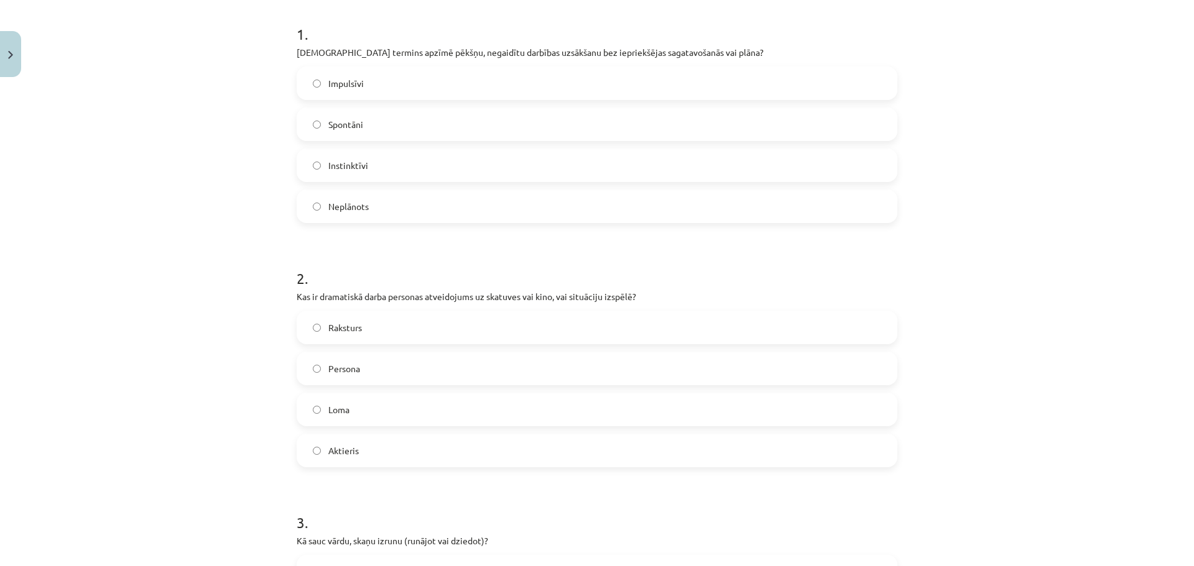
scroll to position [334, 0]
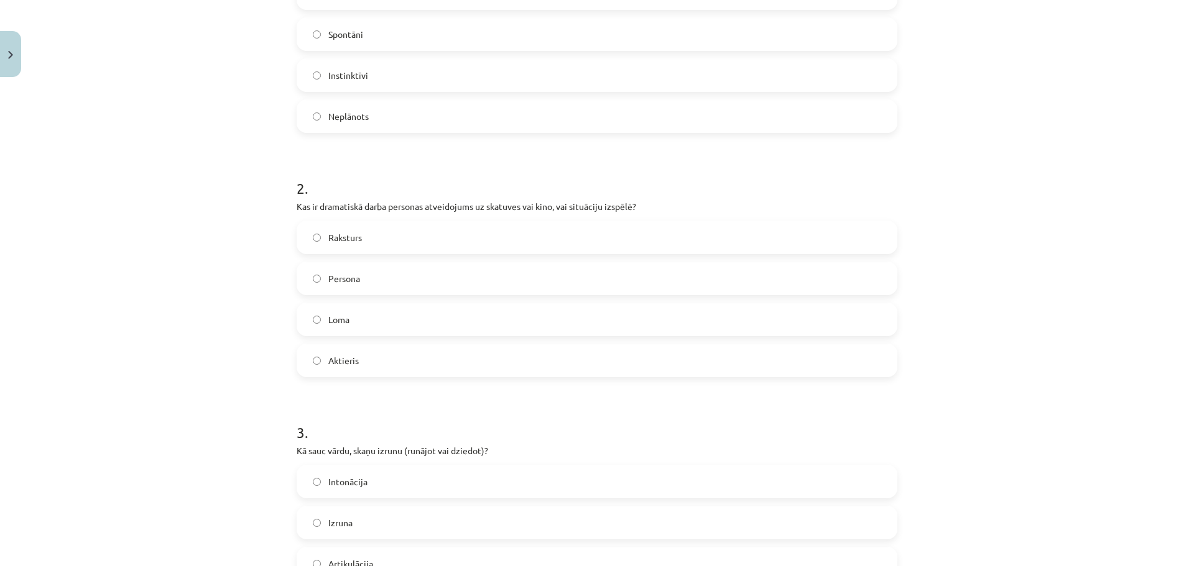
click at [420, 321] on label "Loma" at bounding box center [597, 319] width 598 height 31
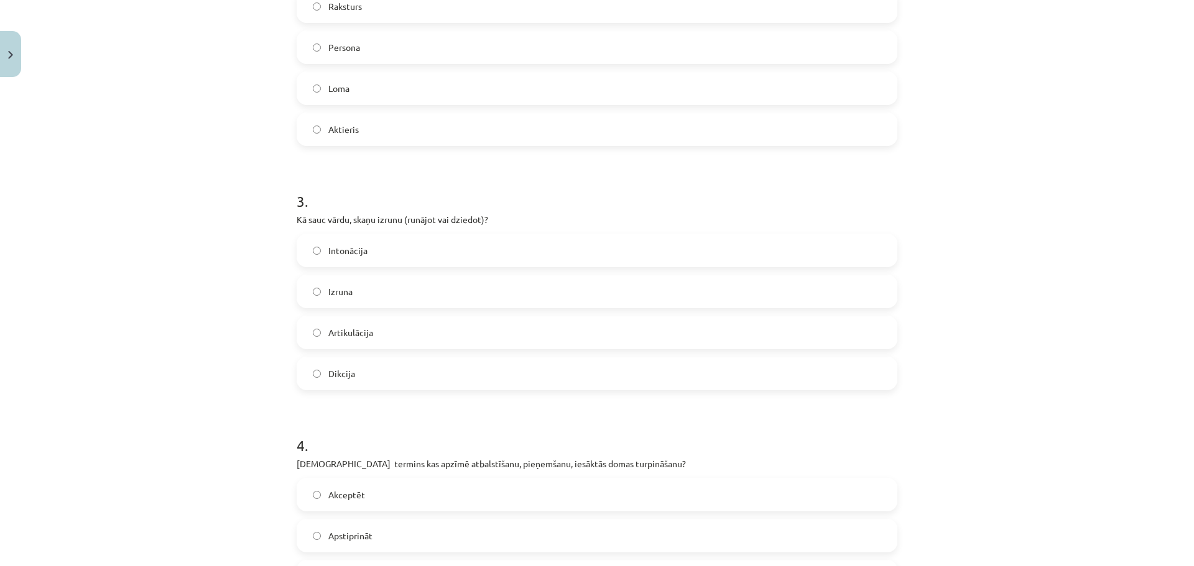
scroll to position [571, 0]
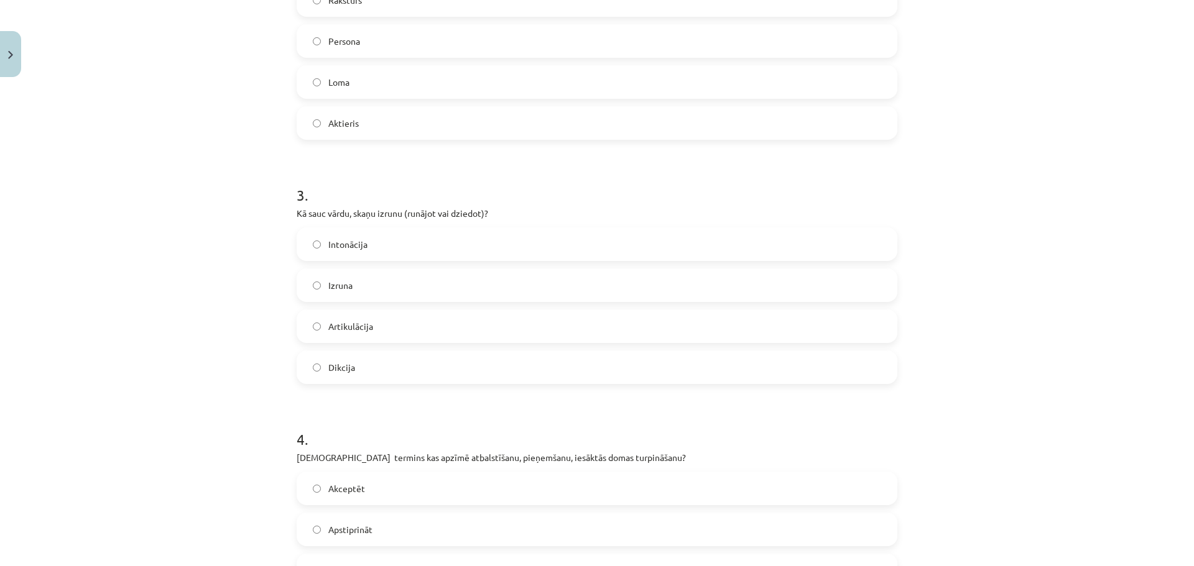
click at [376, 374] on label "Dikcija" at bounding box center [597, 367] width 598 height 31
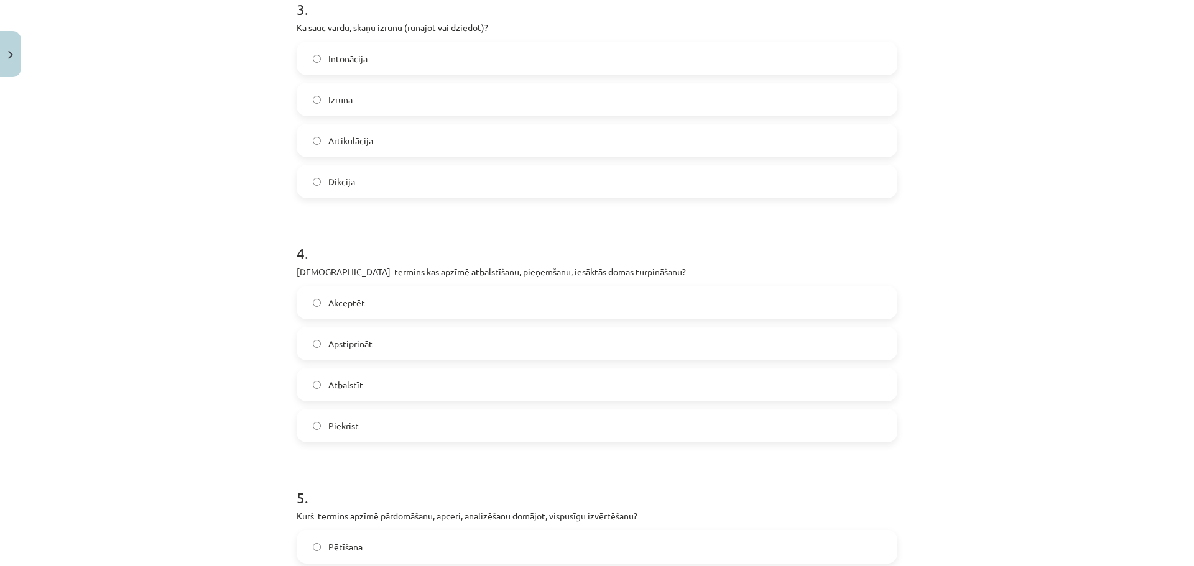
scroll to position [764, 0]
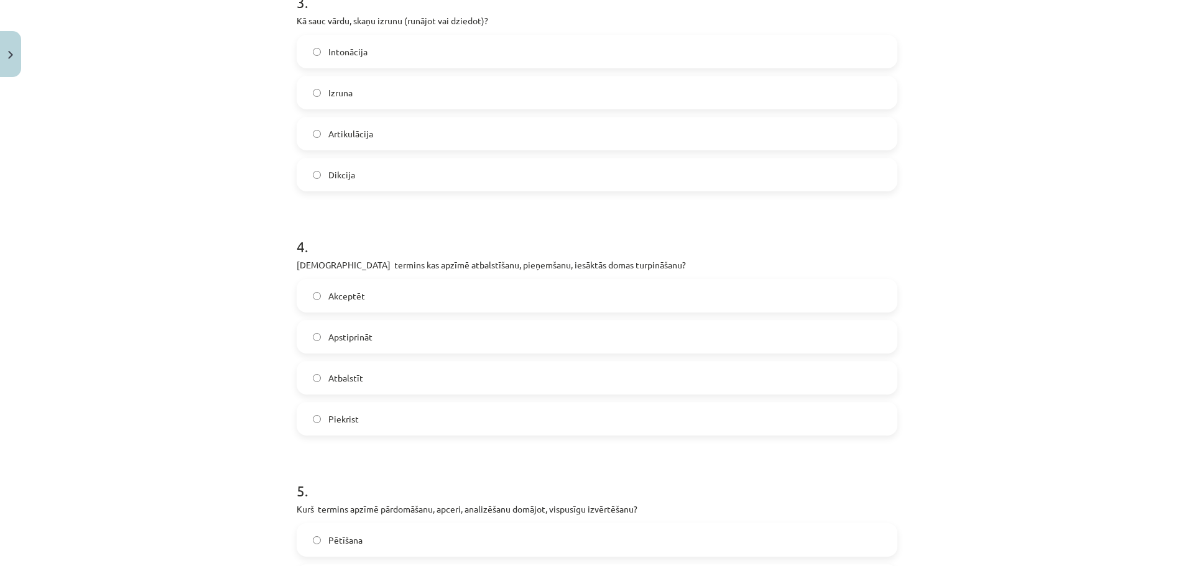
click at [317, 379] on label "Atbalstīt" at bounding box center [597, 377] width 598 height 31
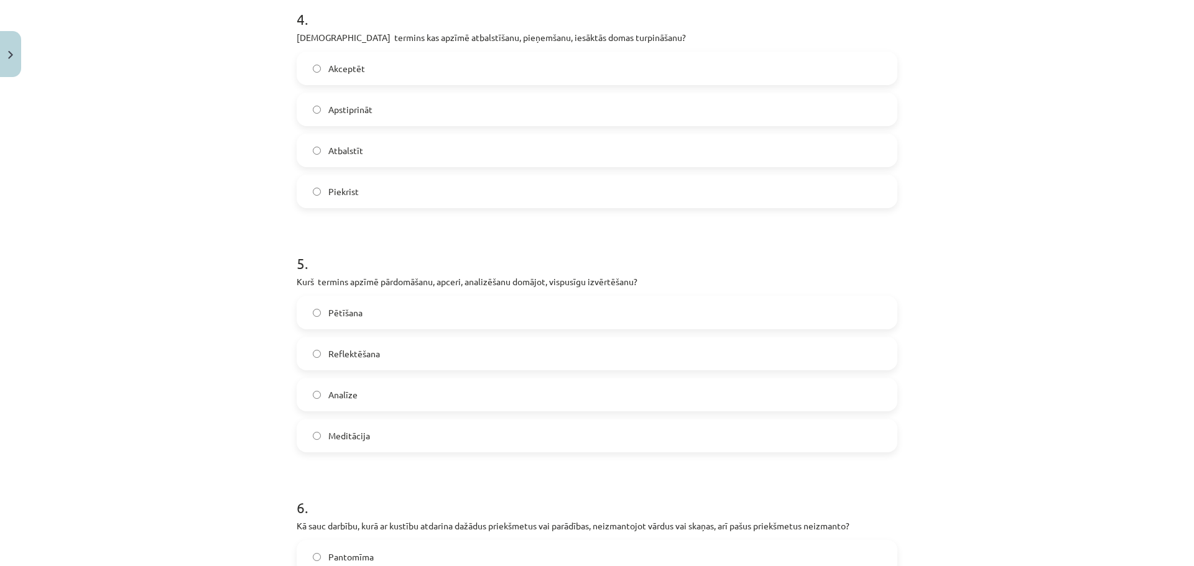
scroll to position [998, 0]
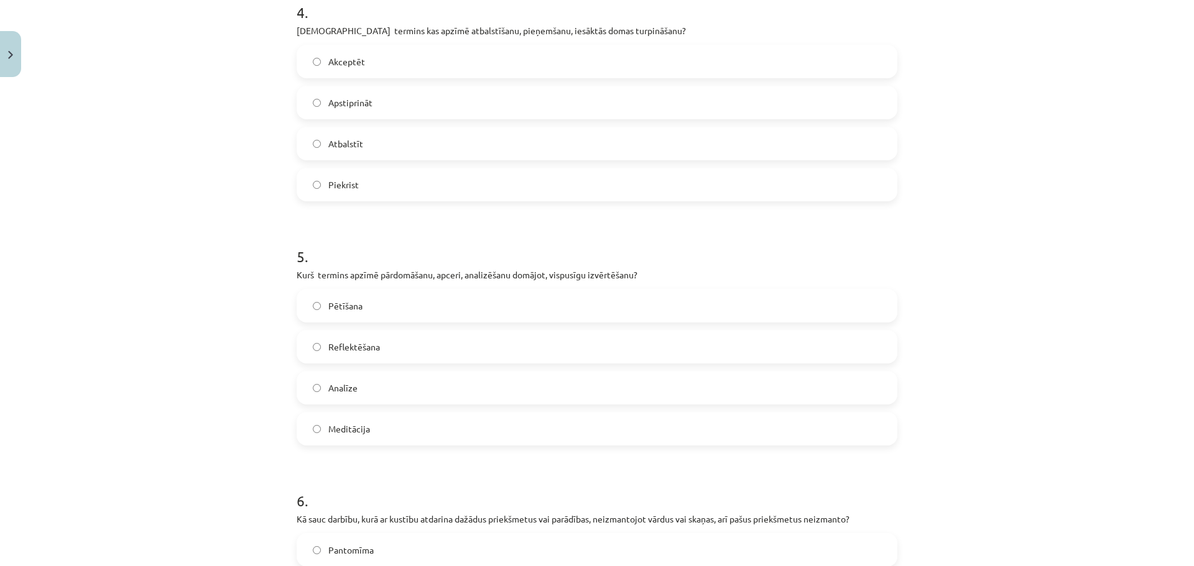
click at [476, 397] on label "Analīze" at bounding box center [597, 387] width 598 height 31
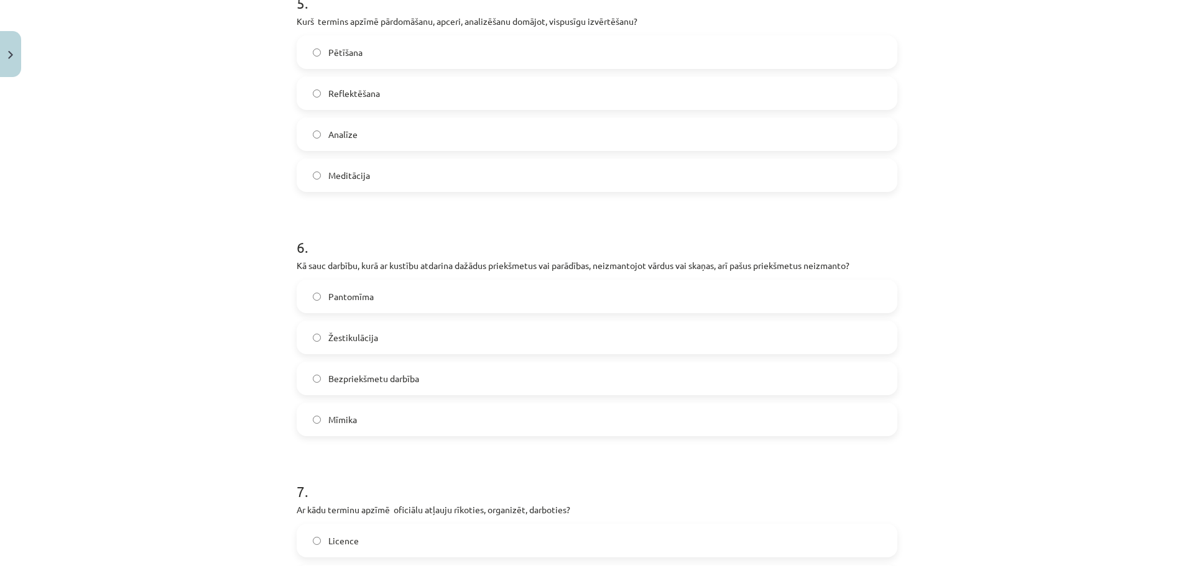
scroll to position [1284, 0]
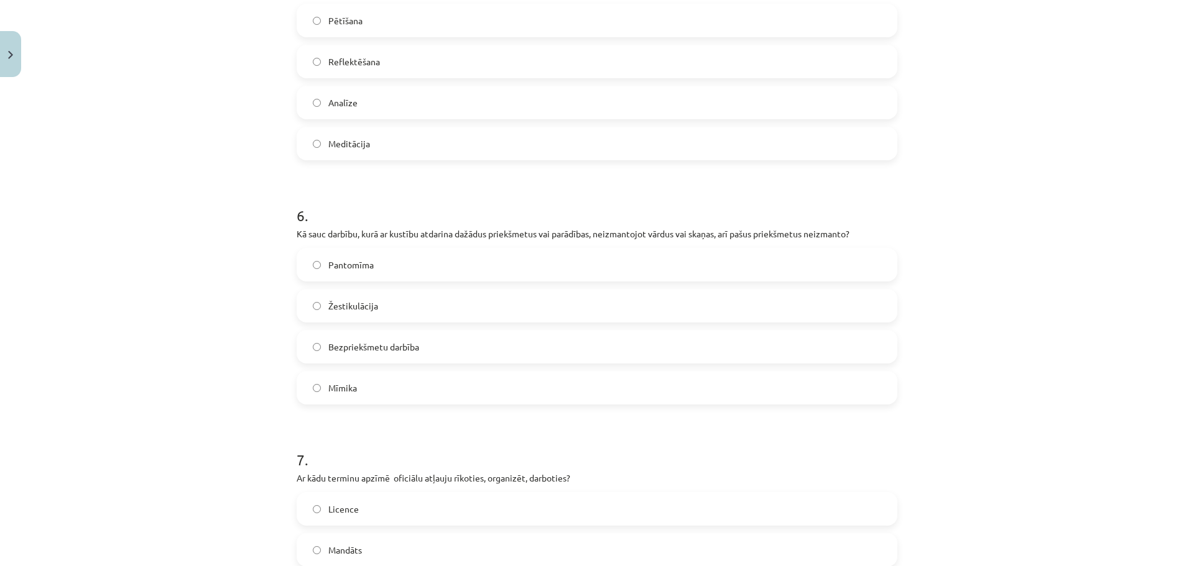
click at [393, 392] on label "Mīmika" at bounding box center [597, 387] width 598 height 31
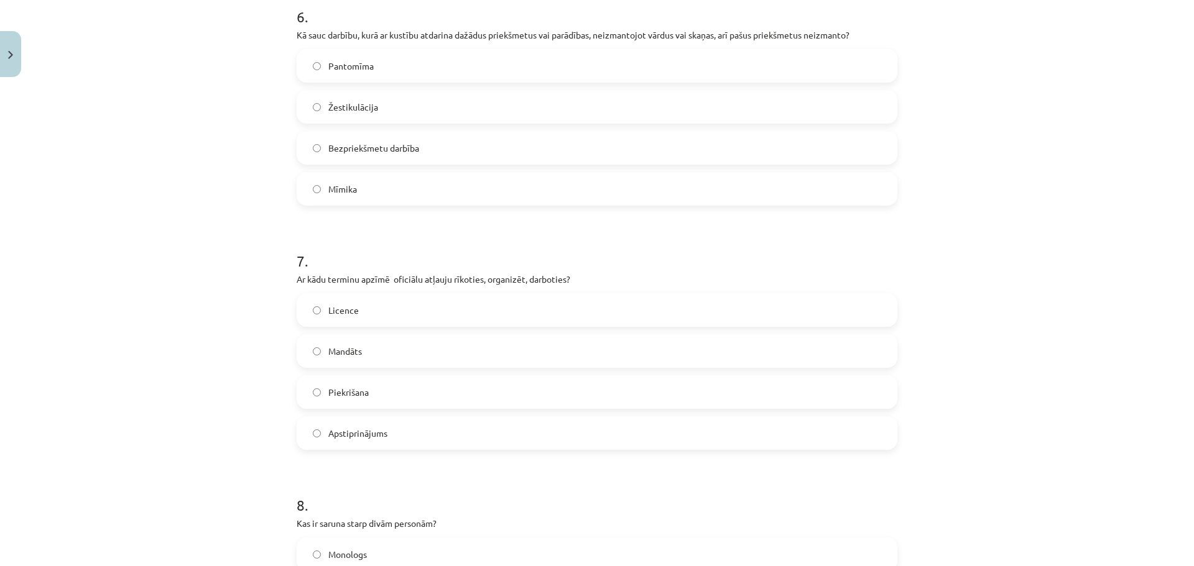
scroll to position [1528, 0]
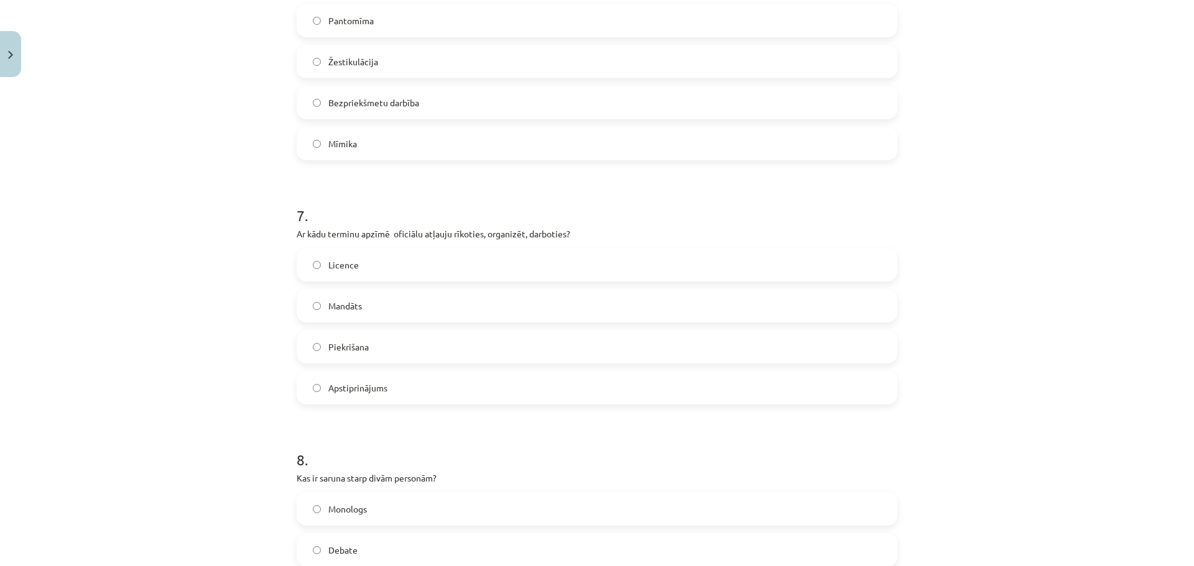
click at [346, 293] on label "Mandāts" at bounding box center [597, 305] width 598 height 31
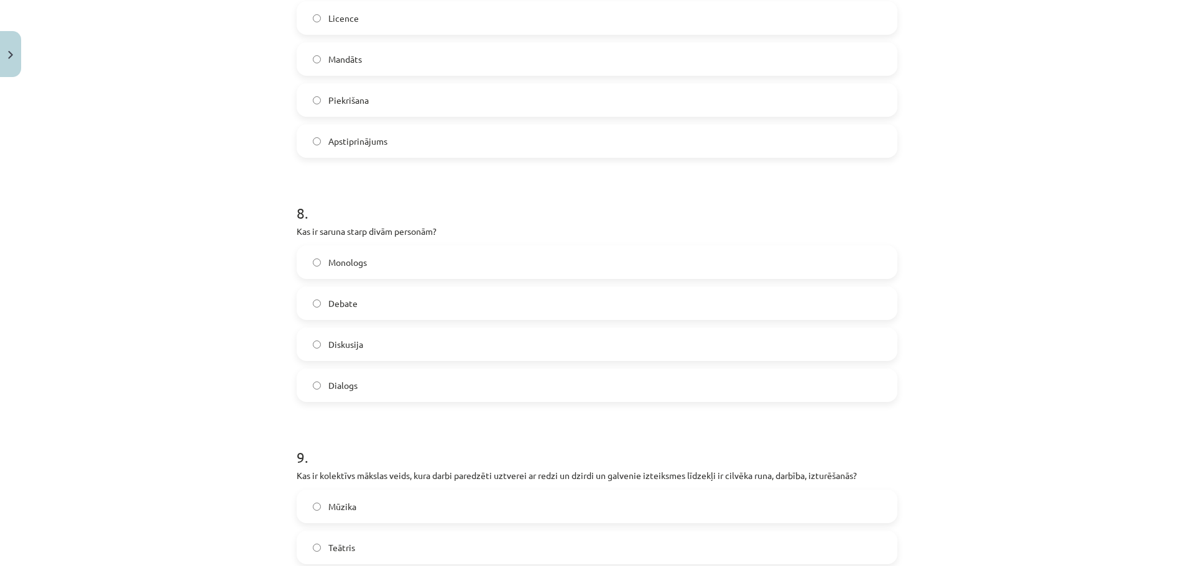
scroll to position [1778, 0]
click at [388, 369] on label "Dialogs" at bounding box center [597, 382] width 598 height 31
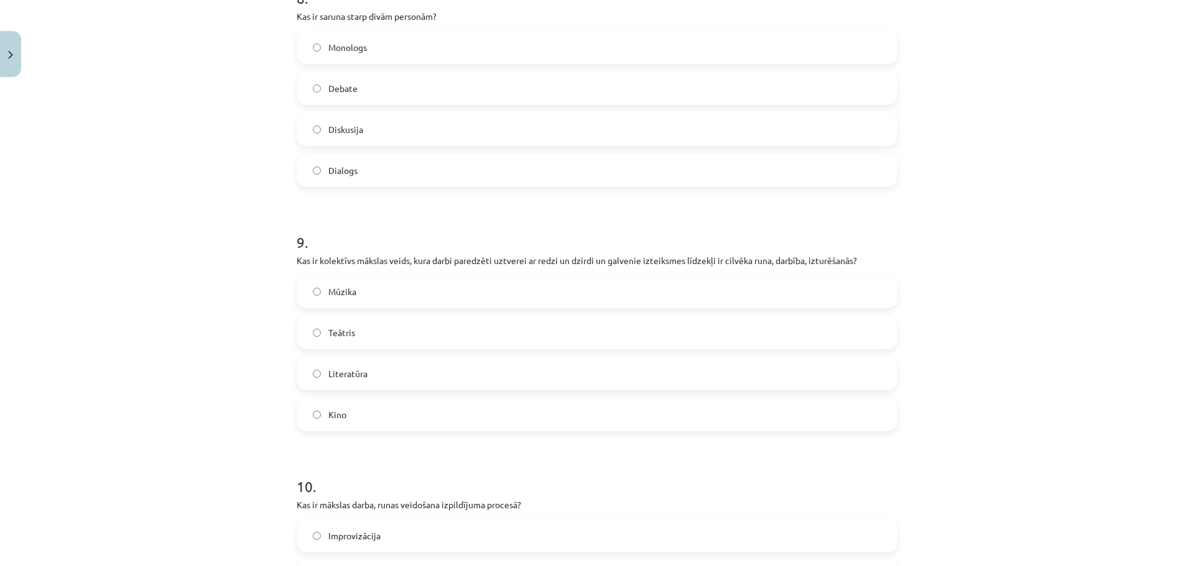
scroll to position [2003, 0]
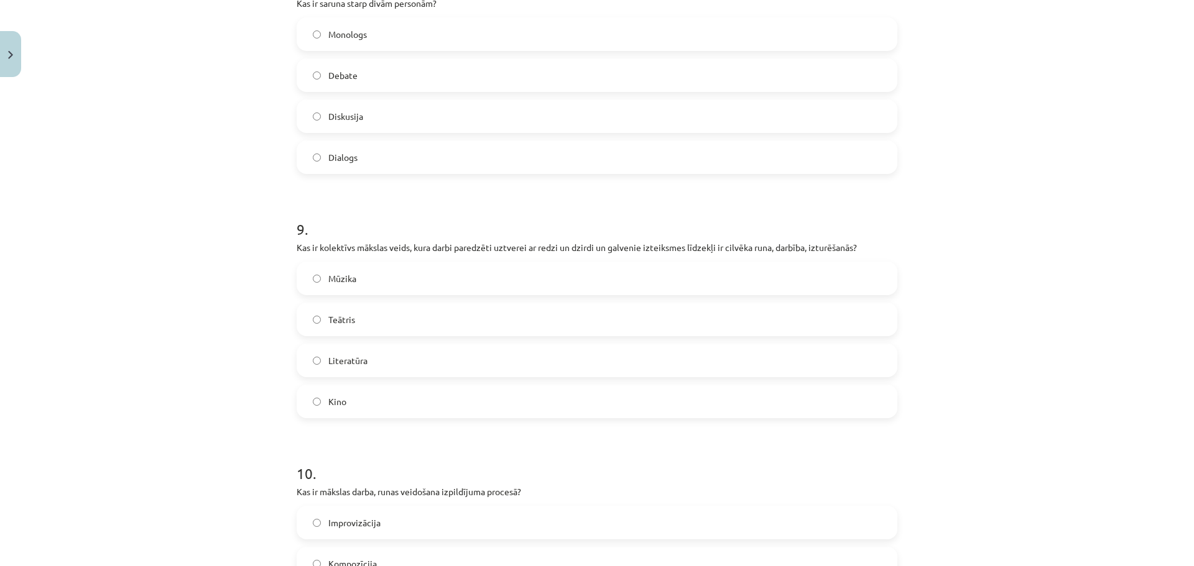
click at [368, 274] on label "Mūzika" at bounding box center [597, 278] width 598 height 31
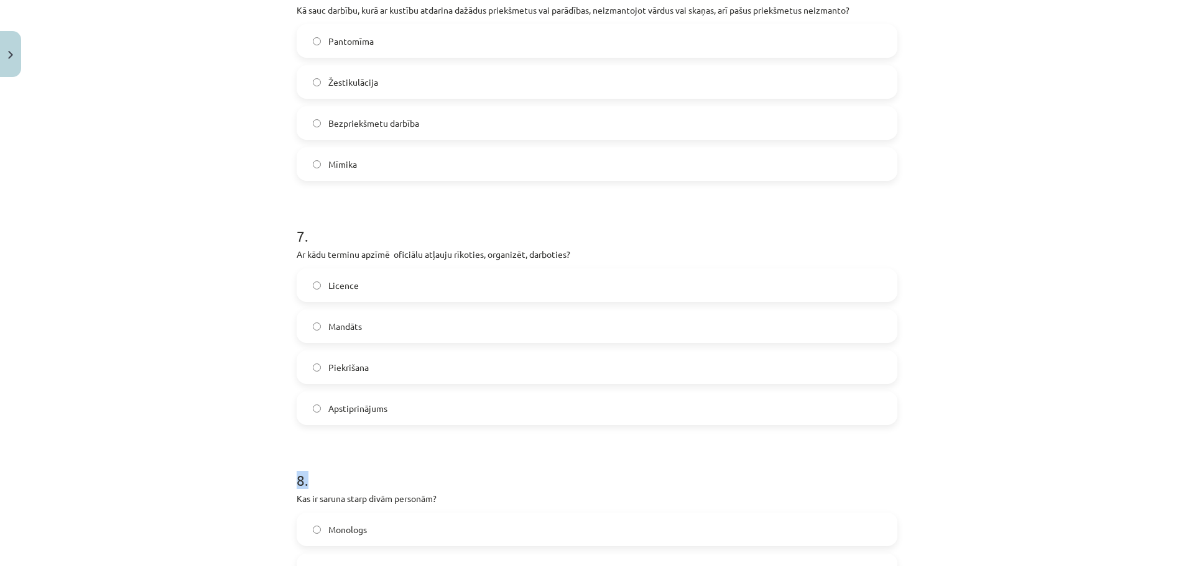
drag, startPoint x: 1183, startPoint y: 424, endPoint x: 1185, endPoint y: 438, distance: 14.5
click at [1185, 438] on div "Mācību tēma: Teātra mākslas 7. klases 1. ieskaites mācību materiāls #7 Noslēgum…" at bounding box center [597, 283] width 1194 height 566
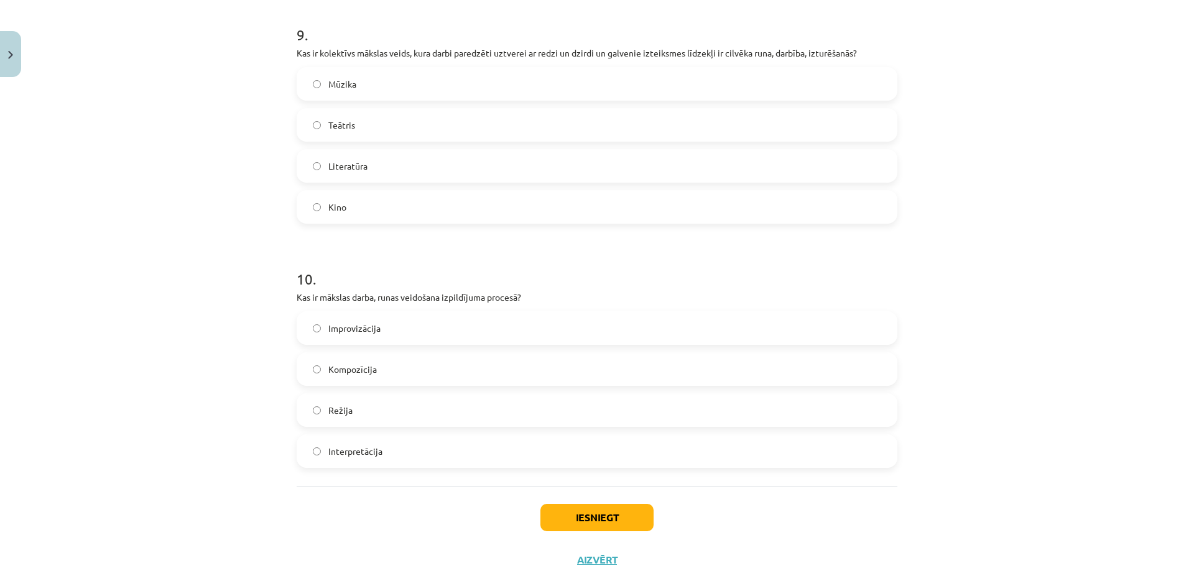
scroll to position [2217, 0]
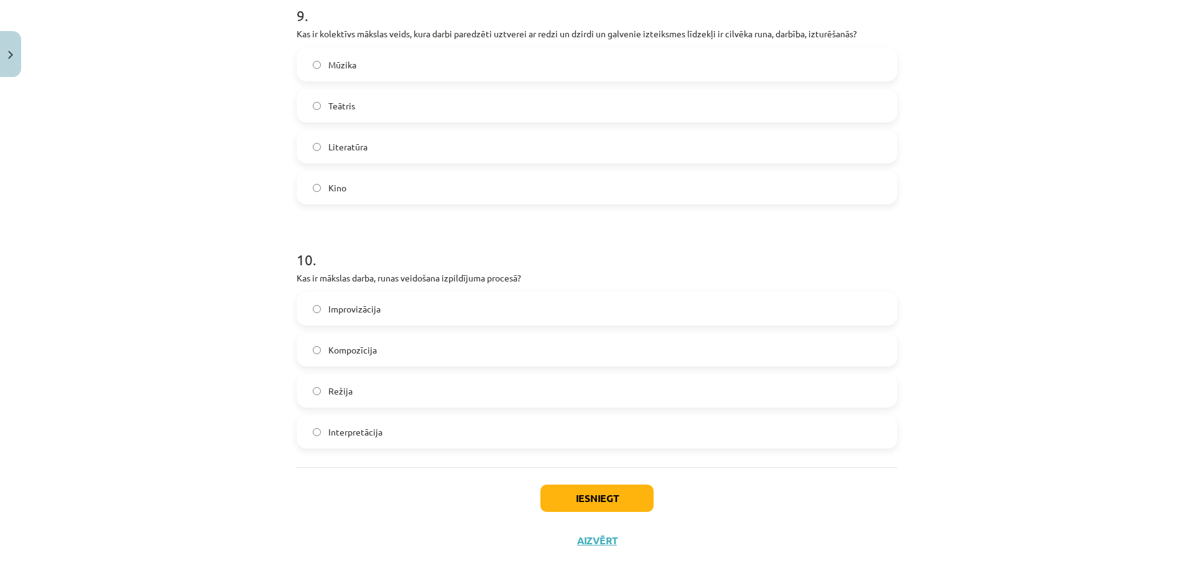
click at [340, 349] on span "Kompozīcija" at bounding box center [352, 350] width 48 height 13
click at [574, 504] on button "Iesniegt" at bounding box center [596, 498] width 113 height 27
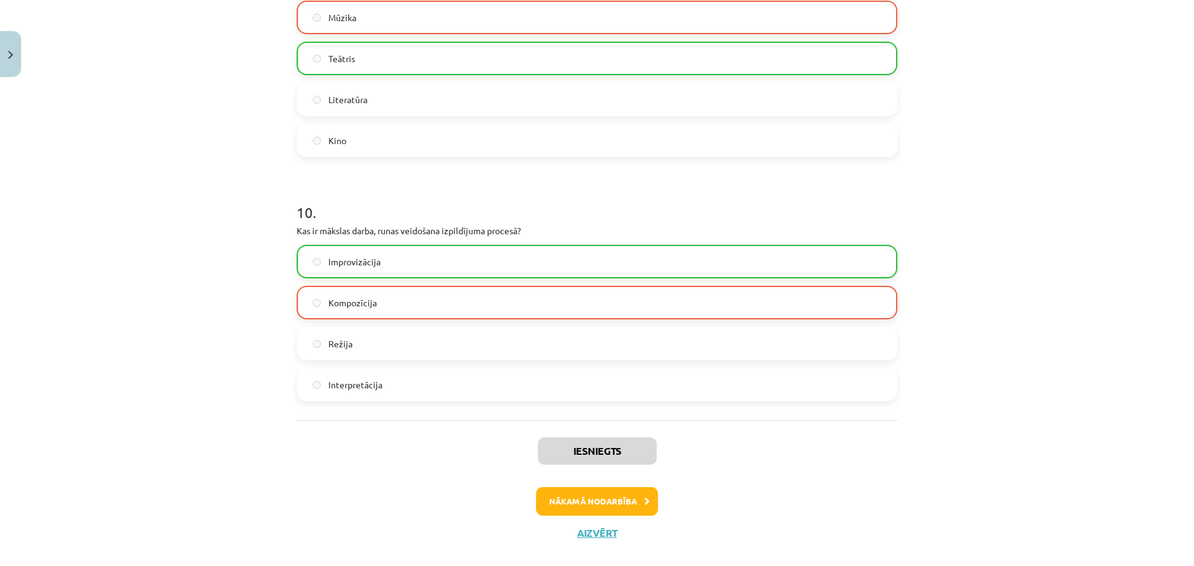
scroll to position [0, 0]
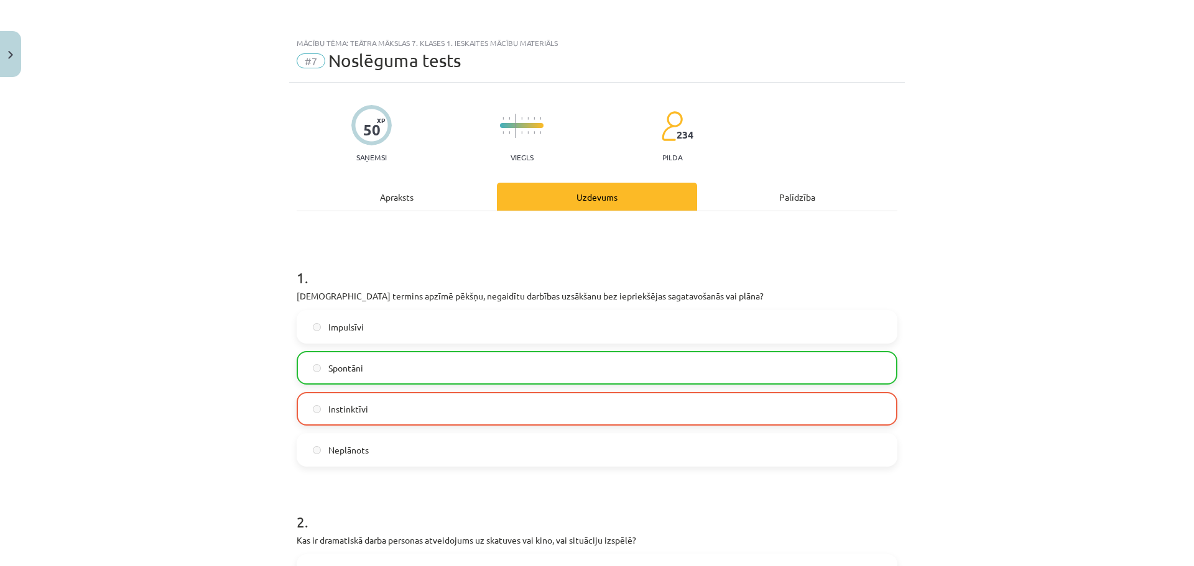
click at [1183, 73] on div "Mācību tēma: Teātra mākslas 7. klases 1. ieskaites mācību materiāls #7 Noslēgum…" at bounding box center [597, 283] width 1194 height 566
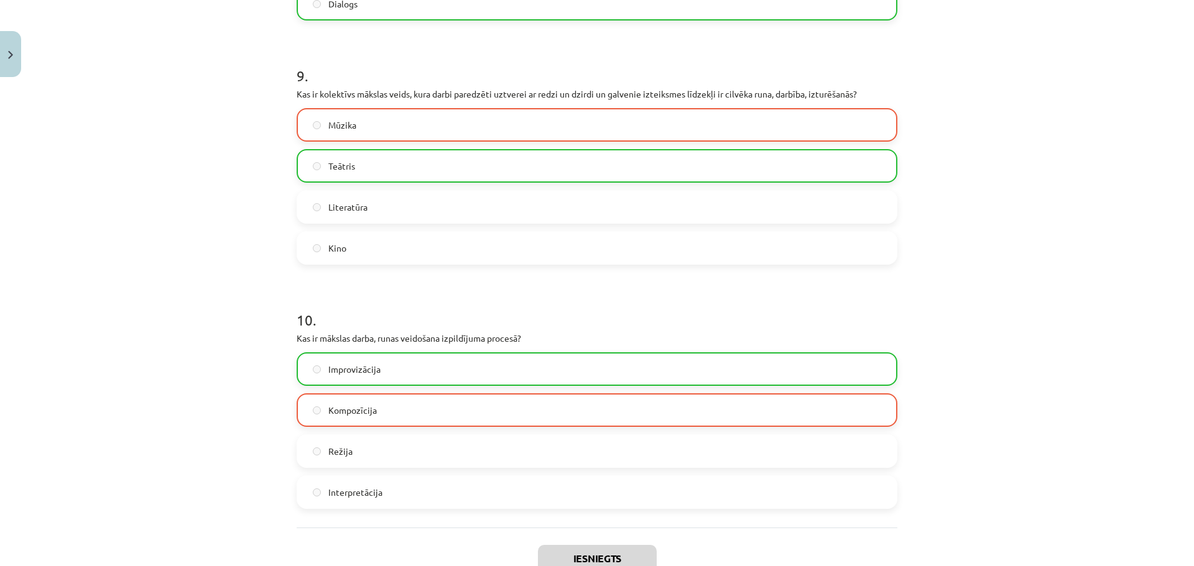
scroll to position [2228, 0]
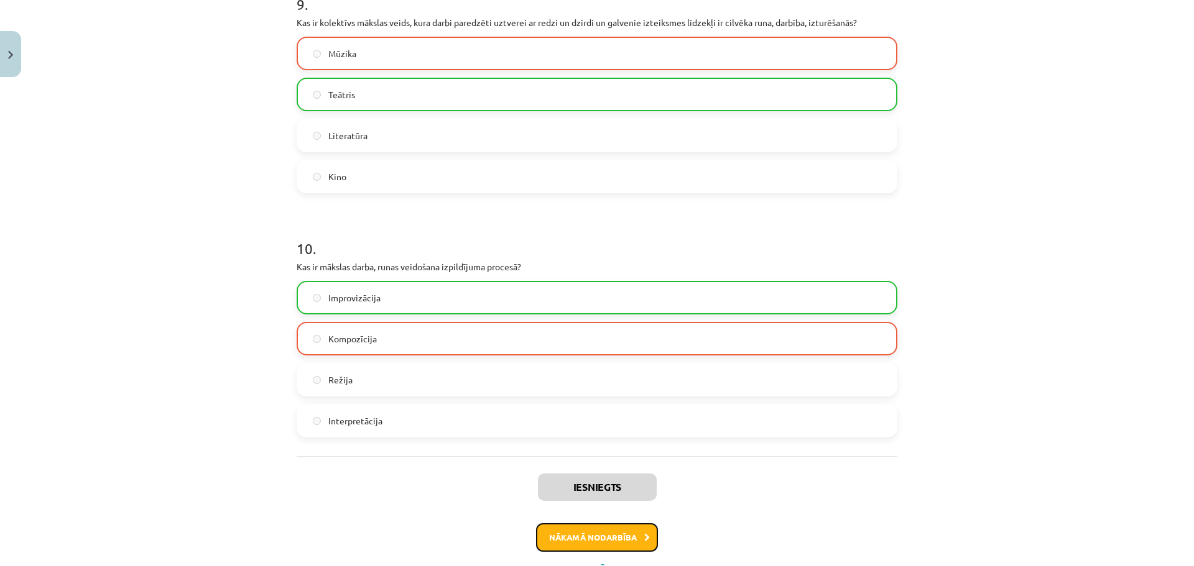
click at [582, 538] on button "Nākamā nodarbība" at bounding box center [597, 537] width 122 height 29
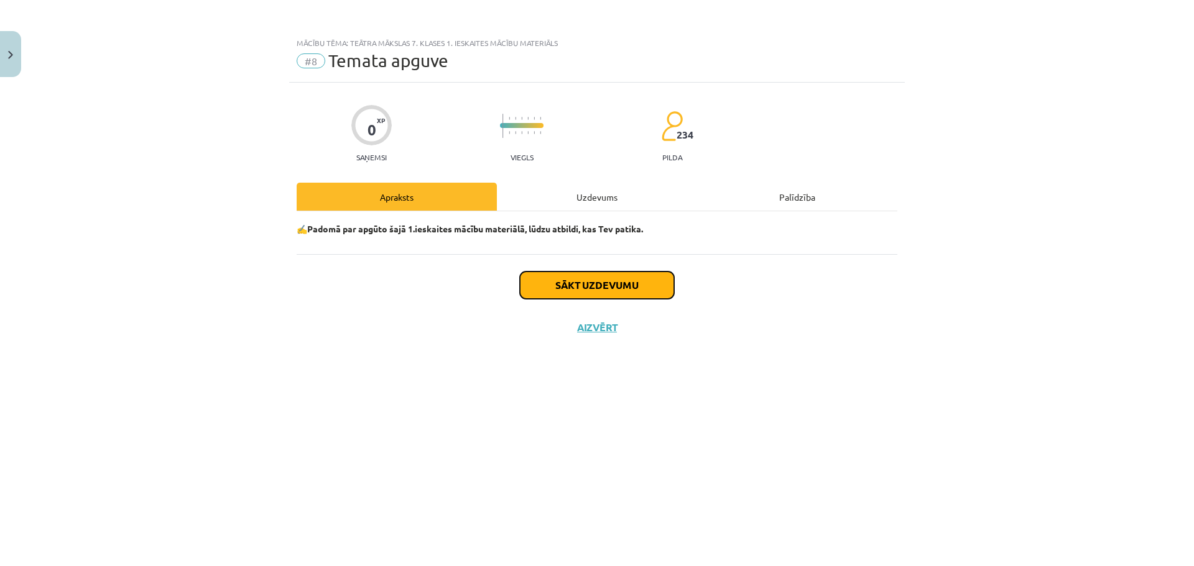
click at [587, 288] on button "Sākt uzdevumu" at bounding box center [597, 285] width 154 height 27
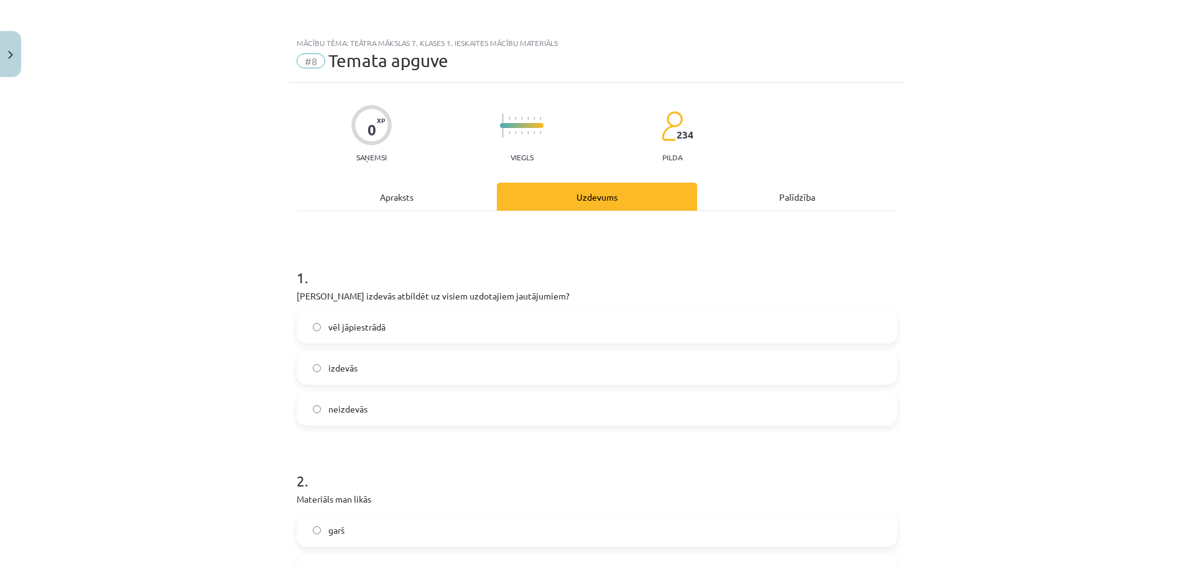
click at [423, 322] on label "vēl jāpiestrādā" at bounding box center [597, 326] width 598 height 31
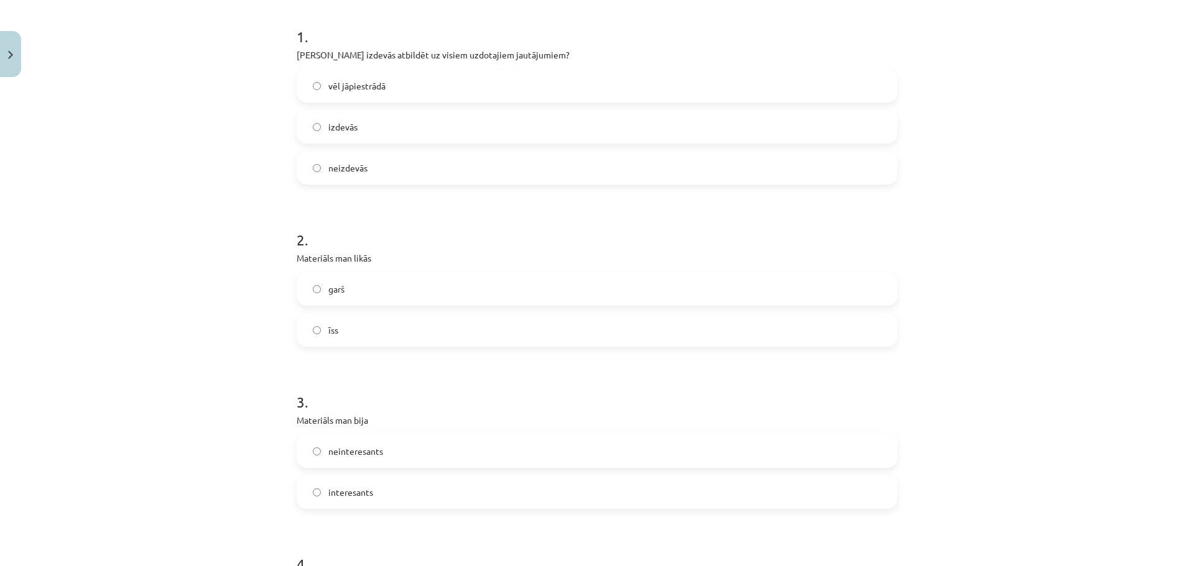
scroll to position [252, 0]
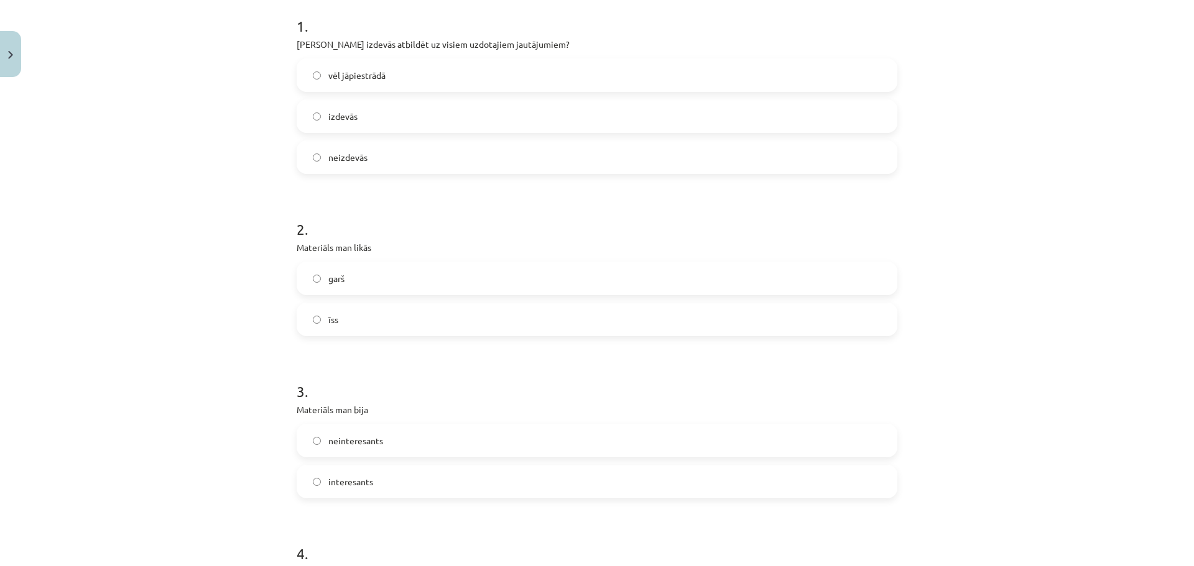
click at [421, 266] on label "garš" at bounding box center [597, 278] width 598 height 31
click at [404, 309] on label "īss" at bounding box center [597, 319] width 598 height 31
click at [410, 269] on label "garš" at bounding box center [597, 278] width 598 height 31
click at [402, 316] on label "īss" at bounding box center [597, 319] width 598 height 31
click at [1170, 249] on div "Mācību tēma: Teātra mākslas 7. klases 1. ieskaites mācību materiāls #8 Temata a…" at bounding box center [597, 283] width 1194 height 566
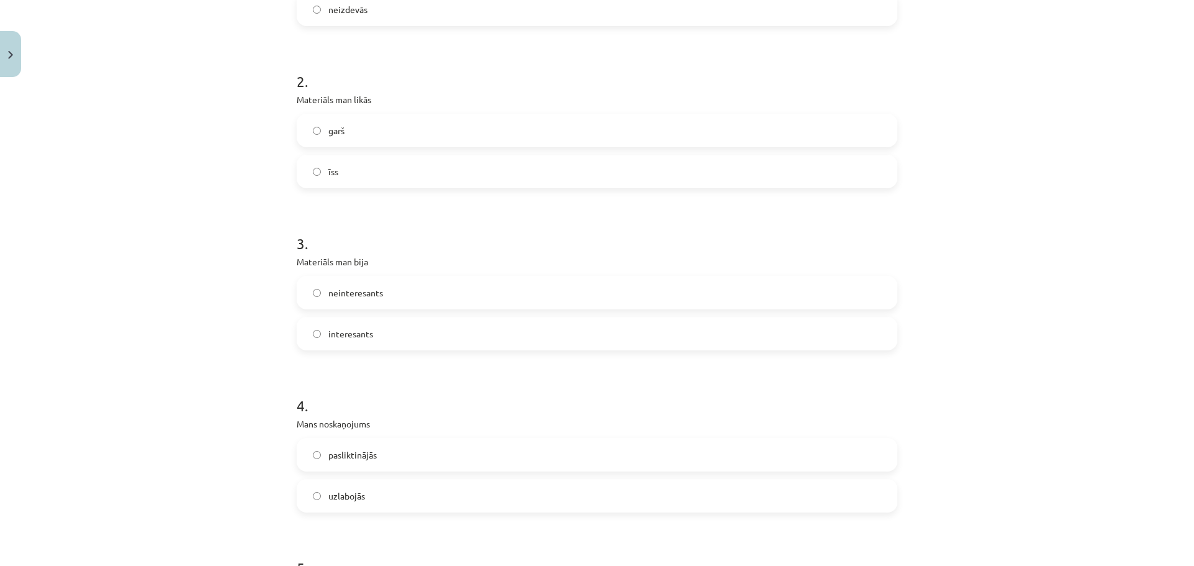
scroll to position [436, 0]
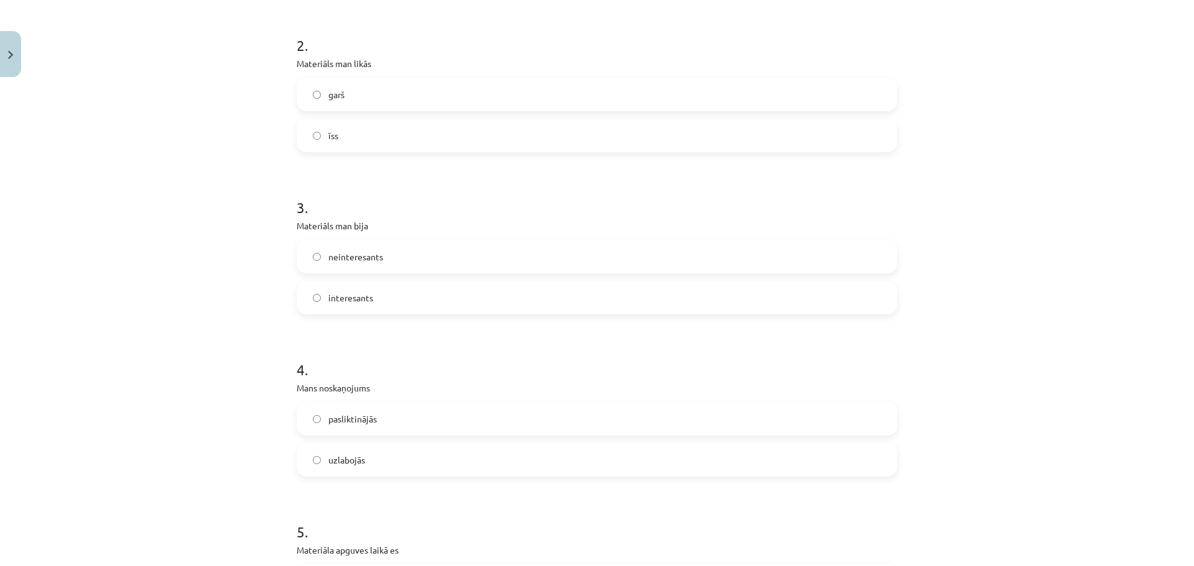
click at [311, 292] on label "interesants" at bounding box center [597, 297] width 598 height 31
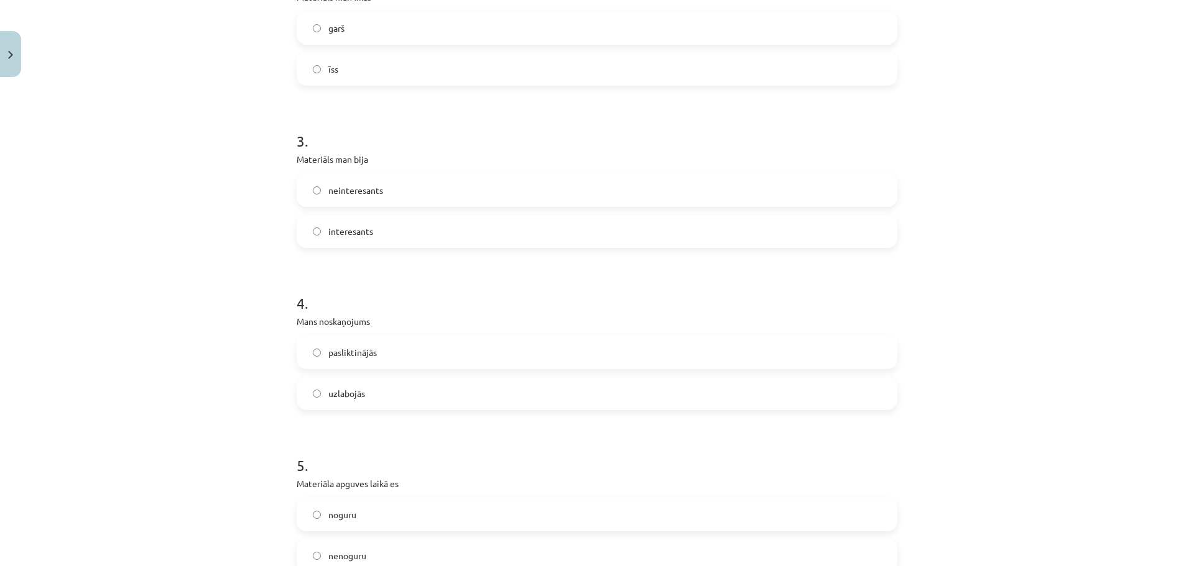
scroll to position [529, 0]
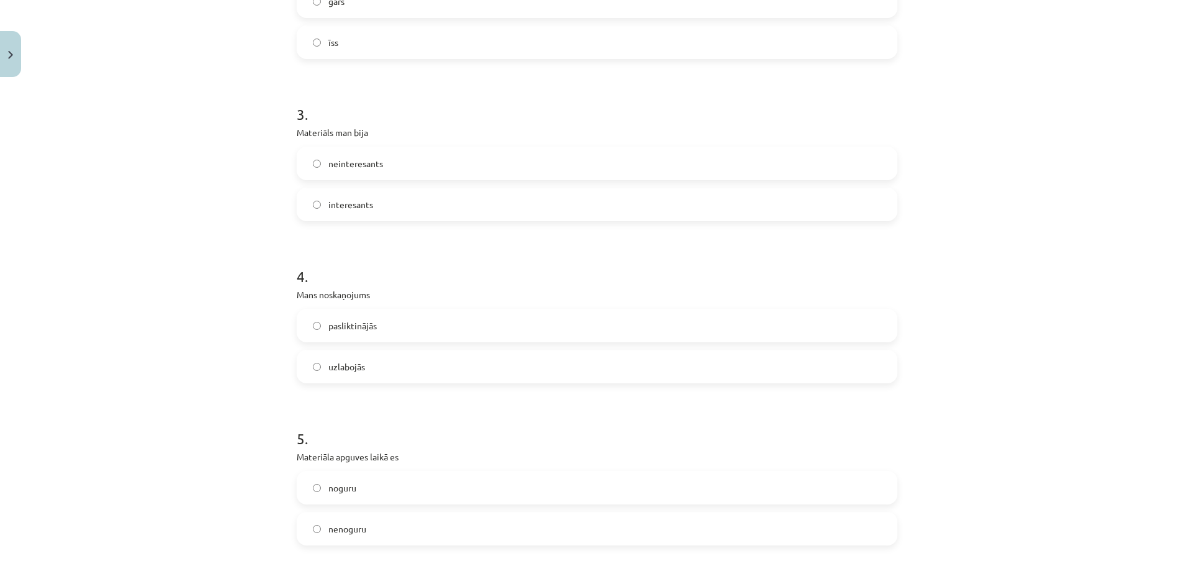
click at [395, 367] on label "uzlabojās" at bounding box center [597, 366] width 598 height 31
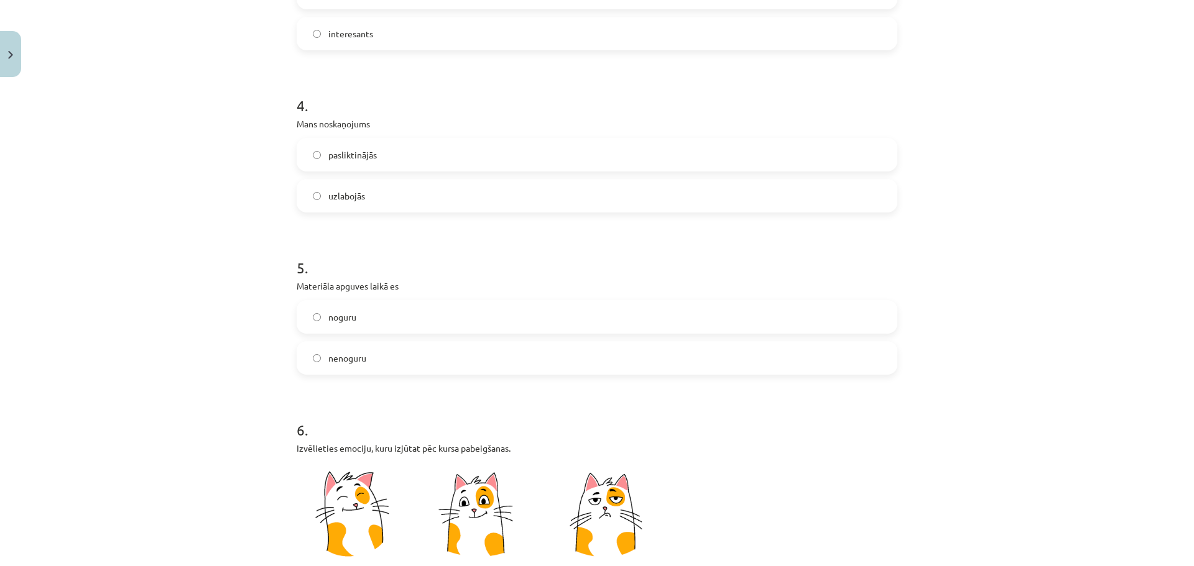
scroll to position [712, 0]
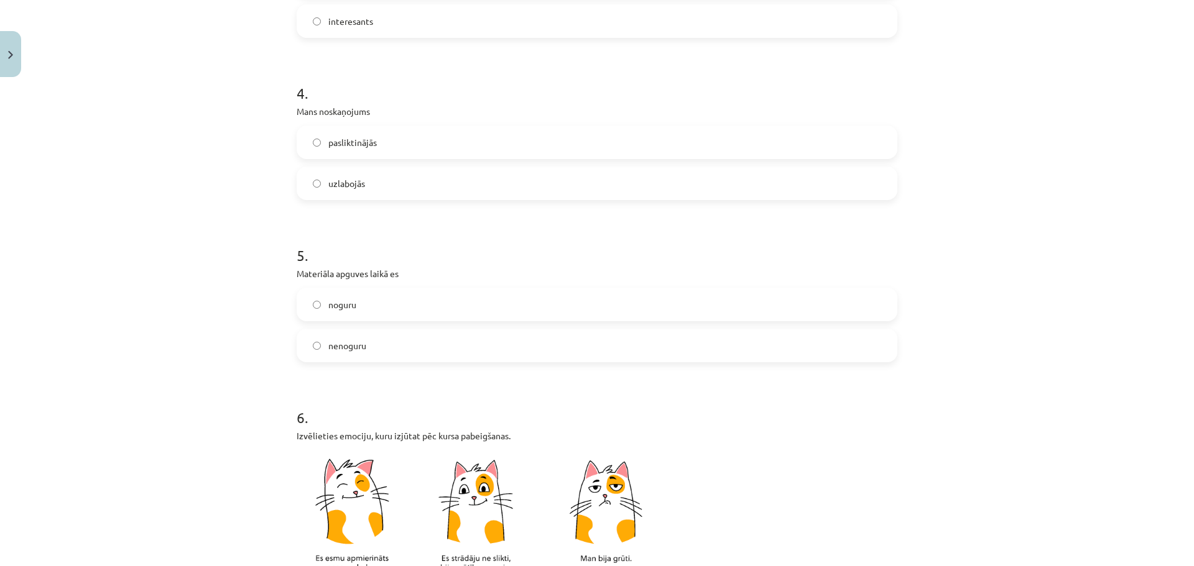
click at [380, 345] on label "nenoguru" at bounding box center [597, 345] width 598 height 31
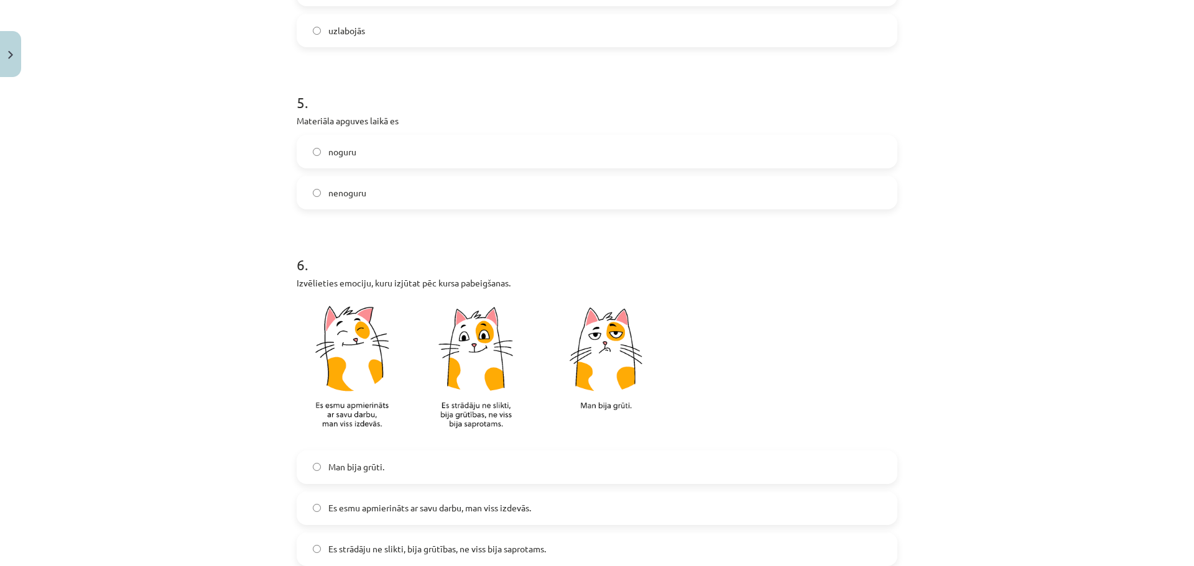
scroll to position [899, 0]
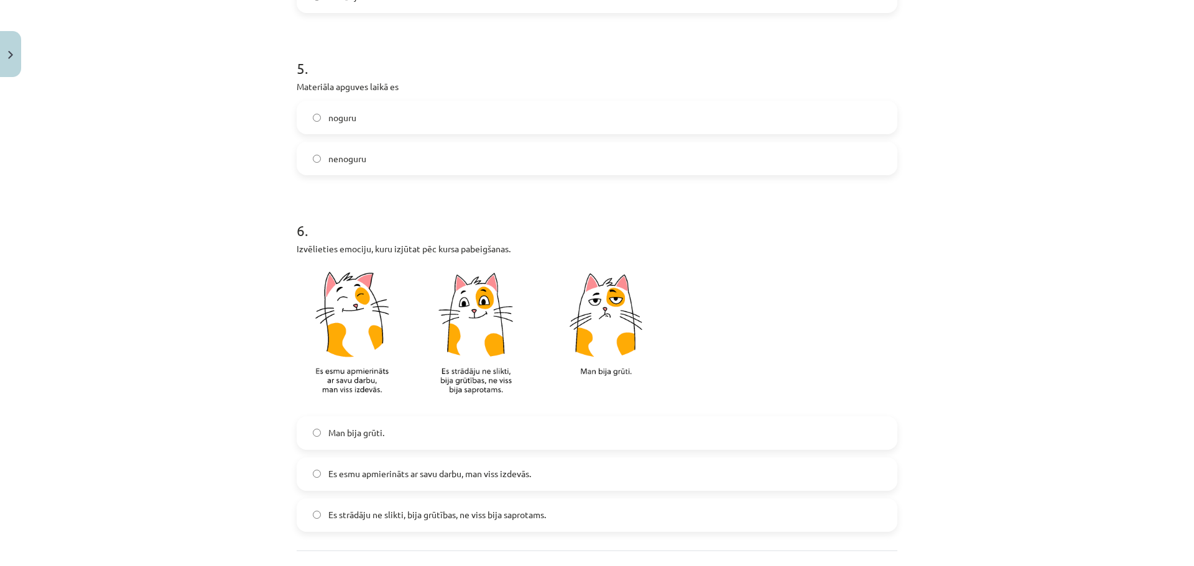
click at [476, 474] on span "Es esmu apmierināts ar savu darbu, man viss izdevās." at bounding box center [429, 473] width 203 height 13
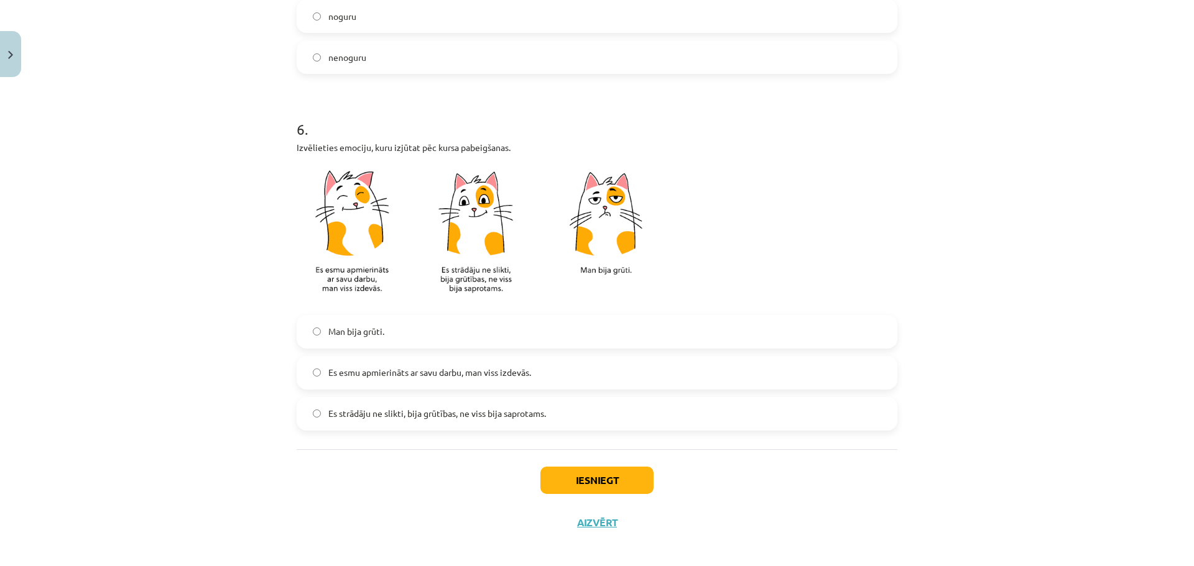
scroll to position [1010, 0]
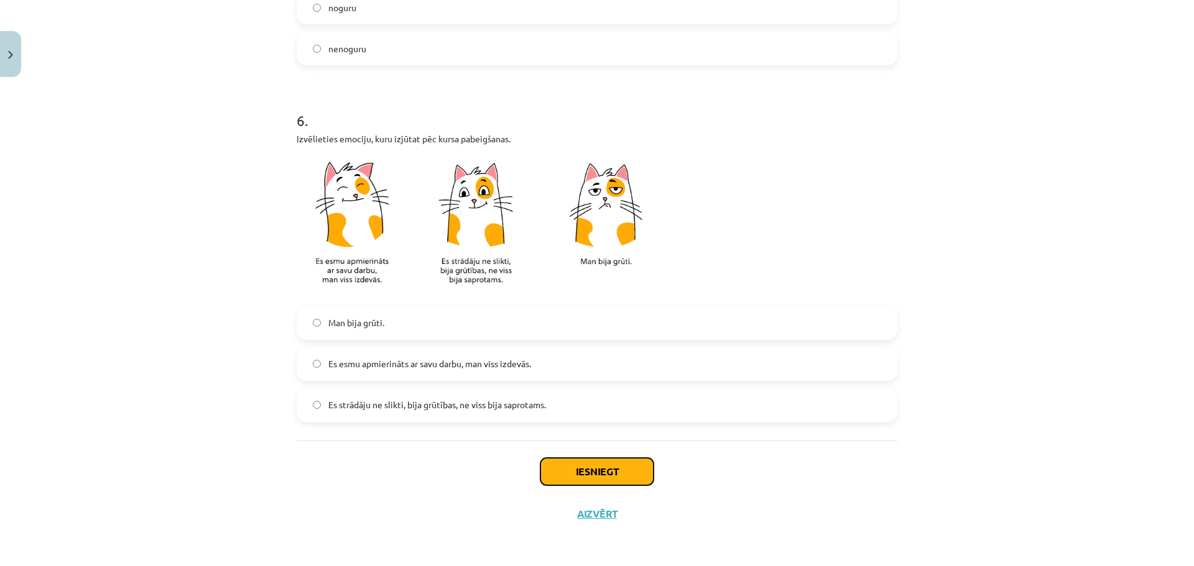
click at [561, 468] on button "Iesniegt" at bounding box center [596, 471] width 113 height 27
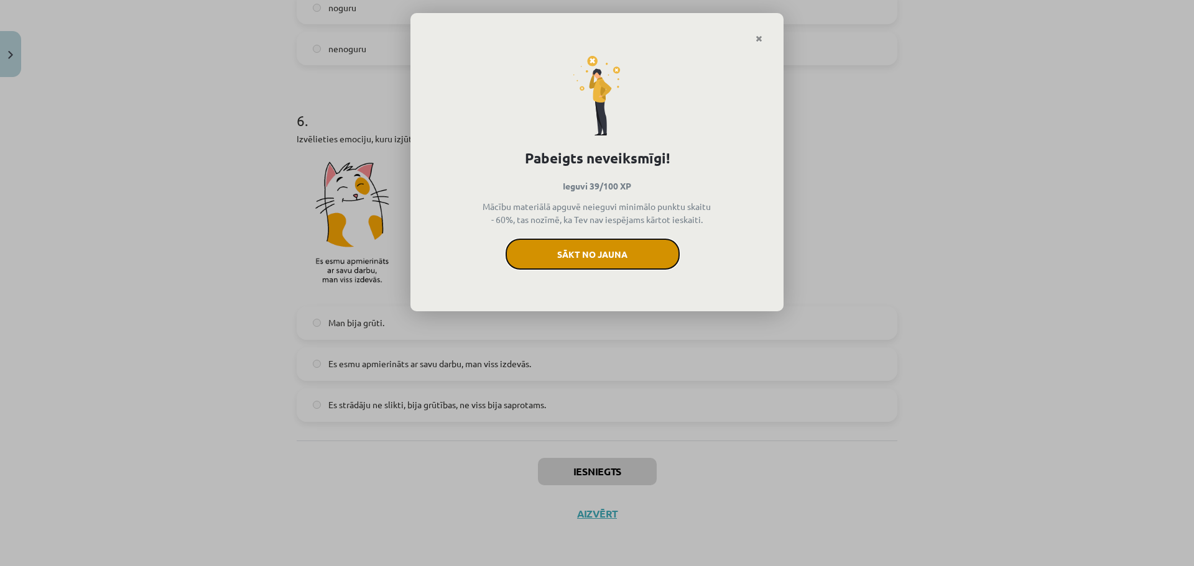
click at [596, 251] on button "Sākt no jauna" at bounding box center [592, 254] width 174 height 31
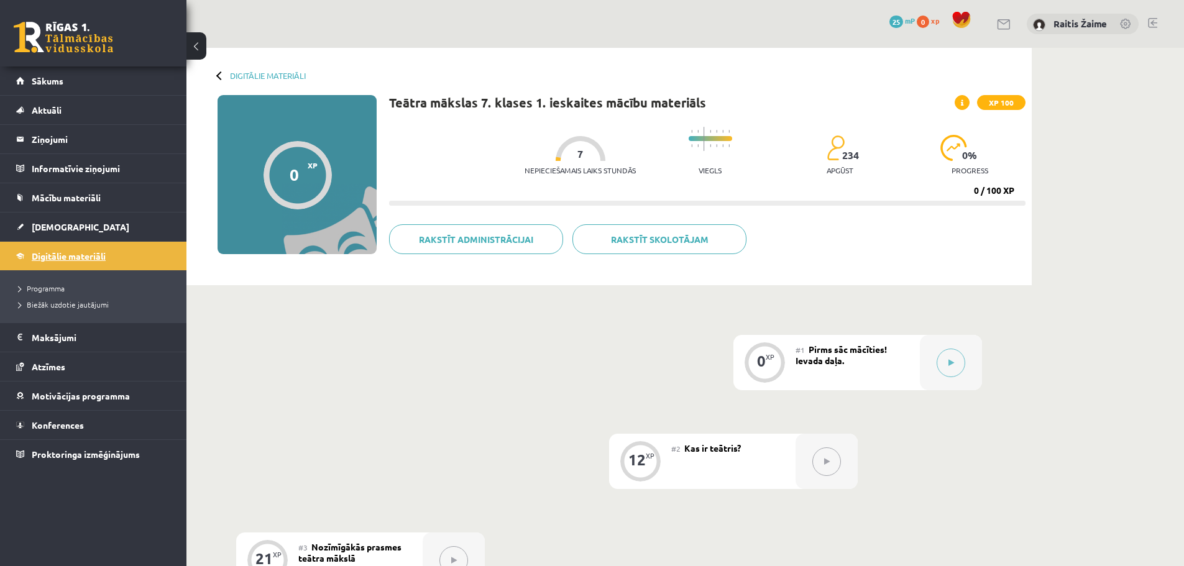
click at [57, 254] on span "Digitālie materiāli" at bounding box center [69, 256] width 74 height 11
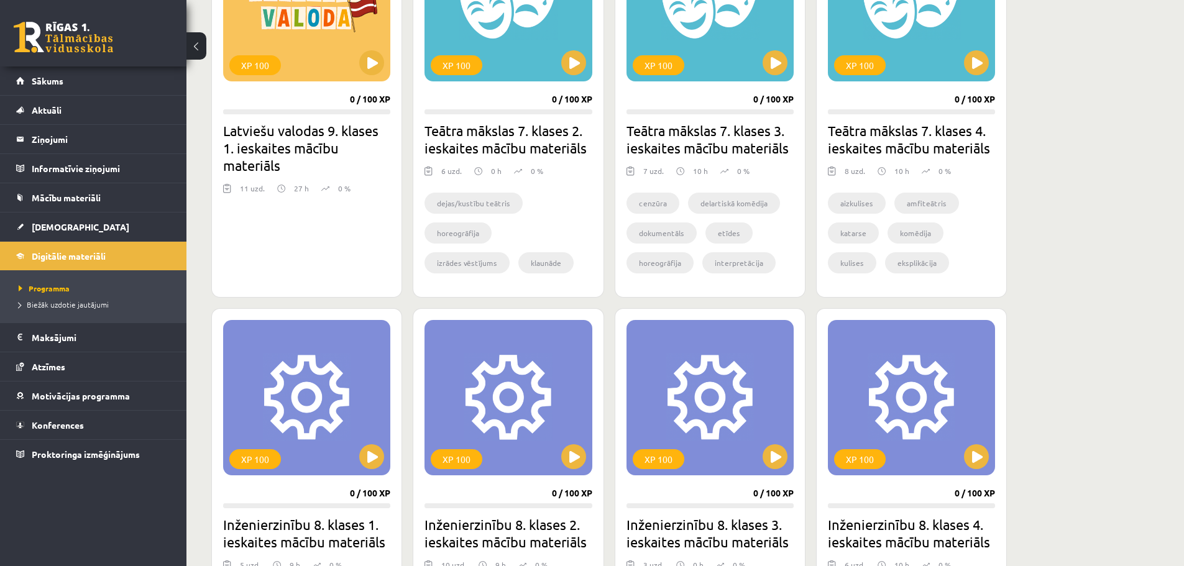
scroll to position [351, 0]
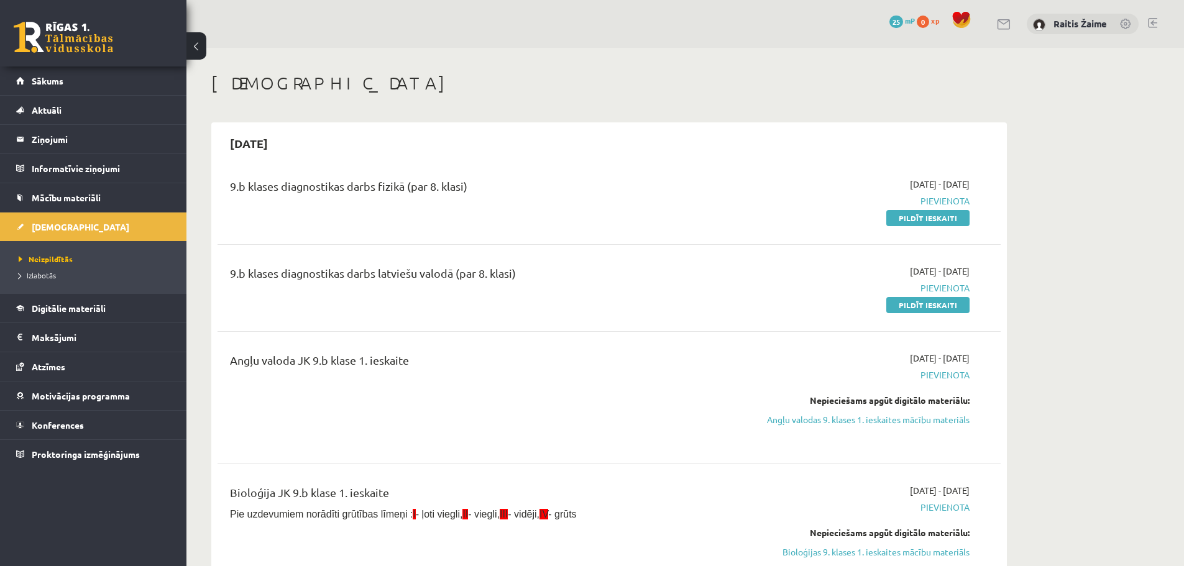
scroll to position [48, 0]
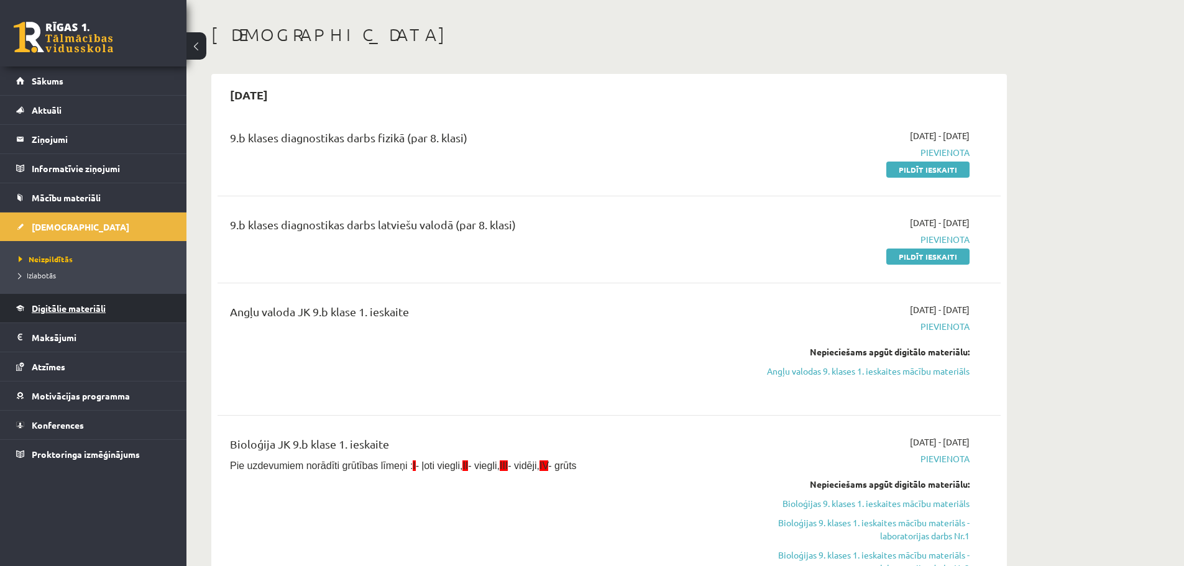
click at [75, 304] on span "Digitālie materiāli" at bounding box center [69, 308] width 74 height 11
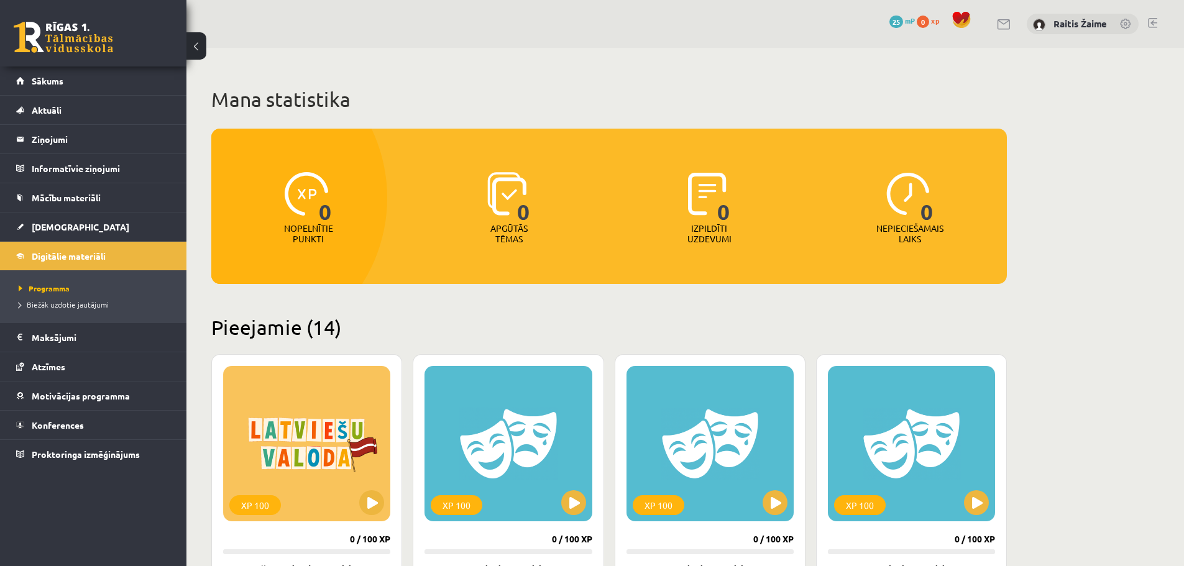
click at [301, 204] on img at bounding box center [307, 194] width 44 height 44
click at [70, 160] on legend "Informatīvie ziņojumi 0" at bounding box center [101, 168] width 139 height 29
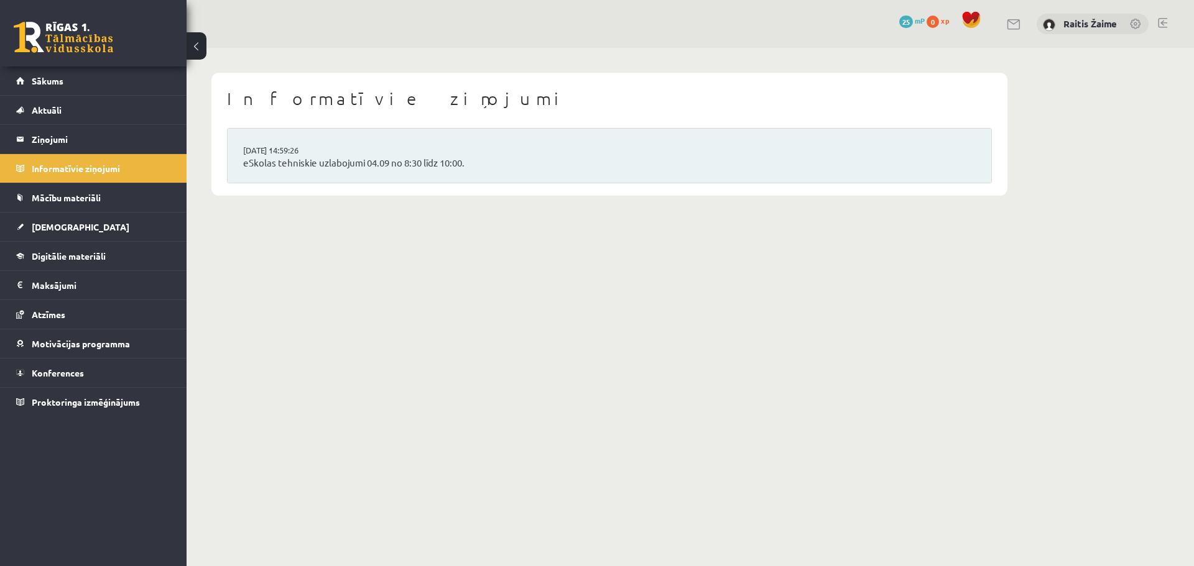
click at [368, 179] on li "[DATE] 14:59:26 eSkolas tehniskie uzlabojumi 04.09 no 8:30 līdz 10:00." at bounding box center [609, 156] width 763 height 54
click at [68, 136] on legend "Ziņojumi 0" at bounding box center [101, 139] width 139 height 29
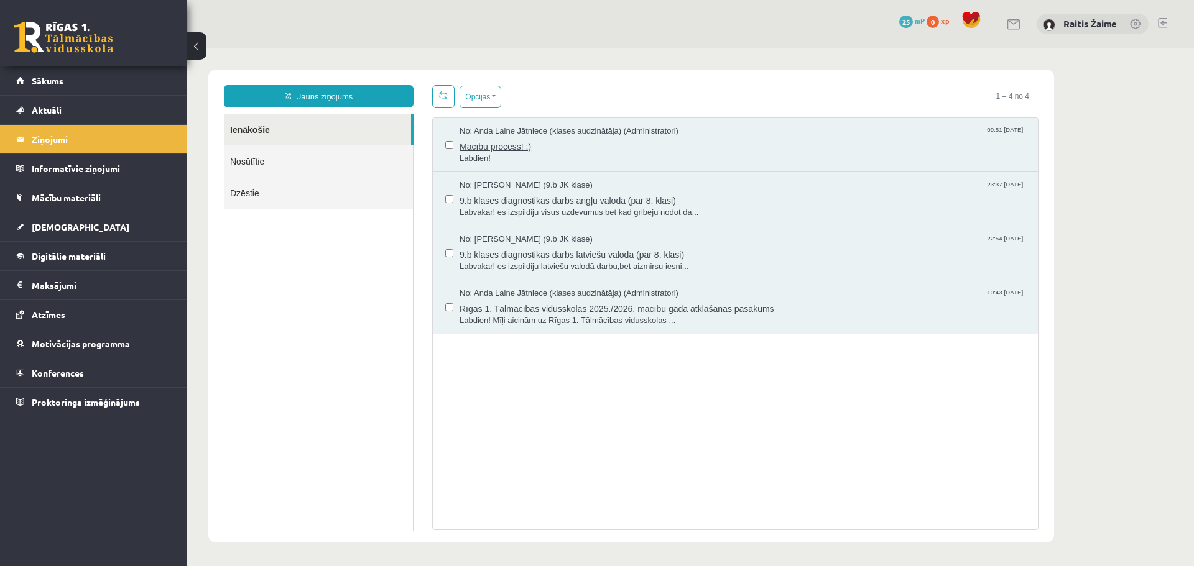
click at [619, 149] on span "Mācību process! :)" at bounding box center [742, 145] width 566 height 16
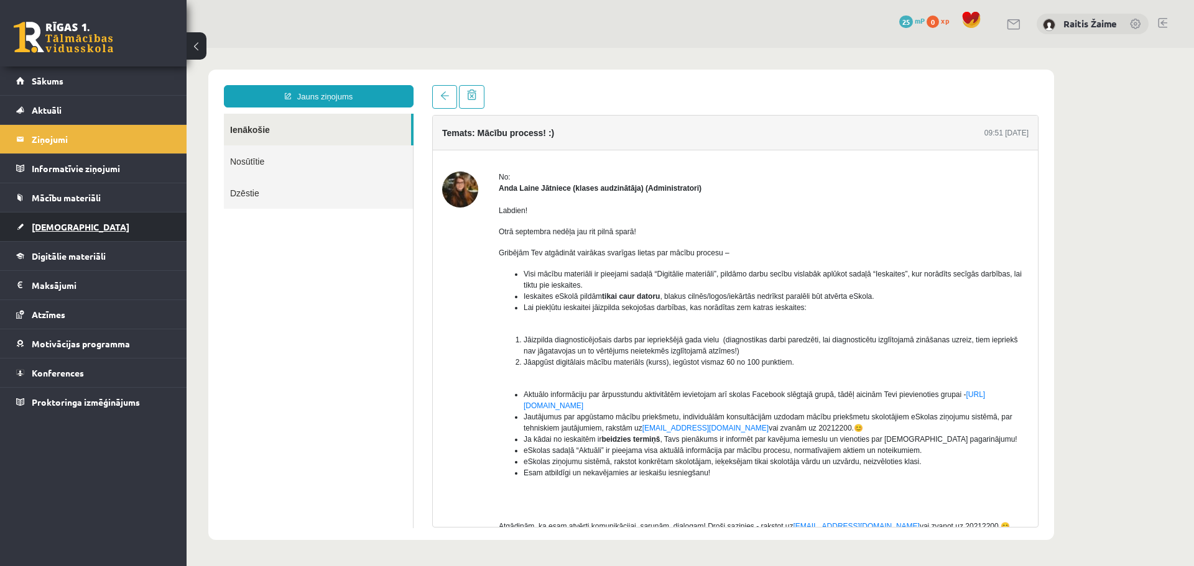
click at [59, 224] on span "[DEMOGRAPHIC_DATA]" at bounding box center [81, 226] width 98 height 11
